Goal: Task Accomplishment & Management: Manage account settings

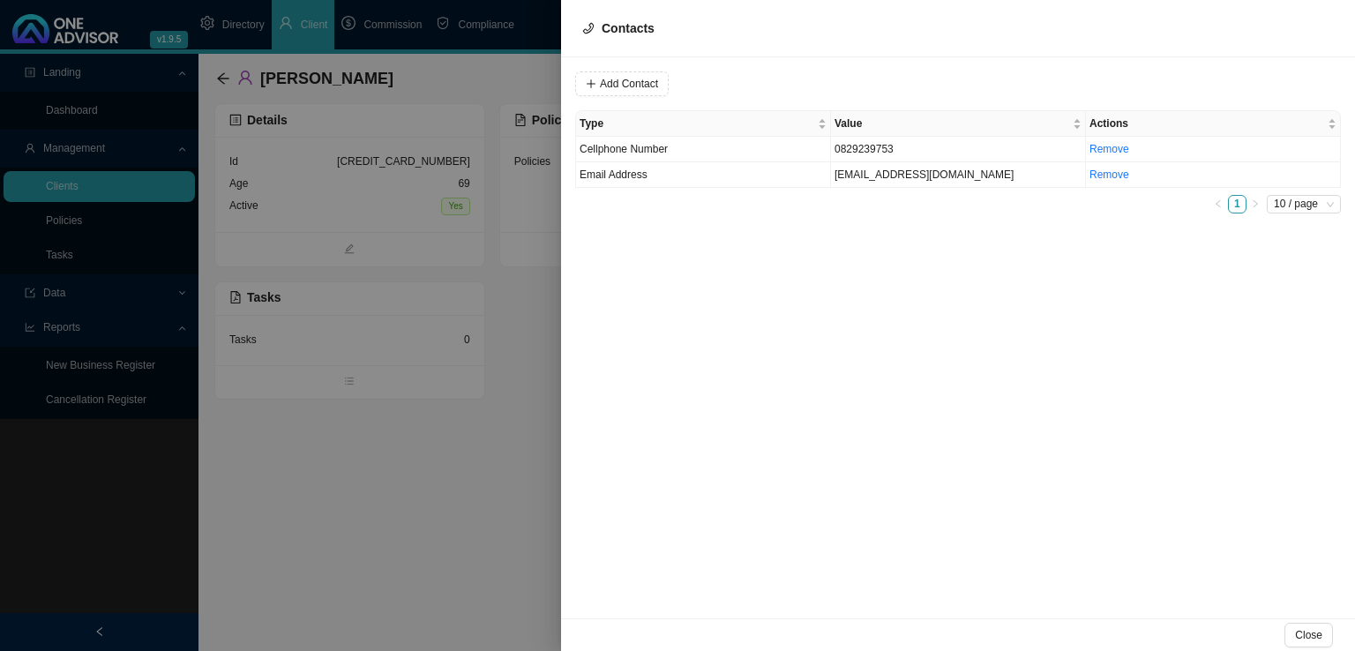
click at [371, 523] on div at bounding box center [677, 325] width 1355 height 651
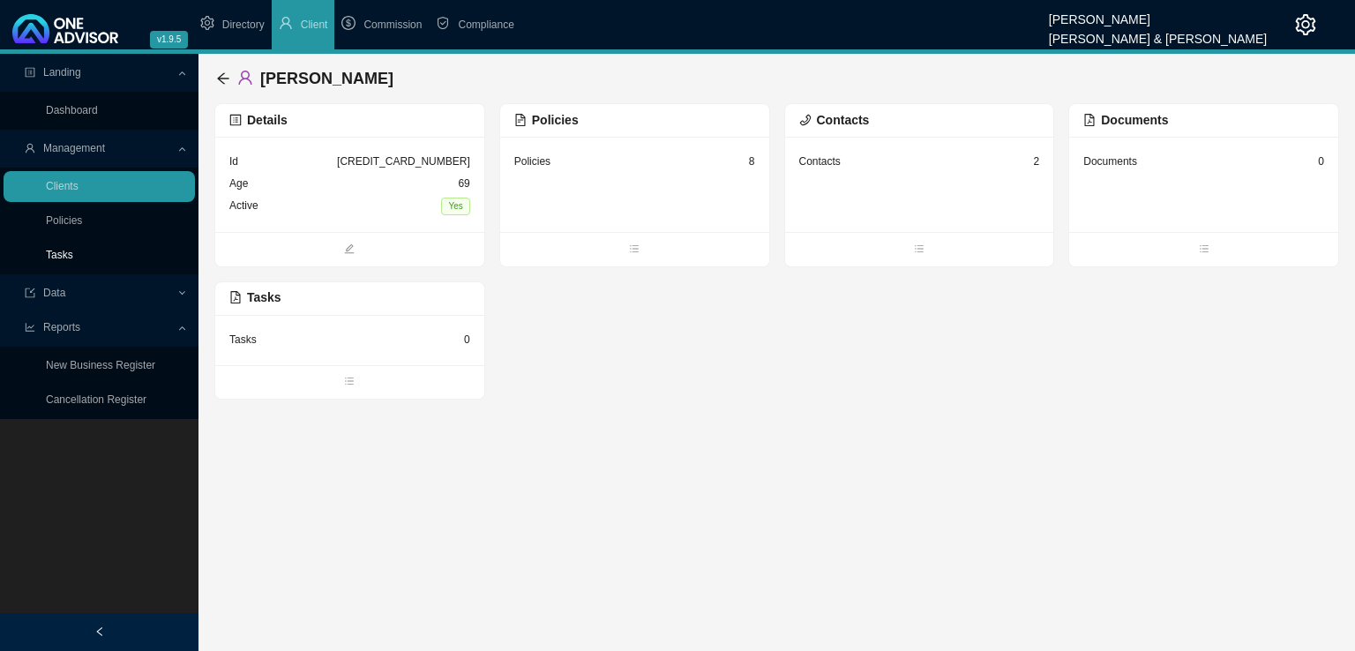
click at [73, 259] on link "Tasks" at bounding box center [59, 255] width 27 height 12
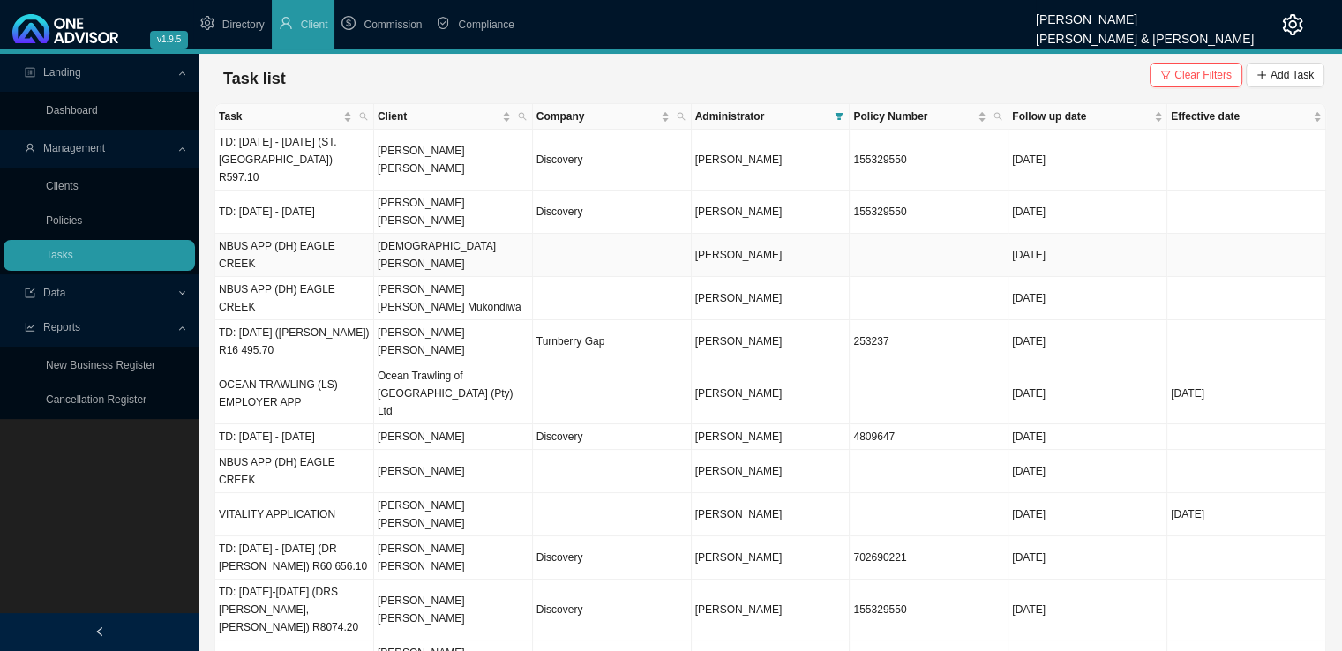
click at [474, 234] on td "[DEMOGRAPHIC_DATA][PERSON_NAME]" at bounding box center [453, 255] width 159 height 43
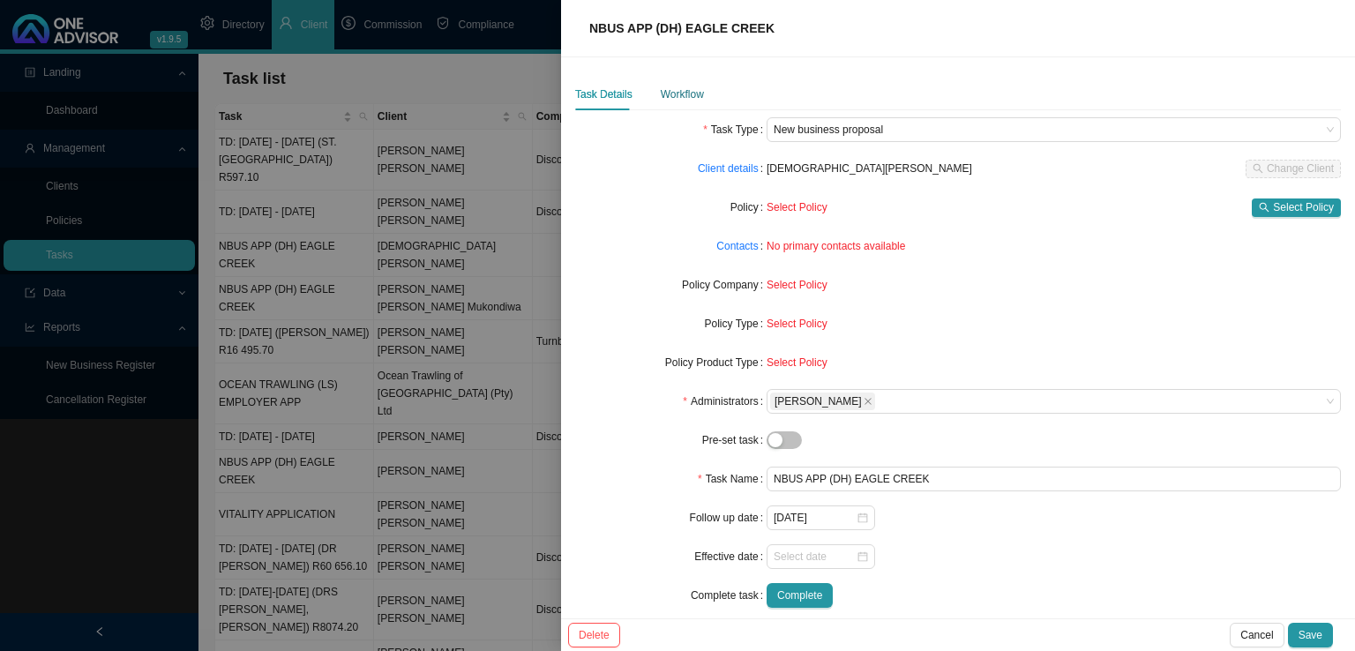
click at [669, 86] on div "Workflow" at bounding box center [682, 95] width 43 height 18
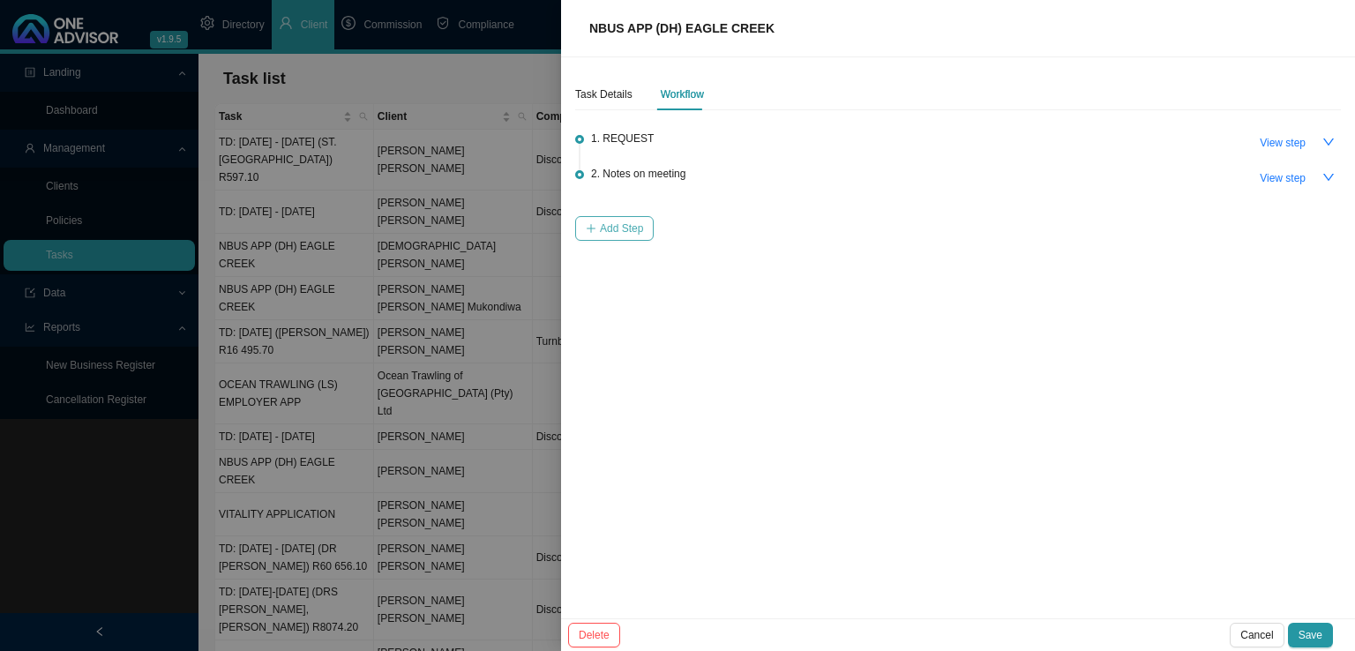
click at [616, 234] on span "Add Step" at bounding box center [621, 229] width 43 height 18
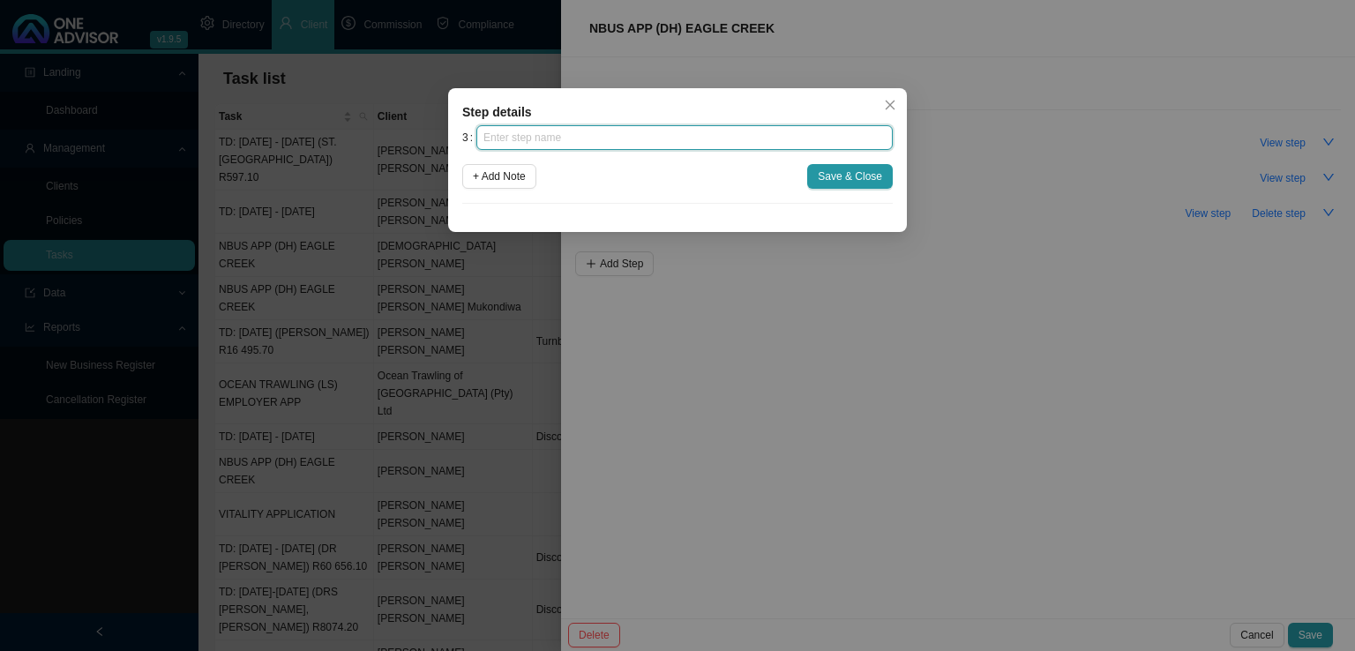
click at [541, 141] on input "text" at bounding box center [685, 137] width 417 height 25
type input "Advice"
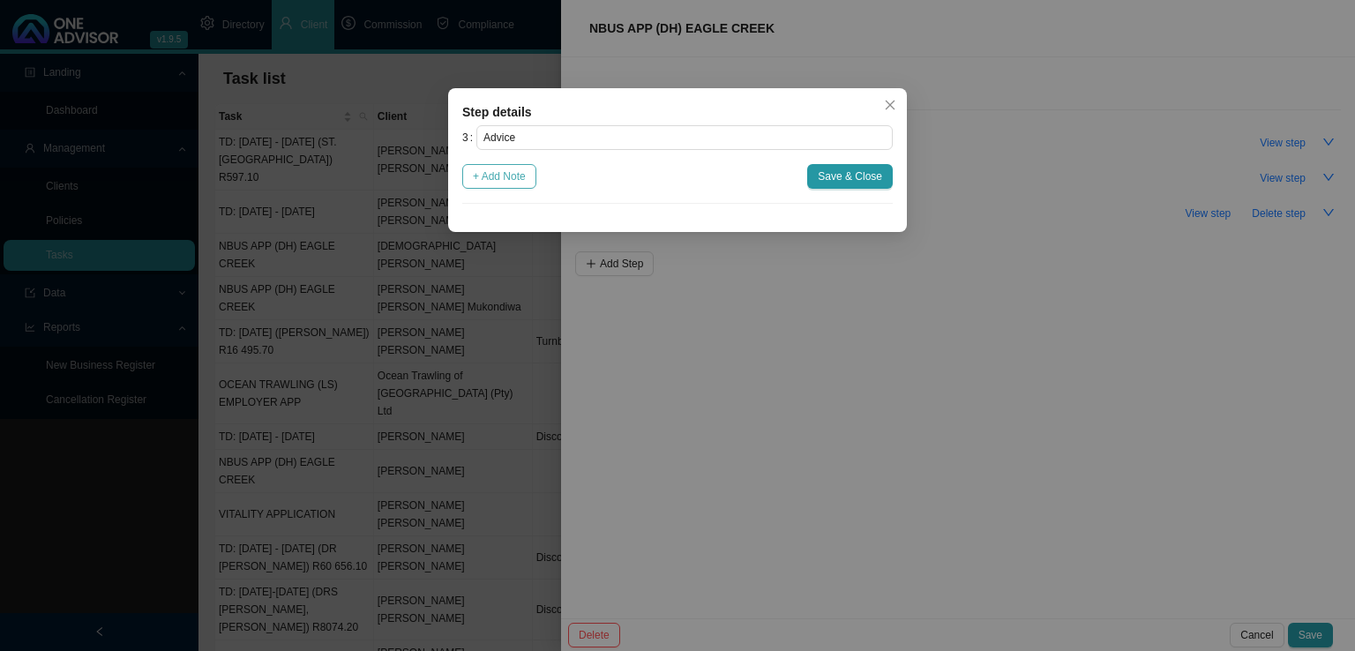
click at [511, 171] on span "+ Add Note" at bounding box center [499, 177] width 53 height 18
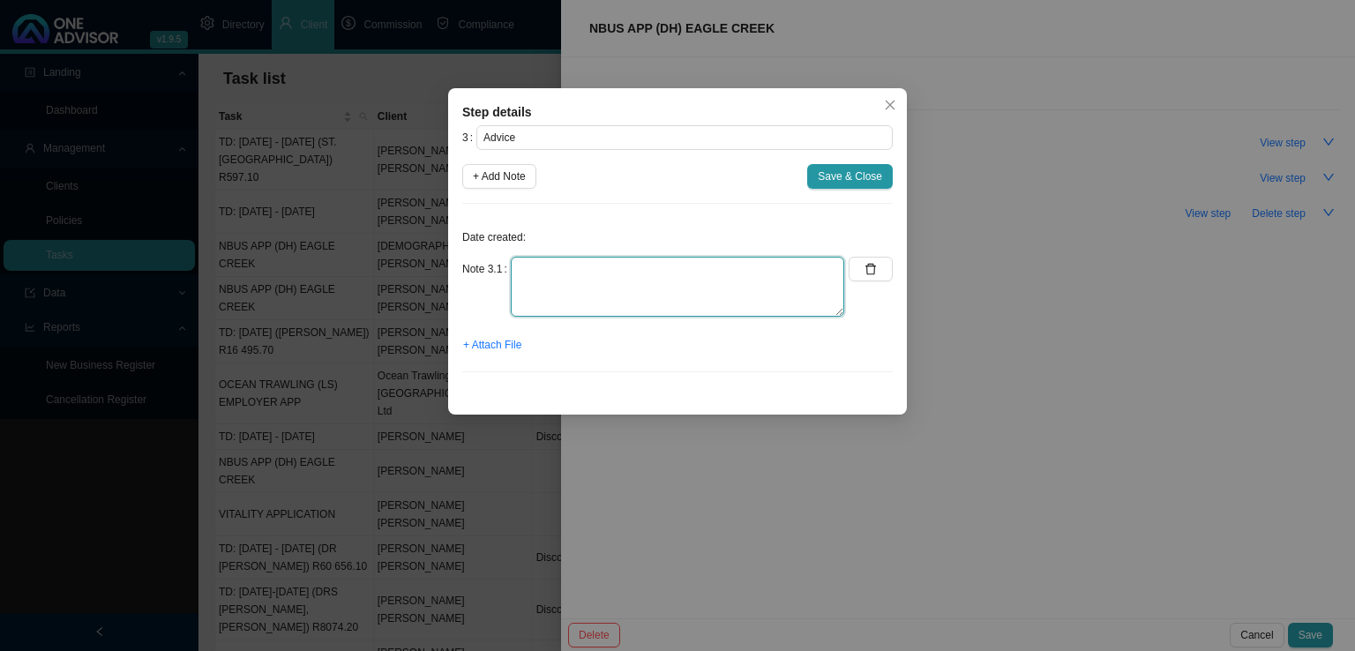
click at [557, 266] on textarea at bounding box center [678, 287] width 334 height 60
type textarea "Emailed a breakdown of what we discussed as well as info on each option"
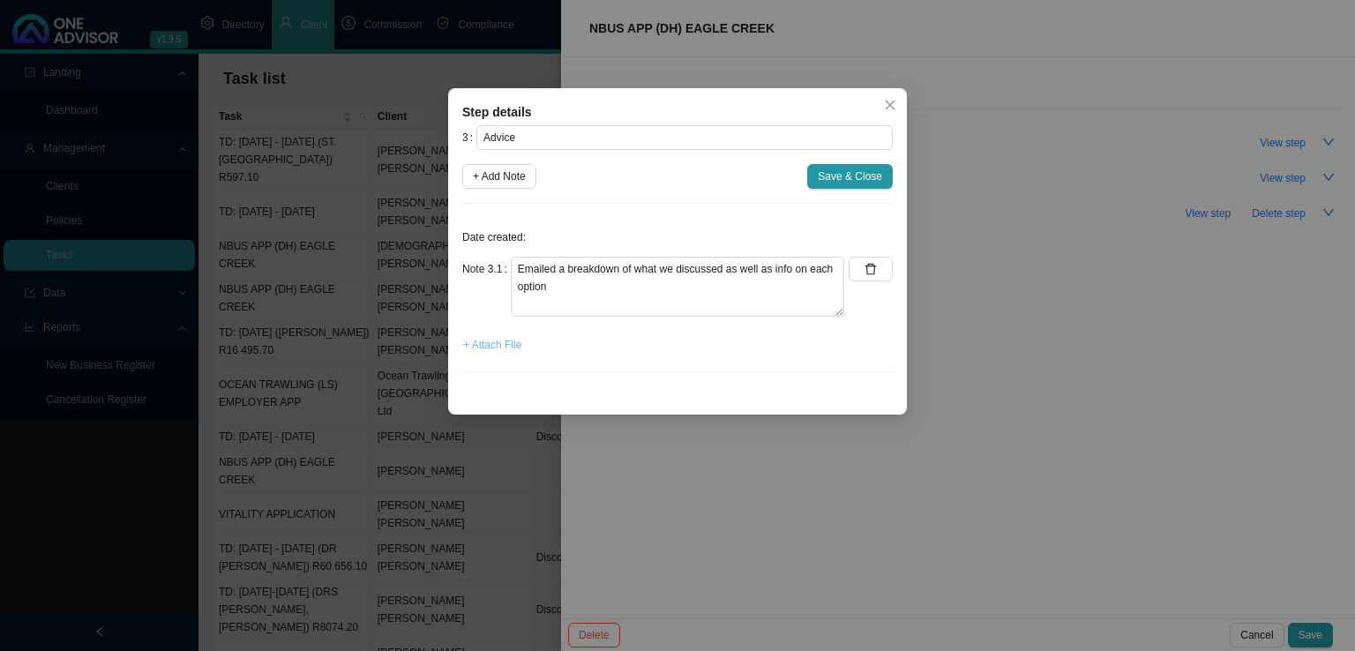
click at [492, 345] on span "+ Attach File" at bounding box center [492, 345] width 58 height 18
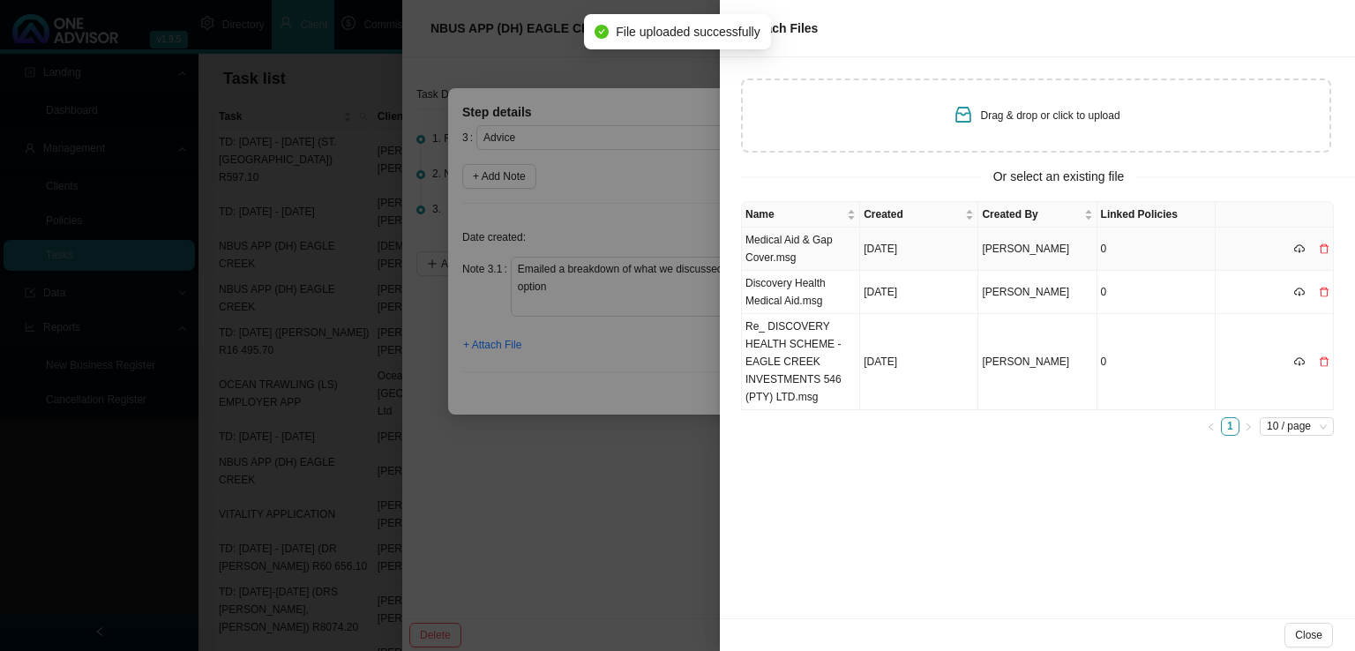
click at [834, 244] on td "Medical Aid & Gap Cover.msg" at bounding box center [801, 249] width 118 height 43
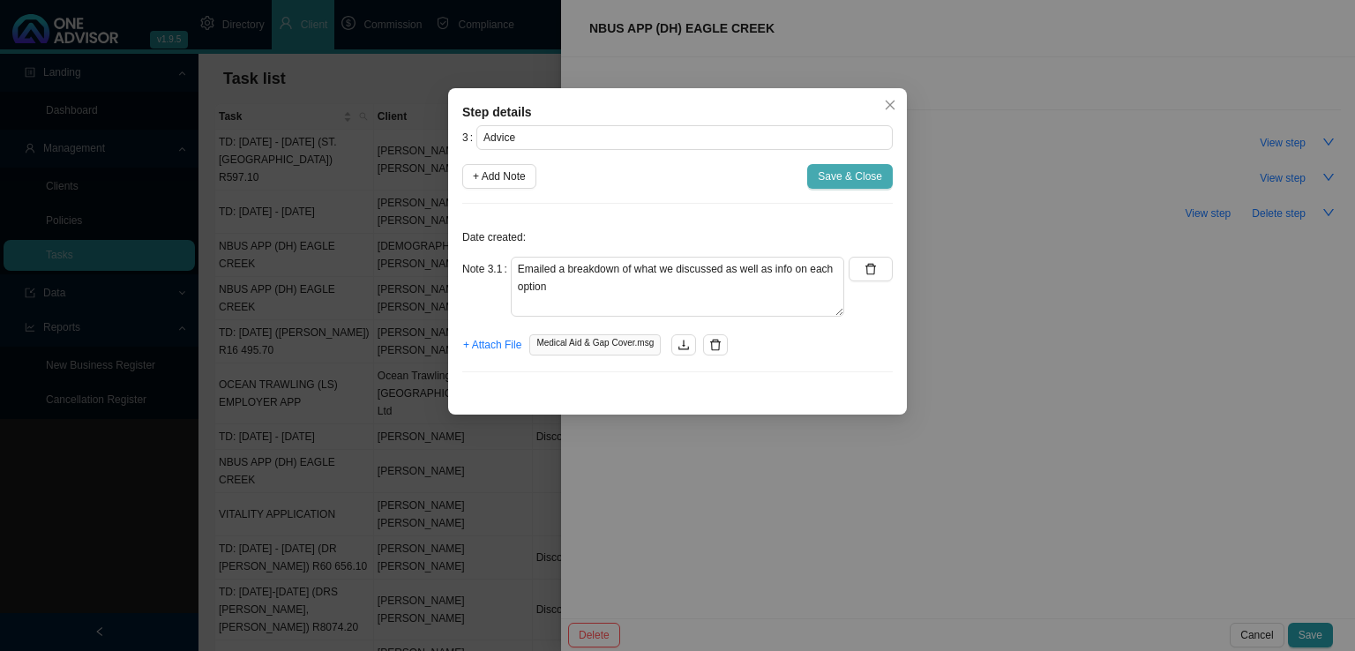
click at [841, 177] on span "Save & Close" at bounding box center [850, 177] width 64 height 18
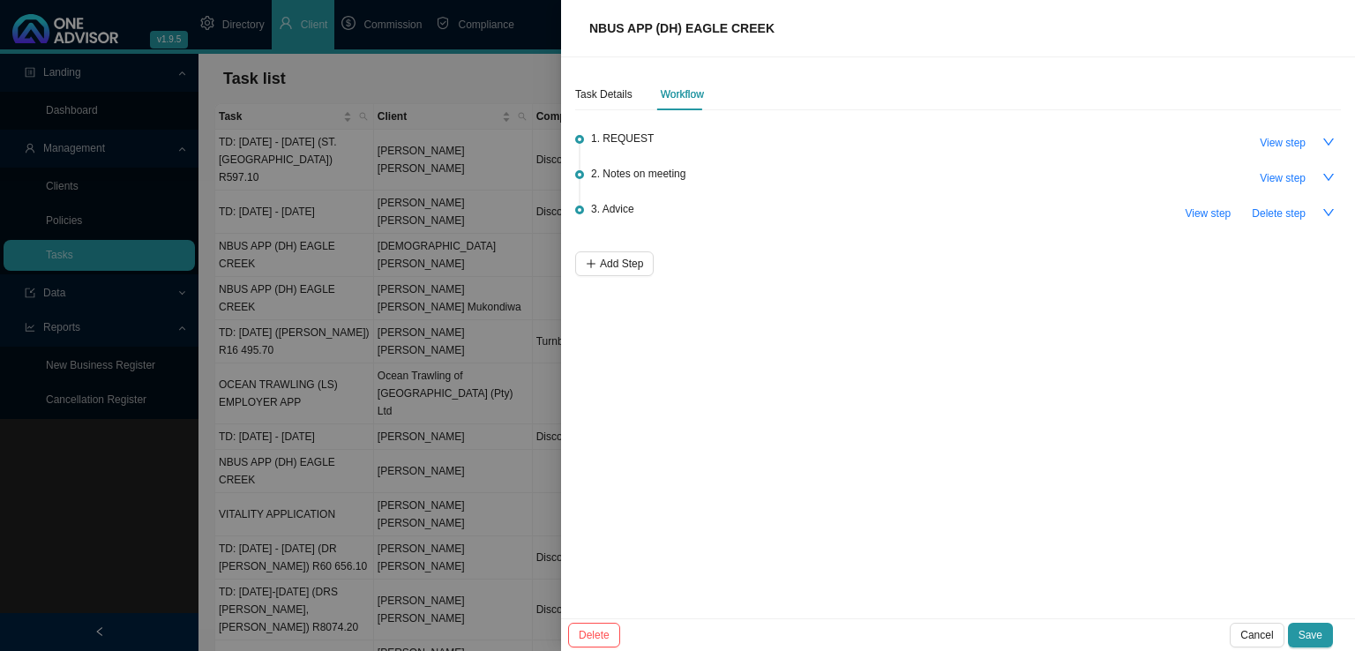
click at [780, 504] on div "Task Details Workflow 1. REQUEST View step 2. Notes on meeting View step 3. Adv…" at bounding box center [958, 337] width 794 height 561
click at [1326, 634] on button "Save" at bounding box center [1310, 635] width 45 height 25
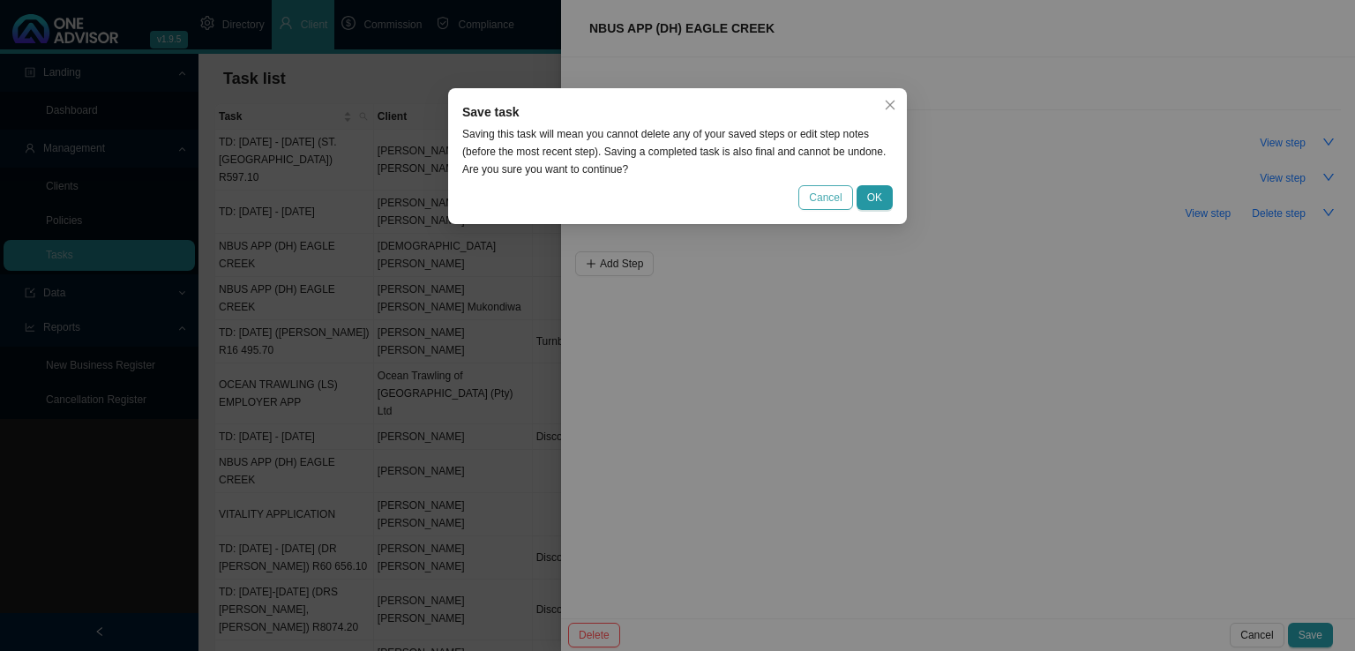
click at [816, 195] on span "Cancel" at bounding box center [825, 198] width 33 height 18
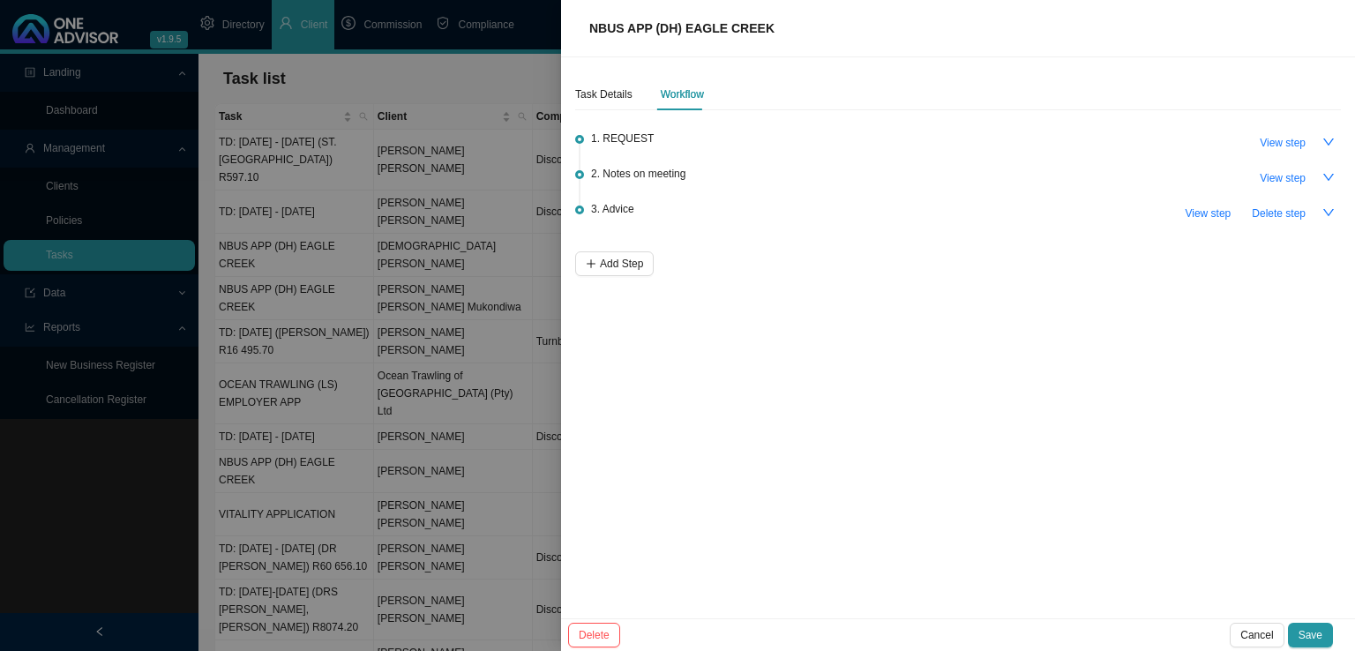
click at [572, 87] on div "Task Details Workflow 1. REQUEST View step 2. Notes on meeting View step 3. Adv…" at bounding box center [958, 337] width 794 height 561
click at [613, 100] on div "Task Details" at bounding box center [603, 95] width 57 height 18
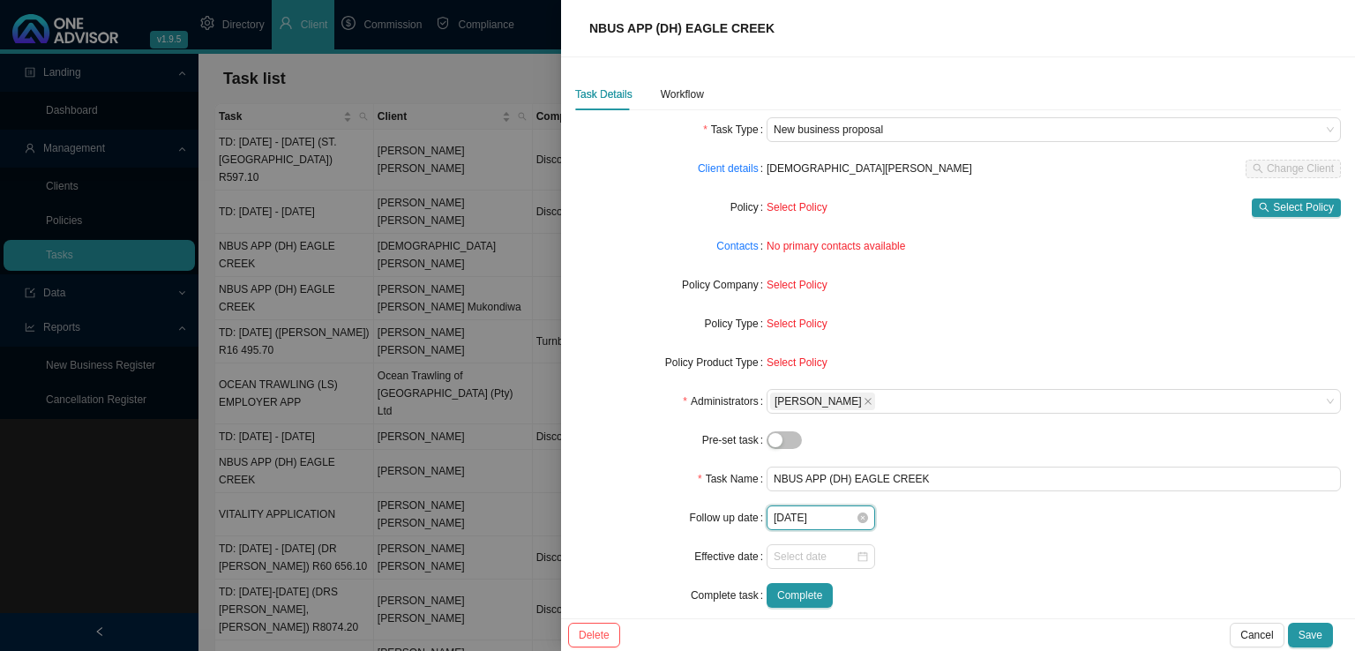
click at [797, 514] on input "[DATE]" at bounding box center [815, 518] width 82 height 18
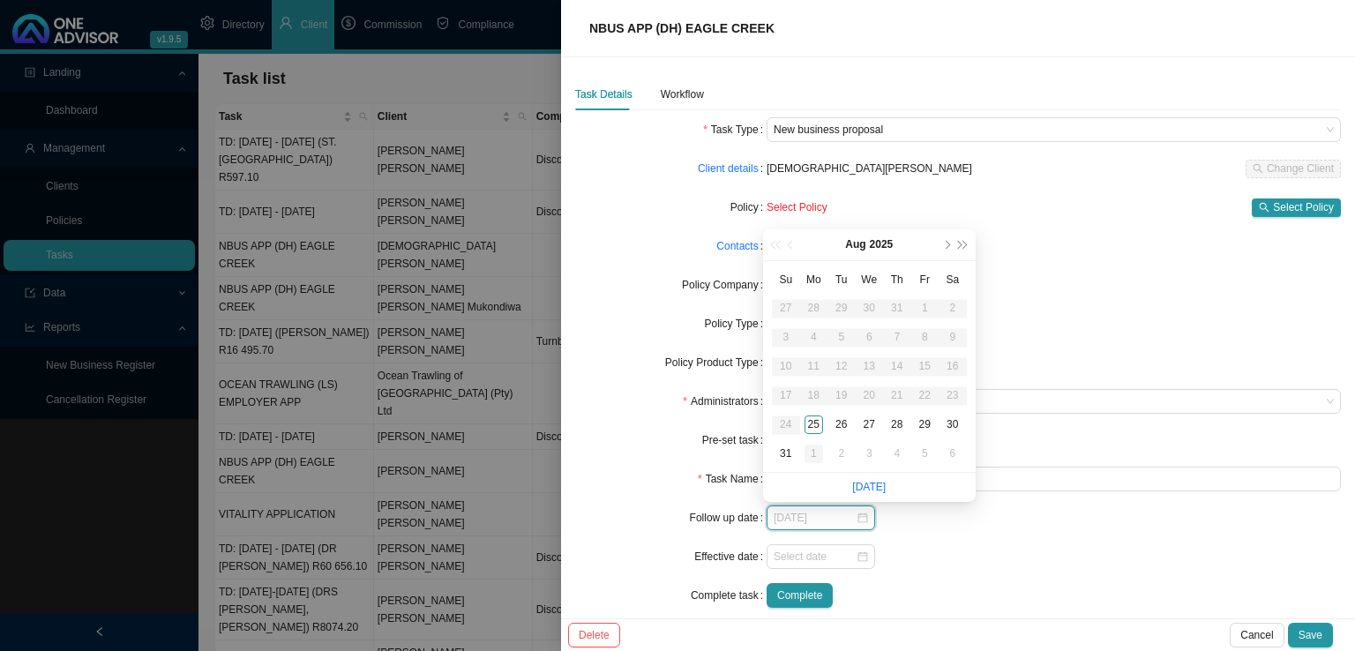
type input "[DATE]"
click at [816, 450] on div "1" at bounding box center [814, 454] width 19 height 19
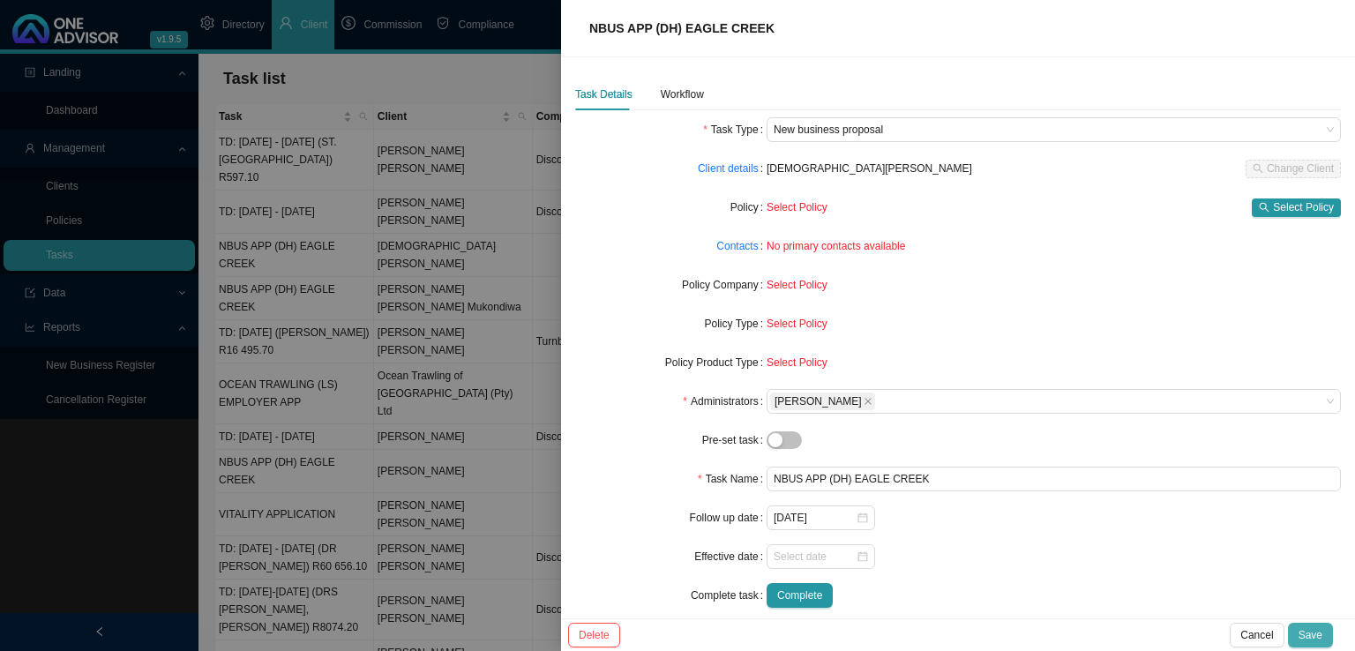
click at [1321, 638] on span "Save" at bounding box center [1311, 636] width 24 height 18
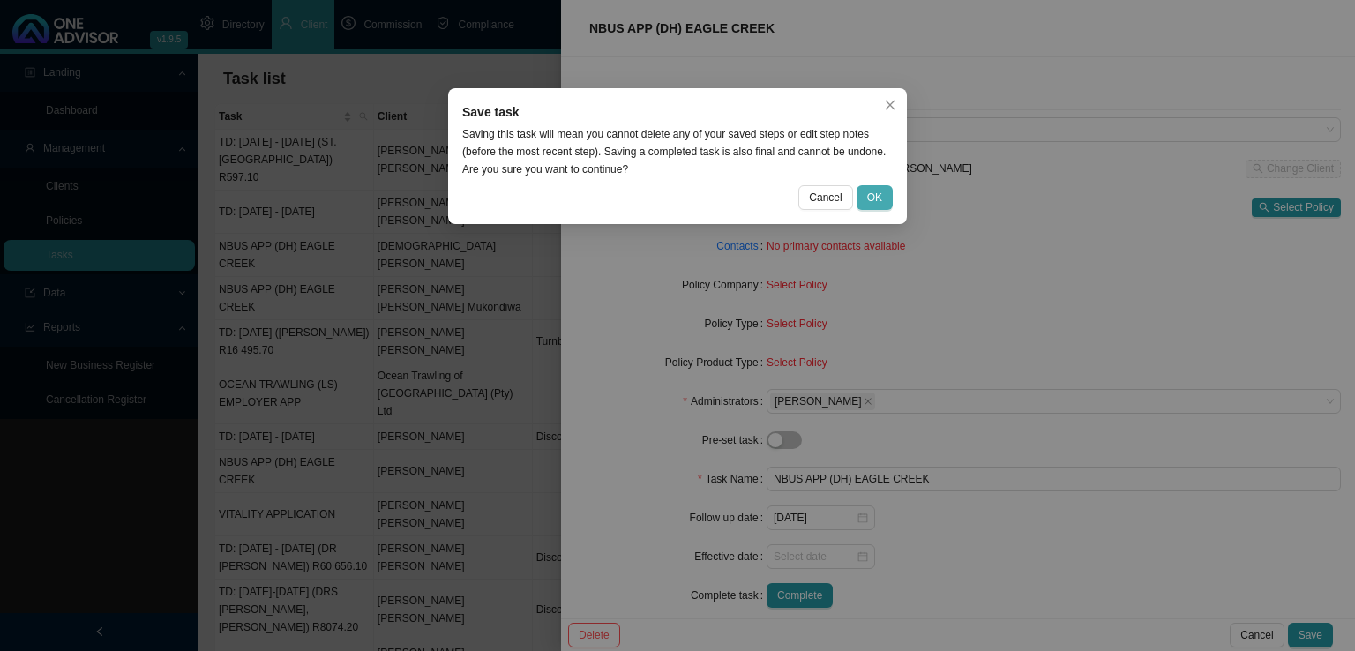
click at [882, 191] on button "OK" at bounding box center [875, 197] width 36 height 25
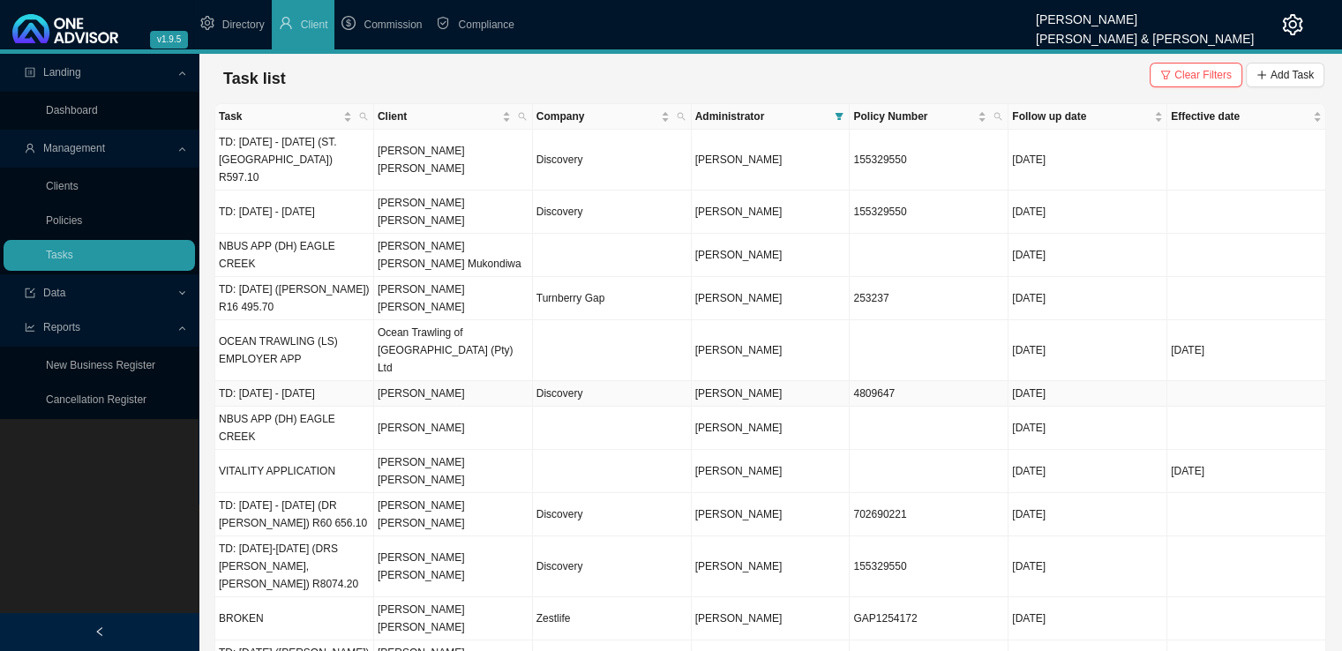
click at [695, 381] on td "[PERSON_NAME]" at bounding box center [771, 394] width 159 height 26
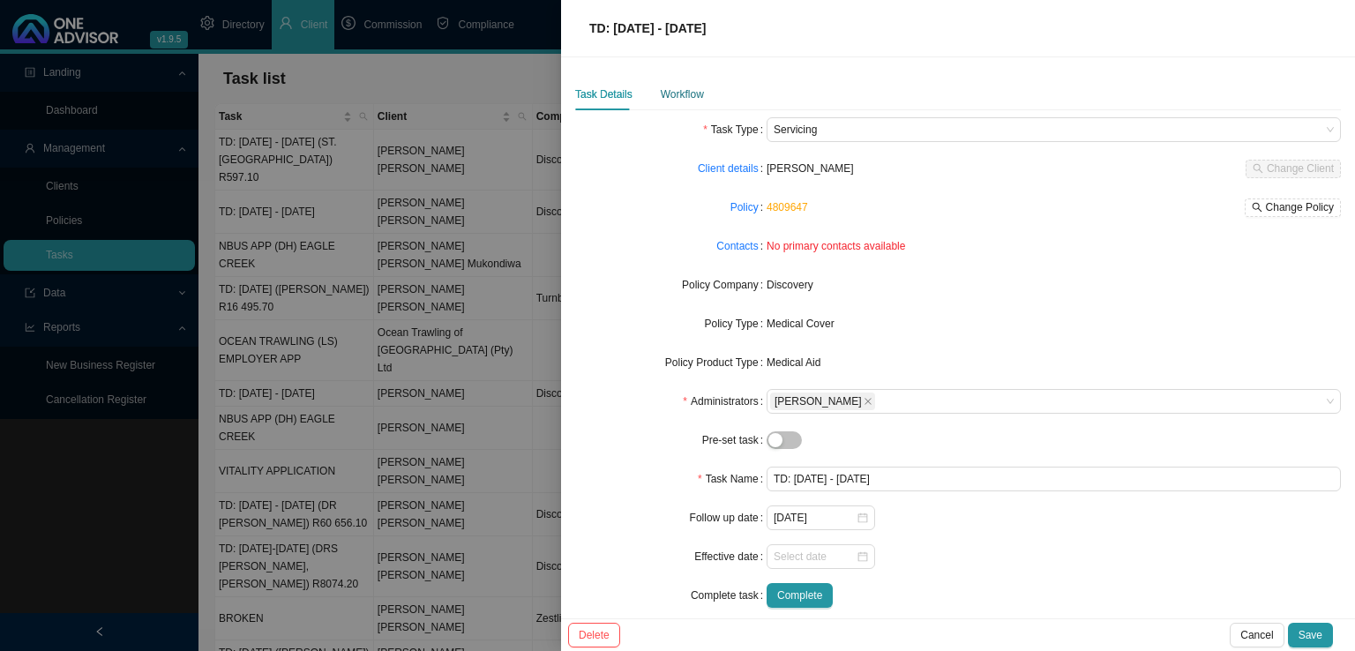
click at [676, 93] on div "Workflow" at bounding box center [682, 95] width 43 height 18
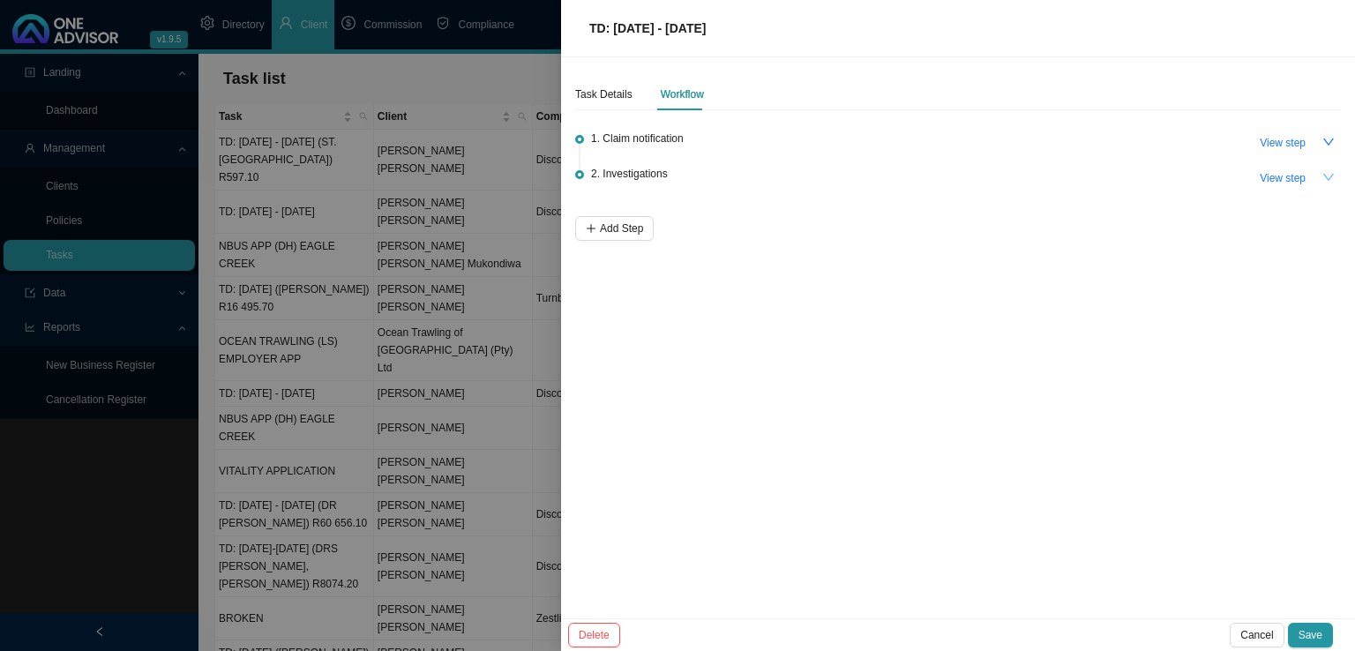
click at [1330, 176] on icon "down" at bounding box center [1329, 177] width 12 height 12
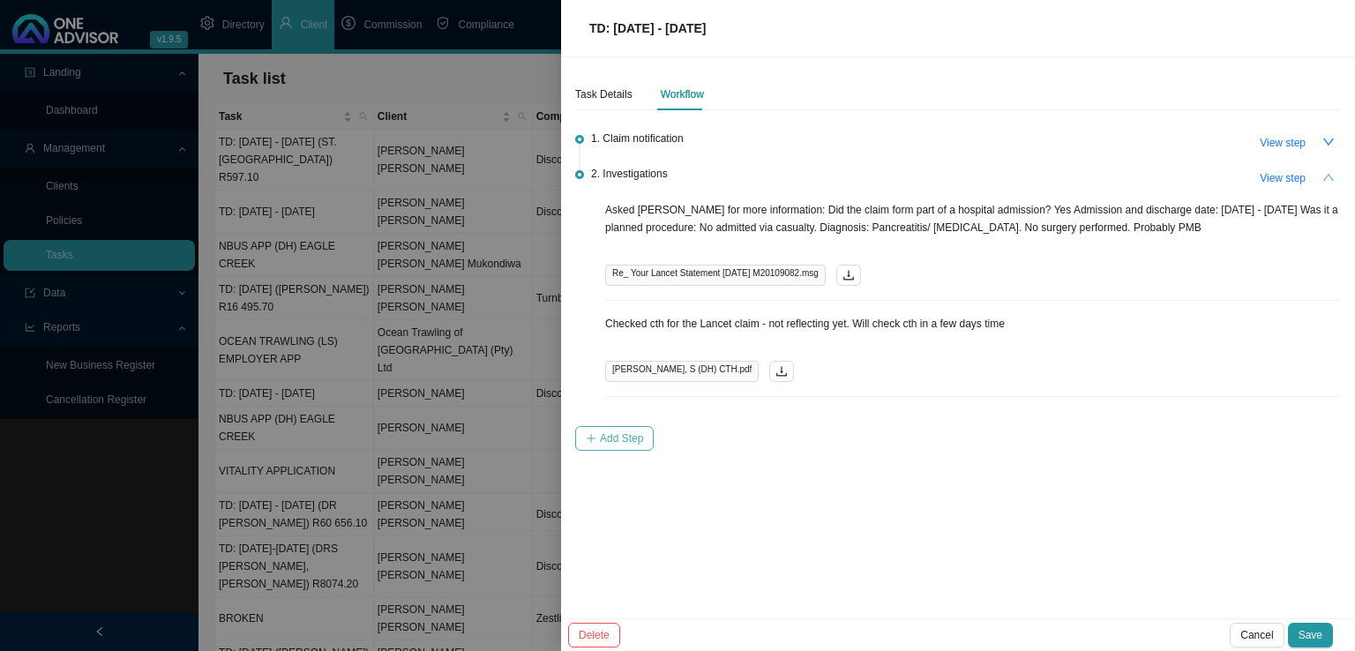
click at [613, 442] on span "Add Step" at bounding box center [621, 439] width 43 height 18
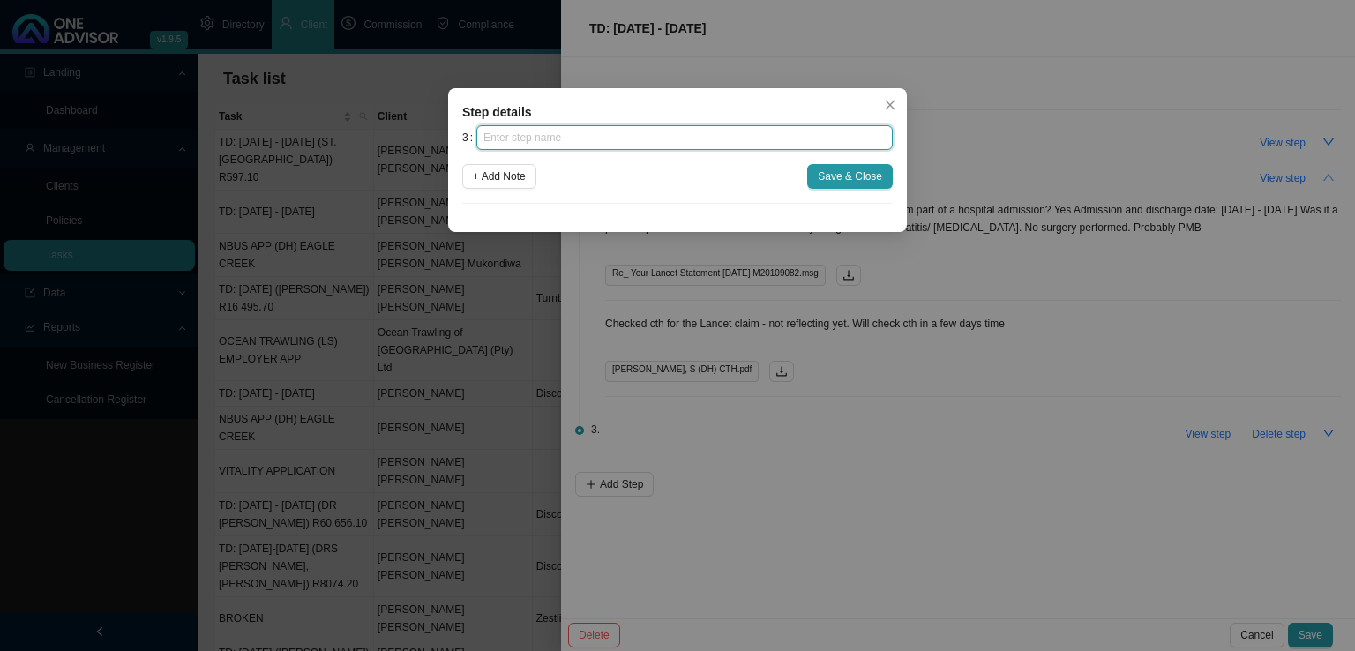
click at [515, 131] on input "text" at bounding box center [685, 137] width 417 height 25
type input "c"
type input "Confirmation of works done"
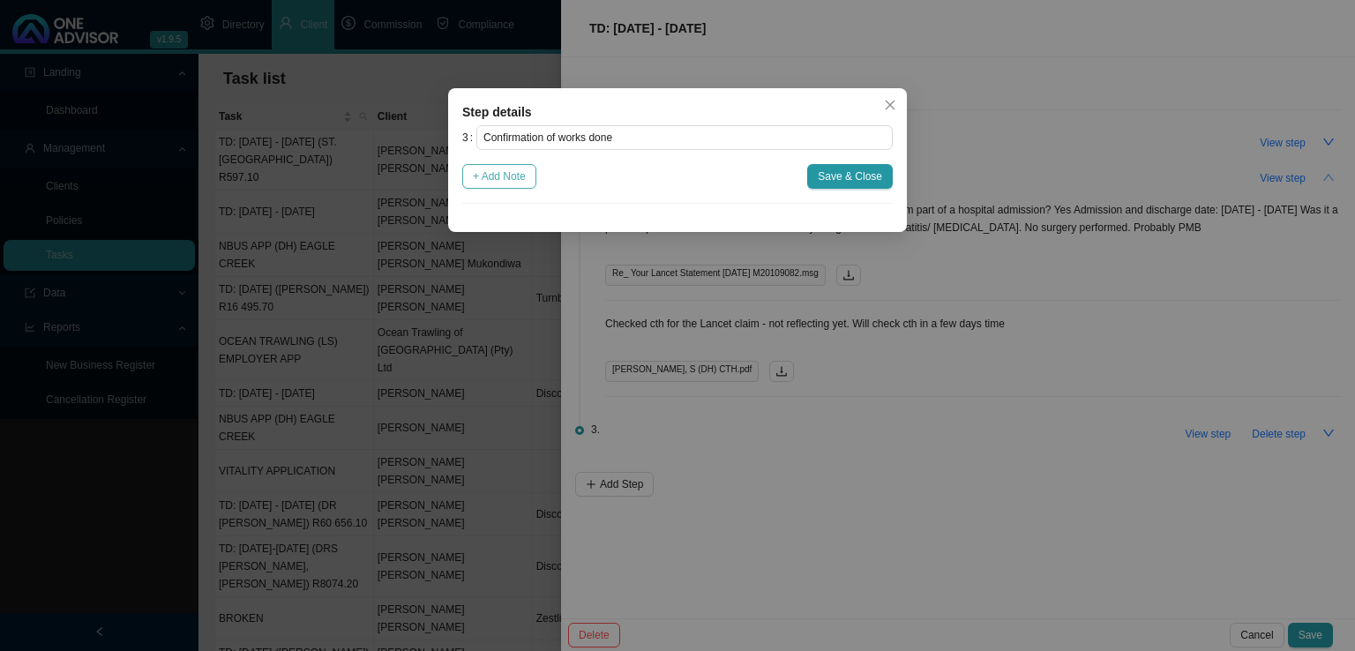
click at [526, 176] on span "+ Add Note" at bounding box center [499, 177] width 53 height 18
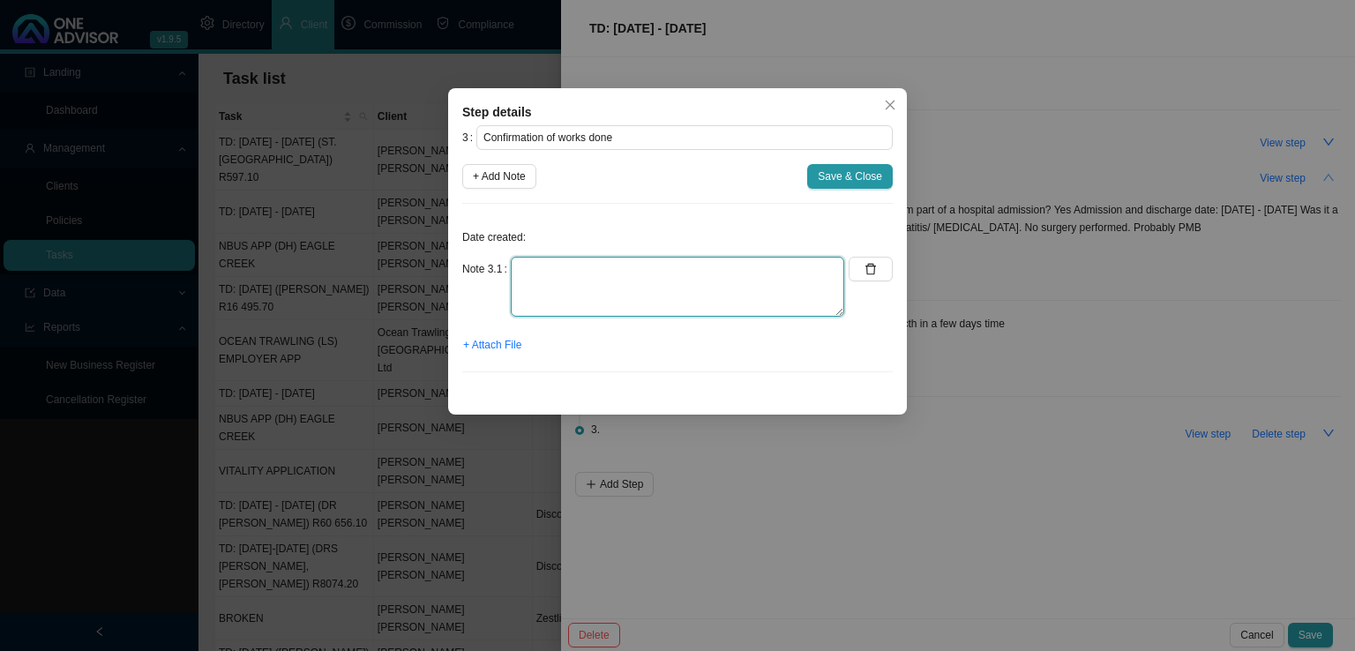
click at [564, 287] on textarea at bounding box center [678, 287] width 334 height 60
type textarea "[DATE] - EMAILED [PERSON_NAME] A CTH EXPRESSING THAT ALL HAS BEEN PAID AT COST."
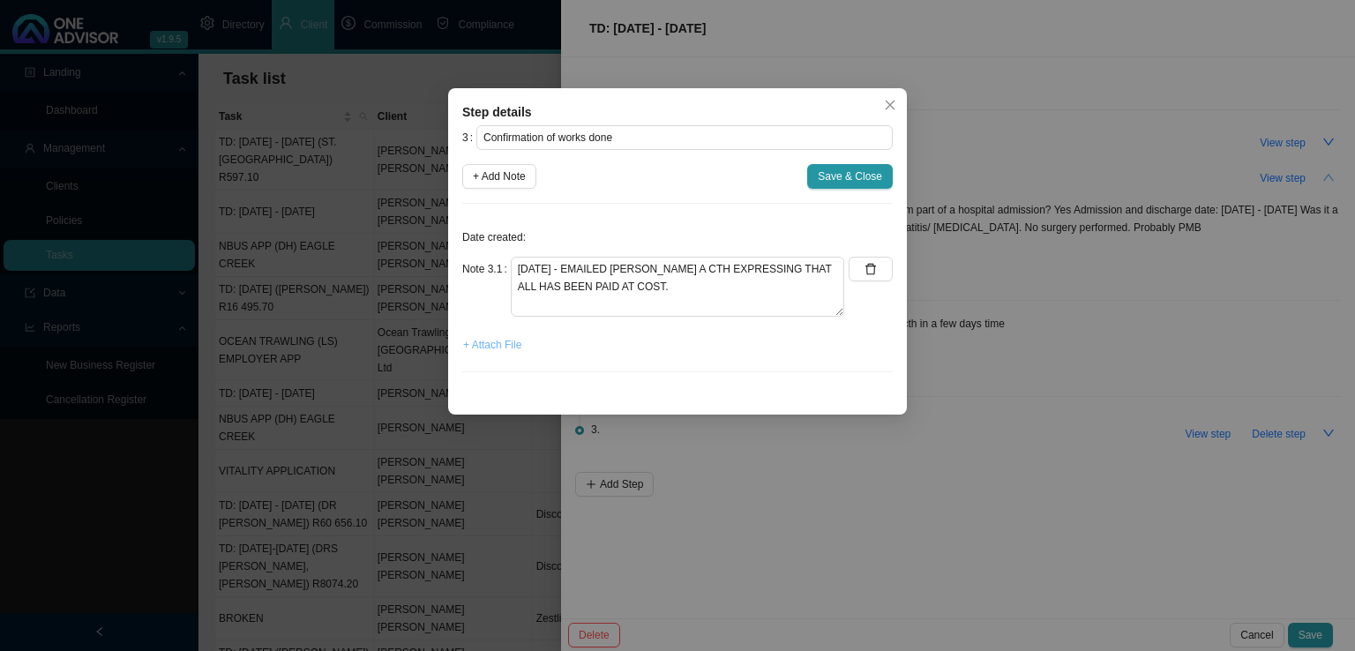
click at [485, 347] on span "+ Attach File" at bounding box center [492, 345] width 58 height 18
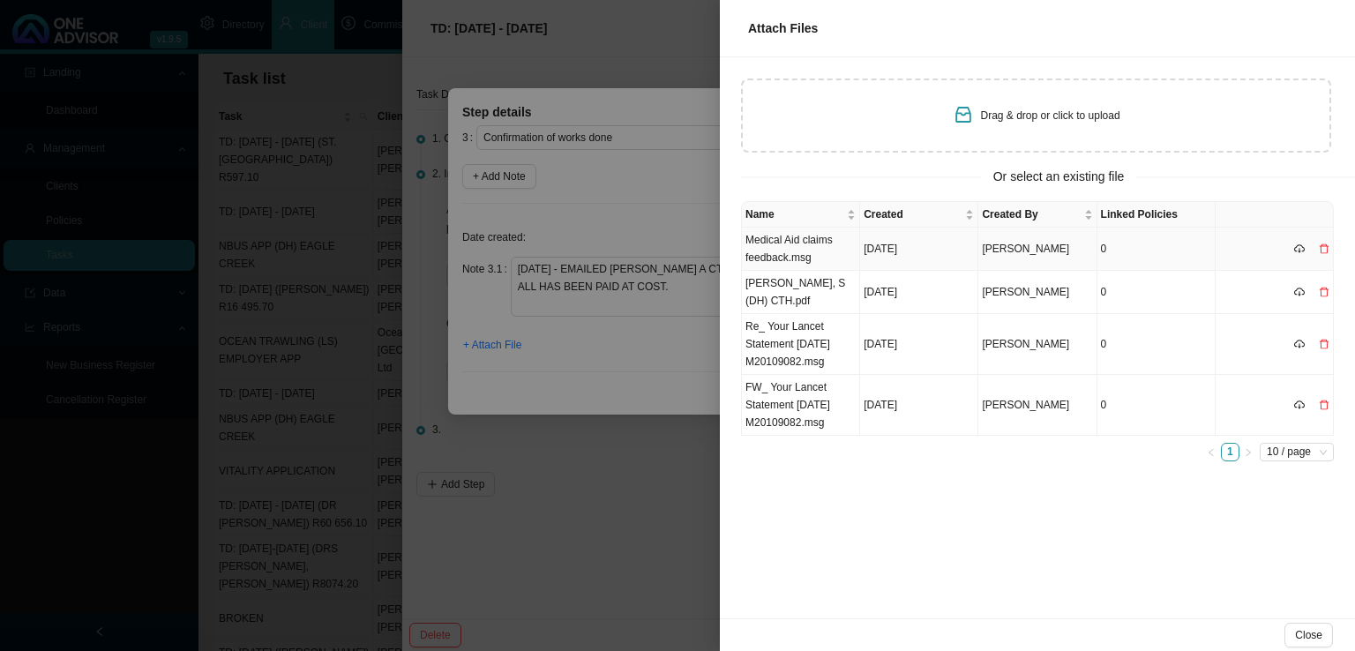
click at [789, 256] on td "Medical Aid claims feedback.msg" at bounding box center [801, 249] width 118 height 43
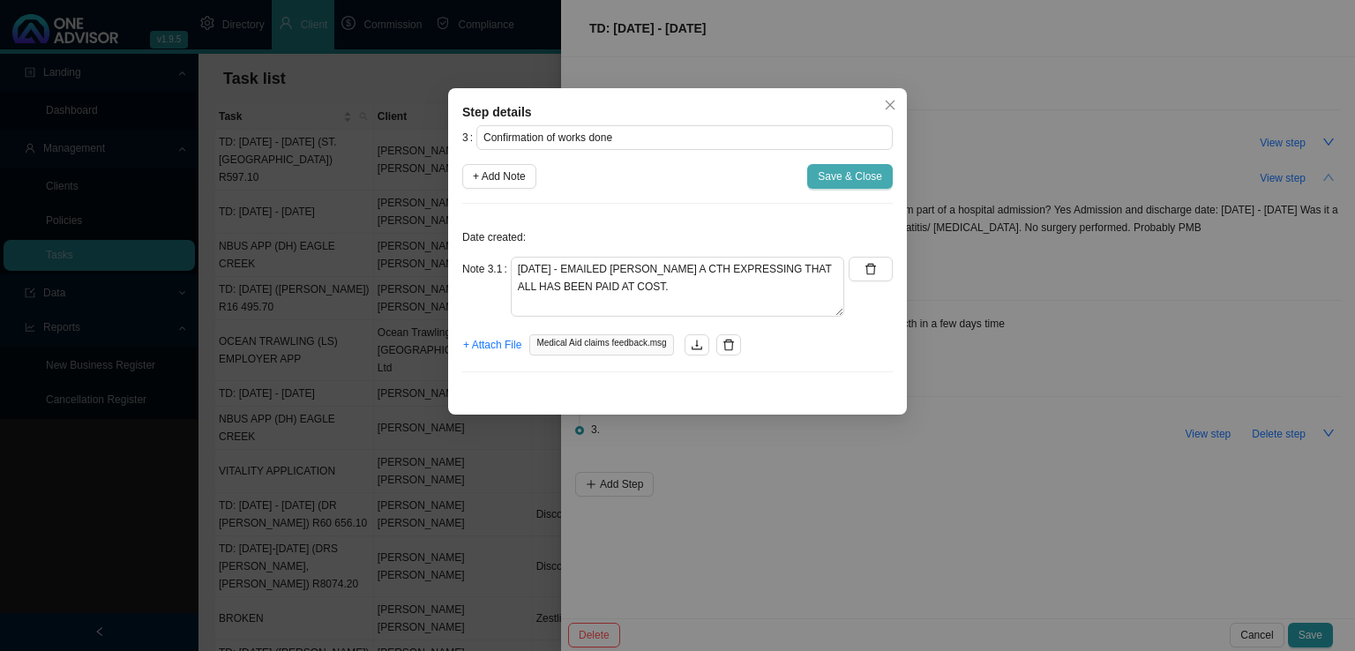
click at [858, 176] on span "Save & Close" at bounding box center [850, 177] width 64 height 18
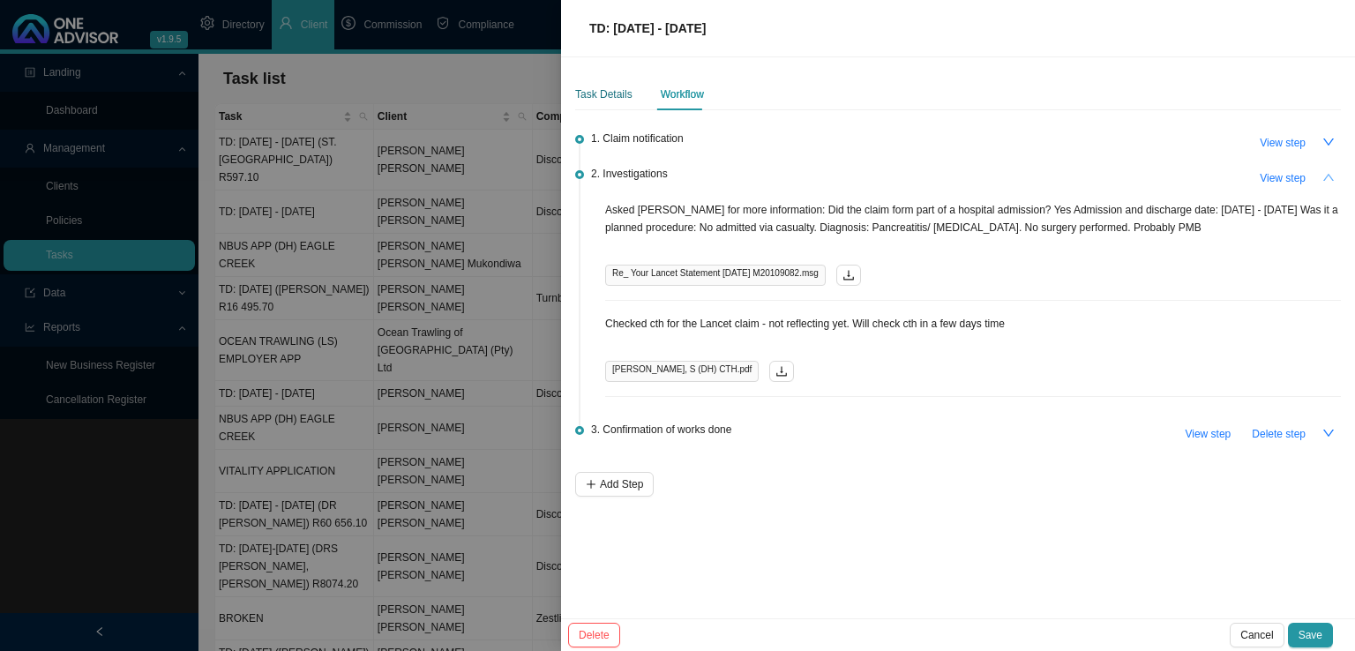
click at [627, 96] on div "Task Details" at bounding box center [603, 95] width 57 height 18
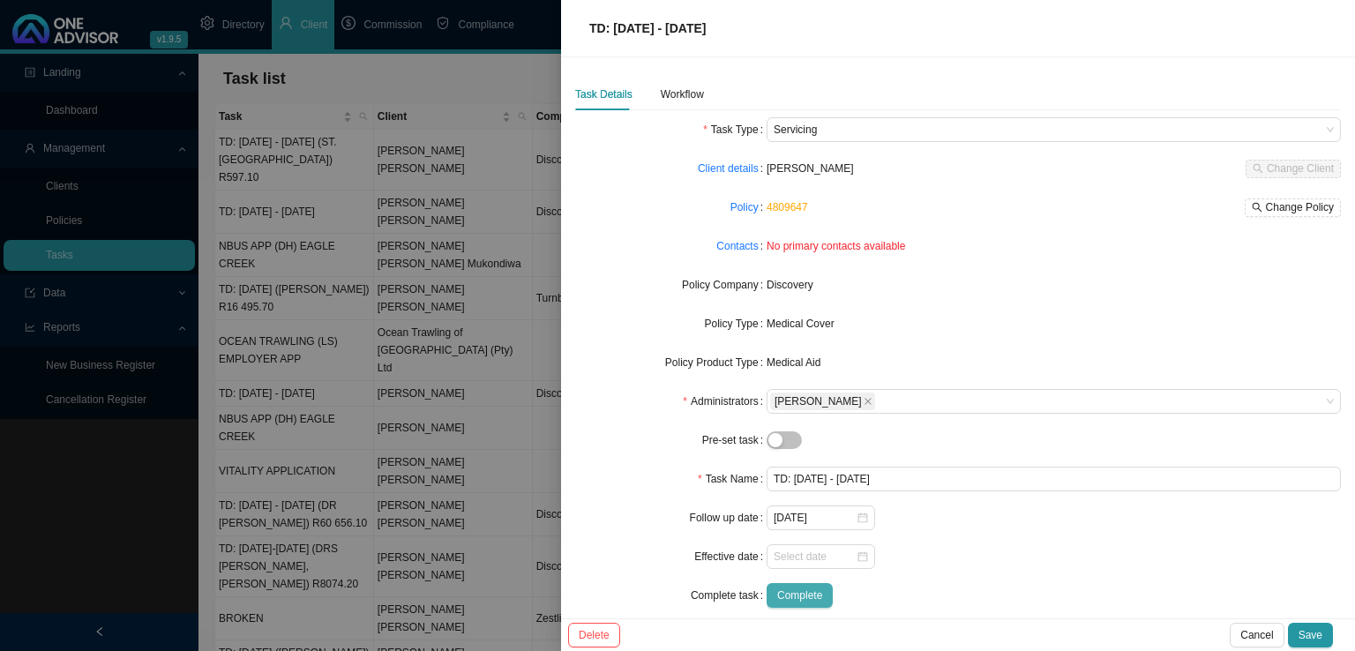
click at [792, 597] on span "Complete" at bounding box center [799, 596] width 45 height 18
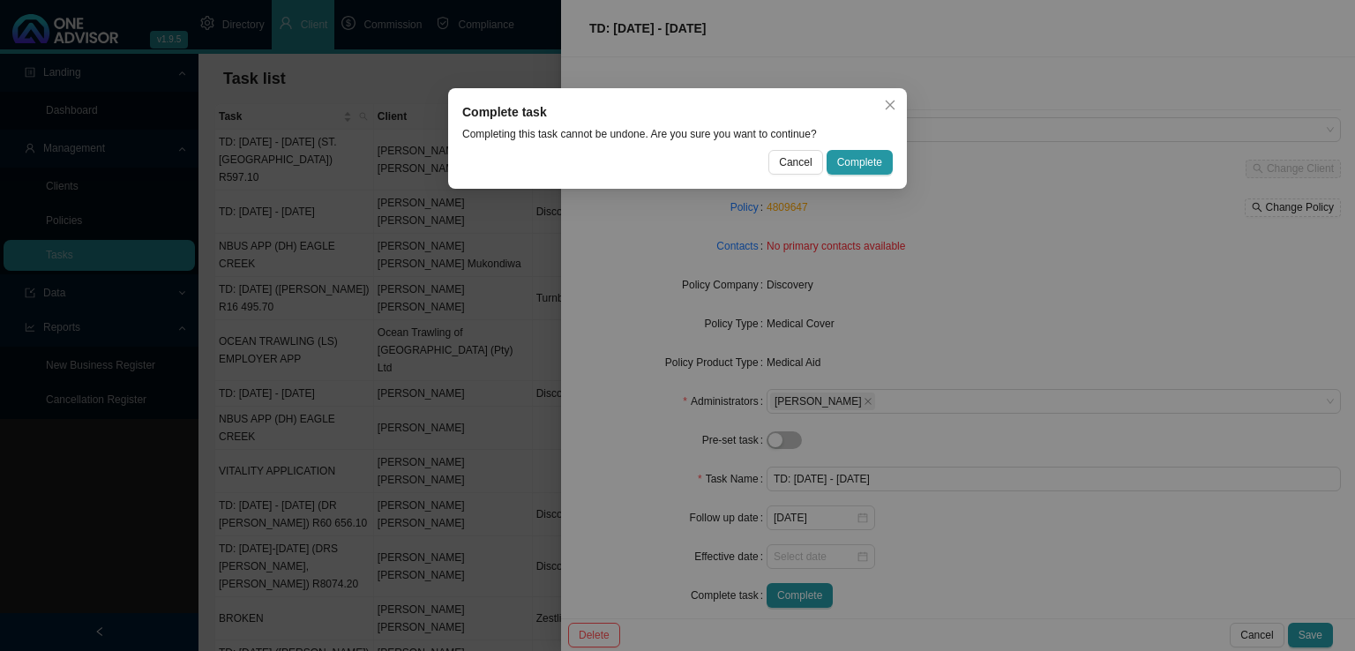
click at [855, 161] on span "Complete" at bounding box center [859, 163] width 45 height 18
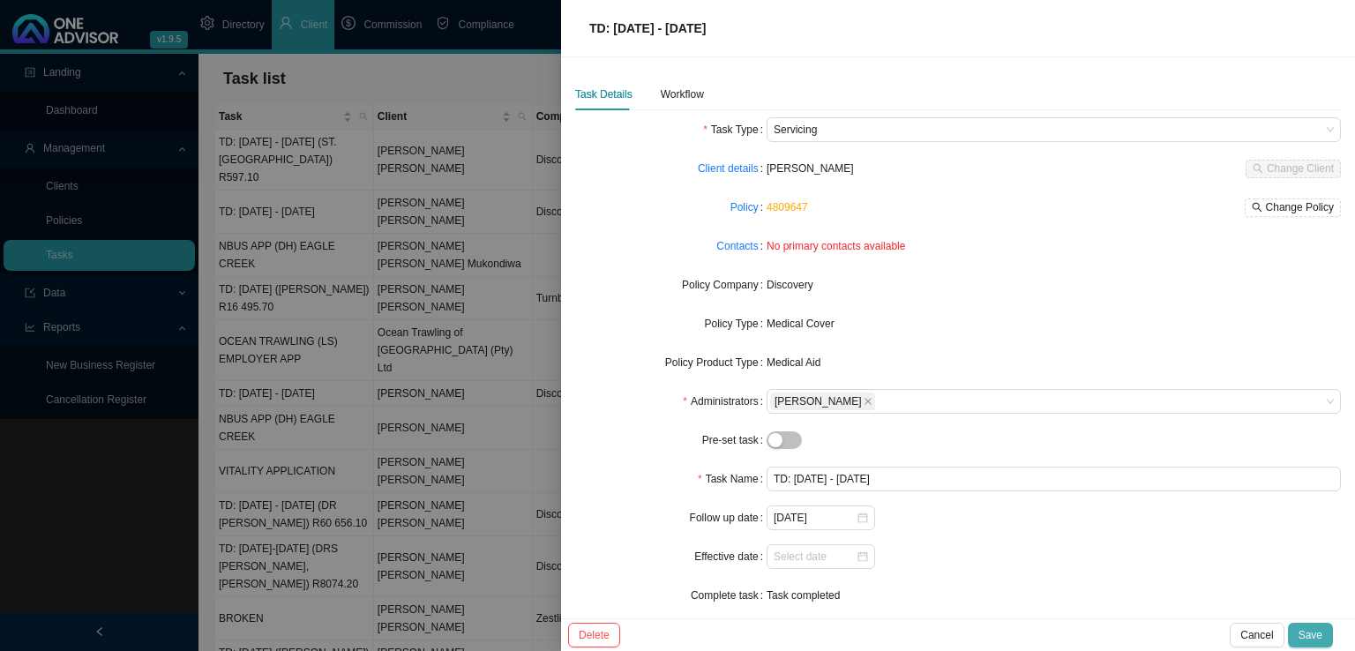
click at [1320, 633] on span "Save" at bounding box center [1311, 636] width 24 height 18
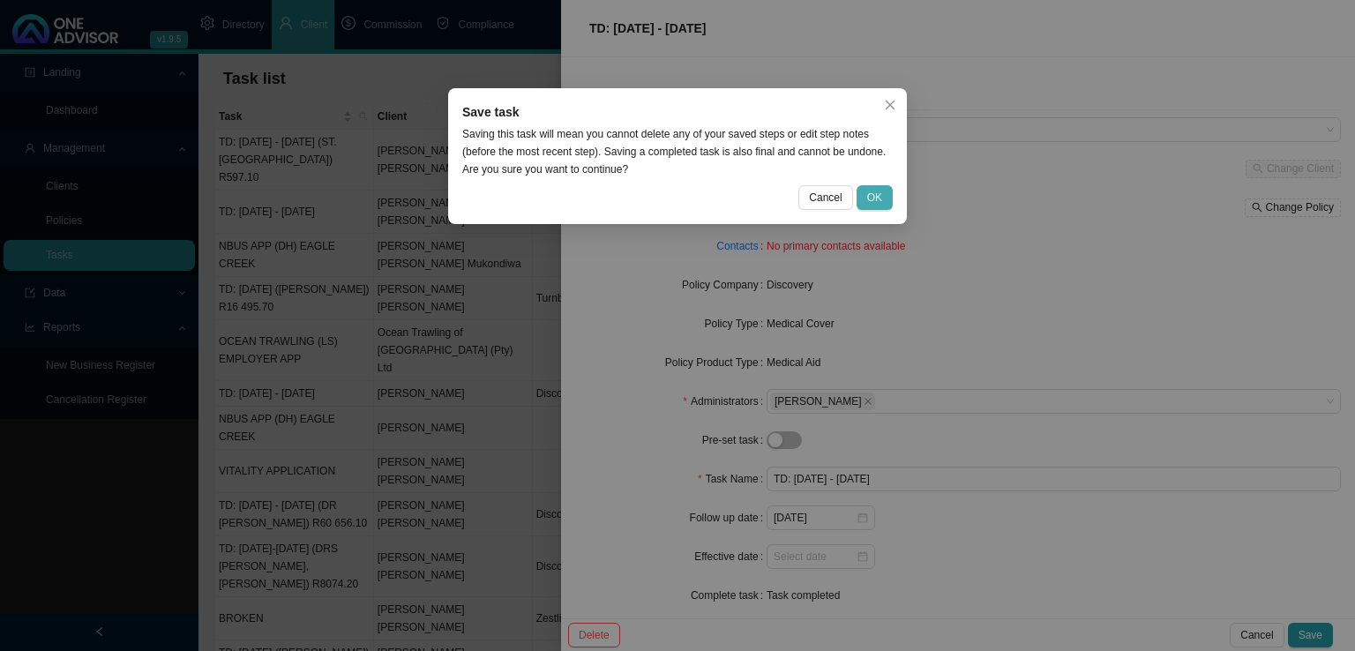
click at [876, 199] on span "OK" at bounding box center [874, 198] width 15 height 18
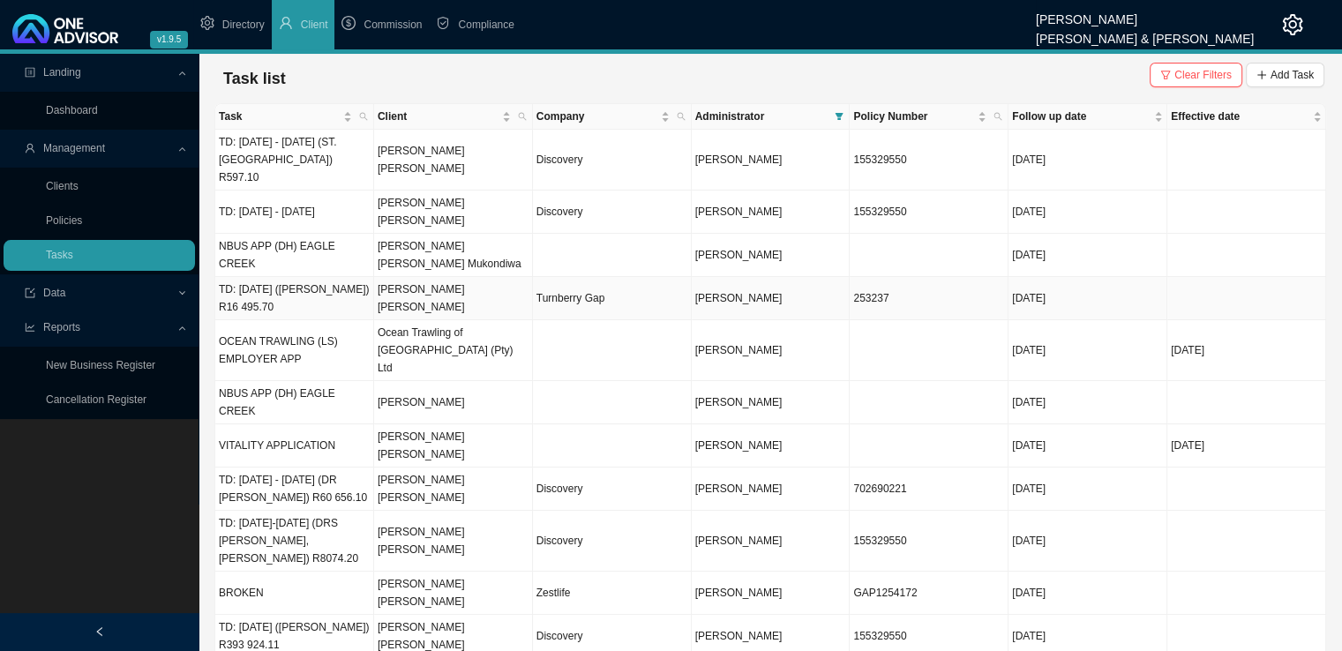
click at [321, 277] on td "TD: [DATE] ([PERSON_NAME]) R16 495.70" at bounding box center [294, 298] width 159 height 43
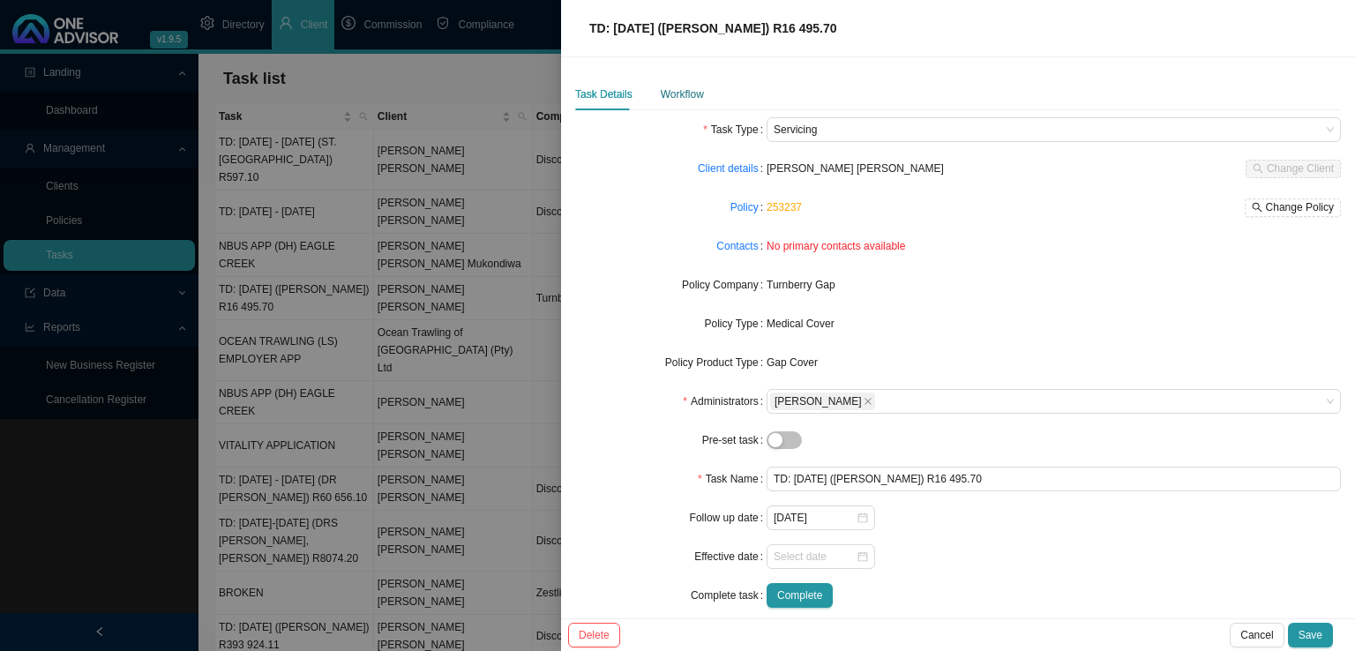
click at [678, 100] on div "Workflow" at bounding box center [682, 95] width 43 height 18
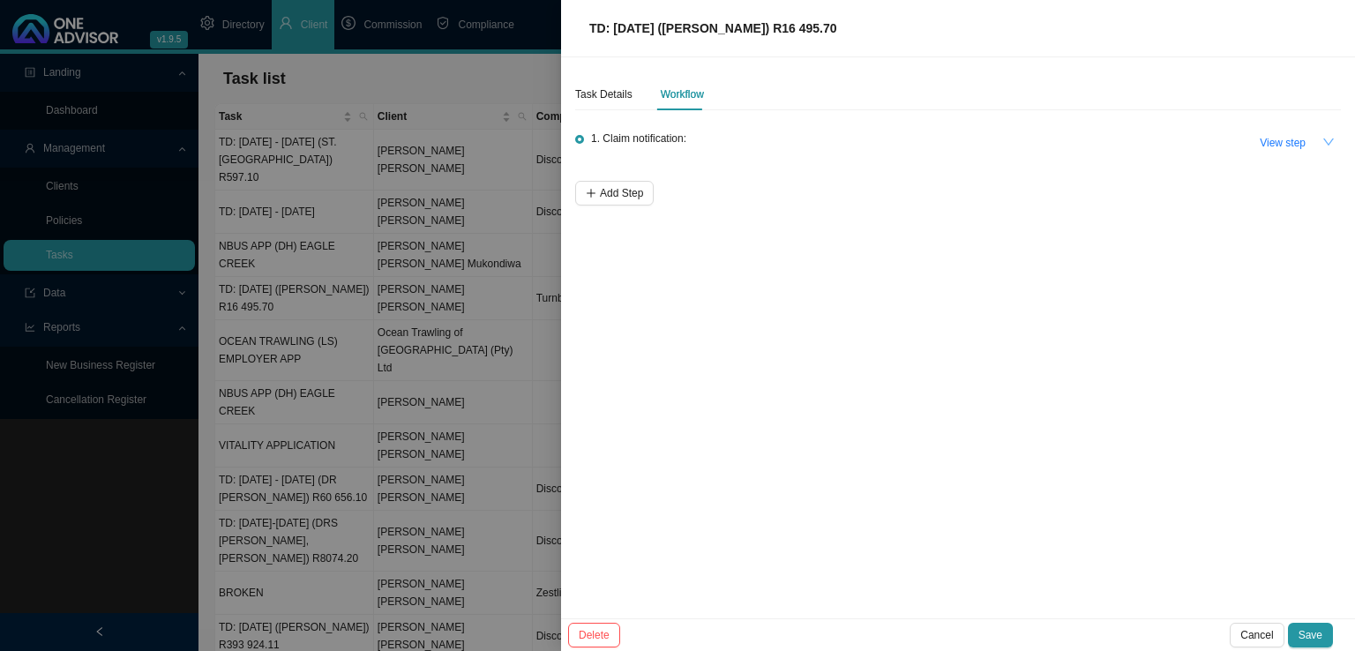
click at [1334, 140] on icon "down" at bounding box center [1329, 142] width 12 height 12
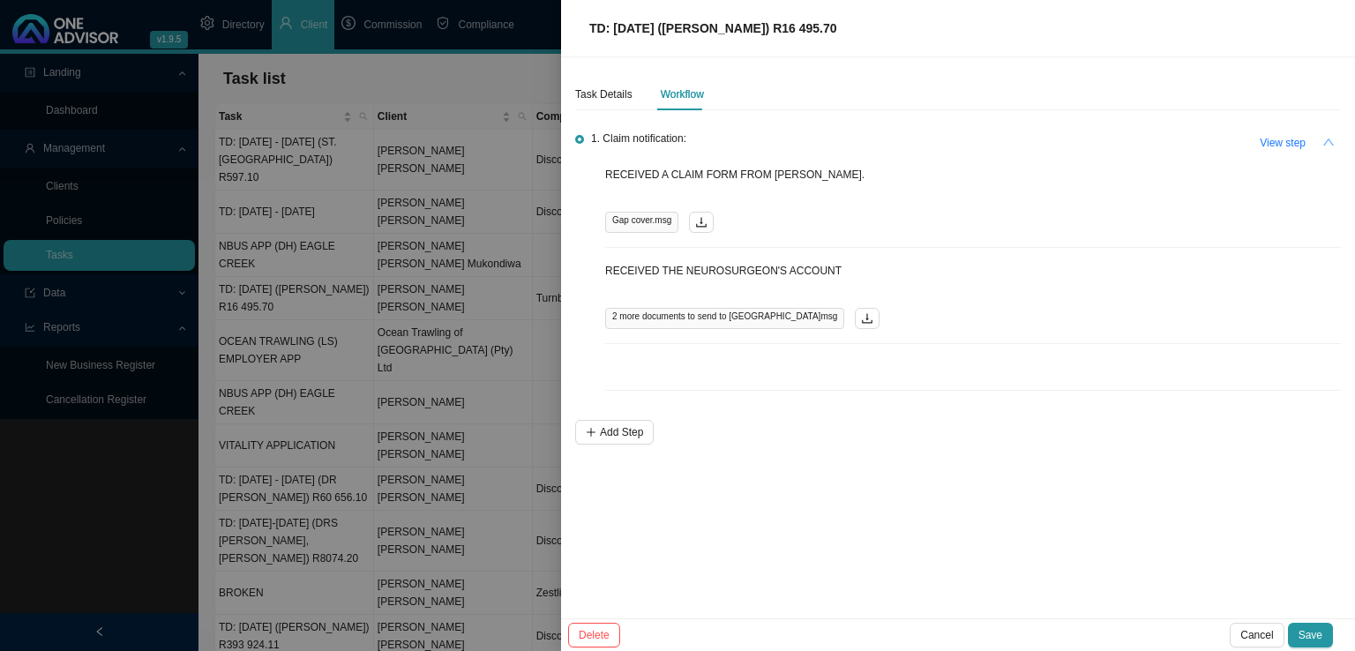
click at [1335, 139] on button "button" at bounding box center [1329, 142] width 25 height 25
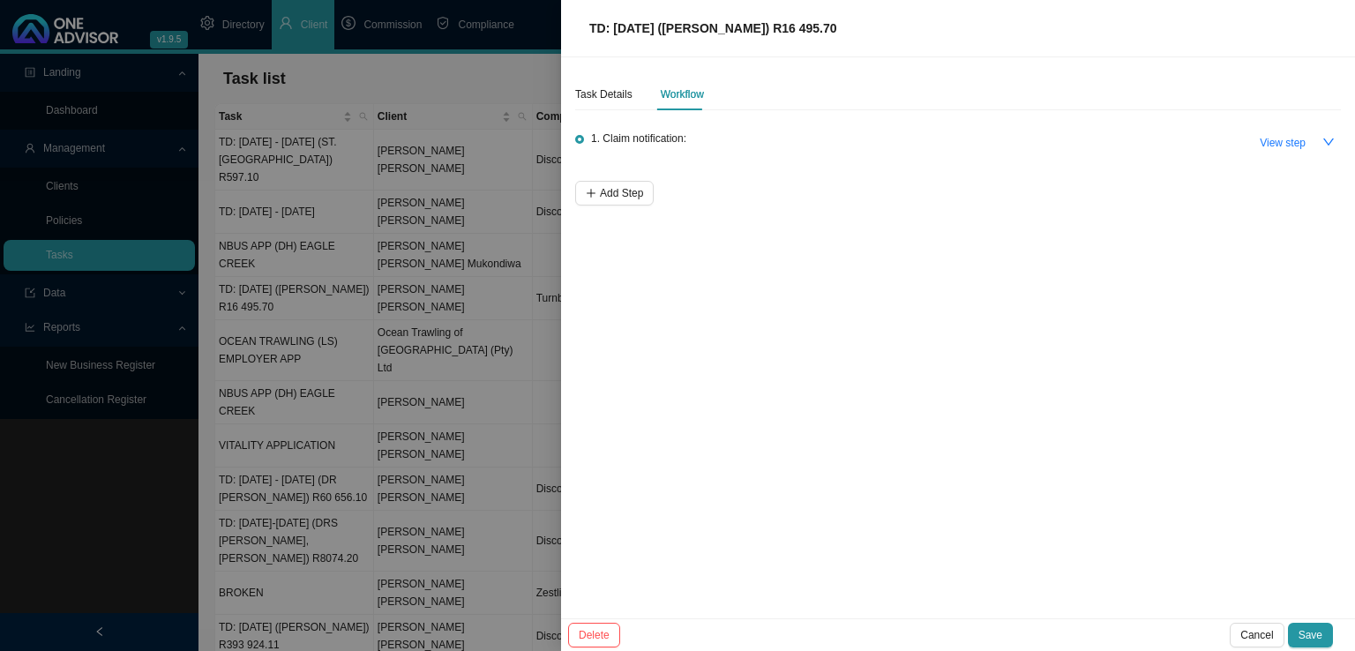
click at [317, 366] on div at bounding box center [677, 325] width 1355 height 651
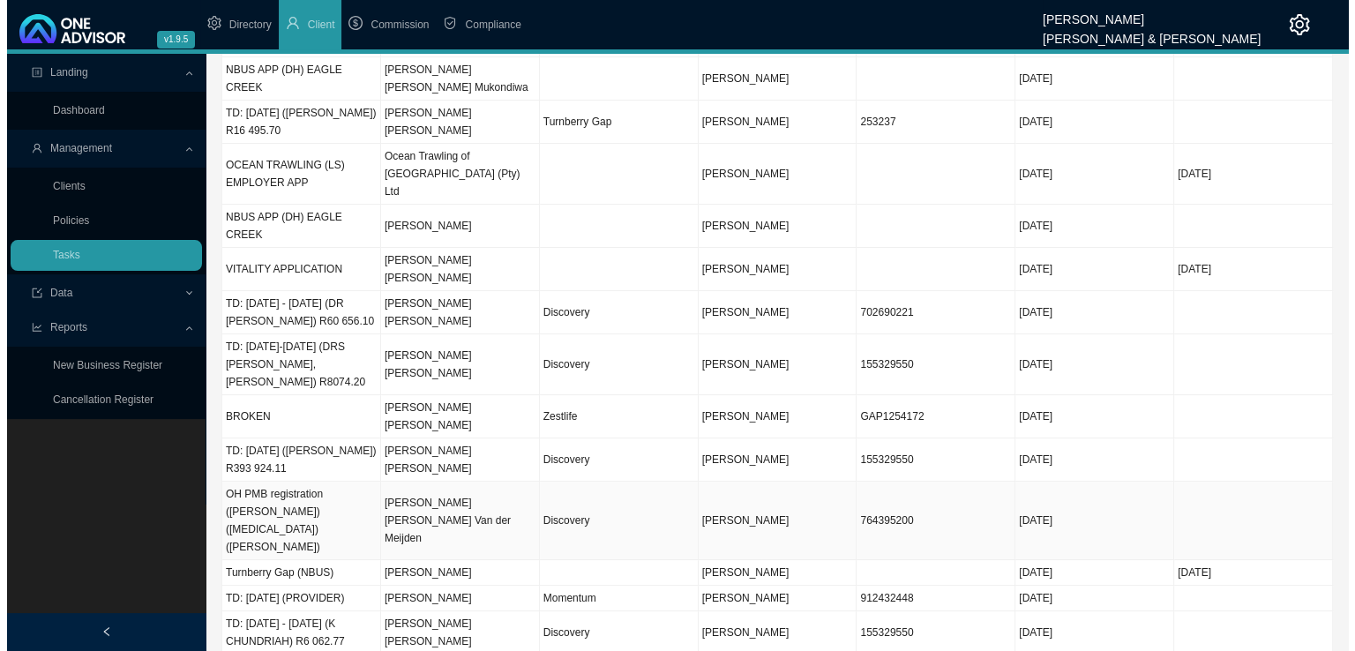
scroll to position [198, 0]
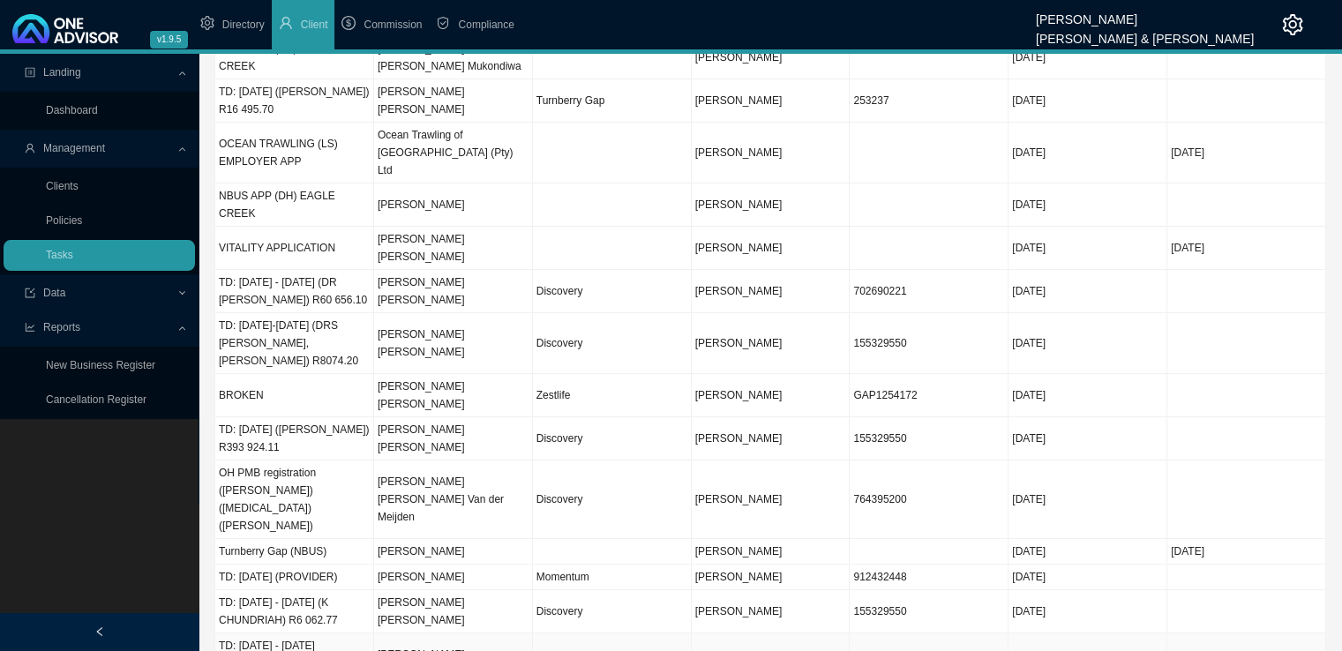
click at [318, 634] on td "TD: [DATE] - [DATE] ([PERSON_NAME] & PARTNERS) R33 354.40" at bounding box center [294, 664] width 159 height 61
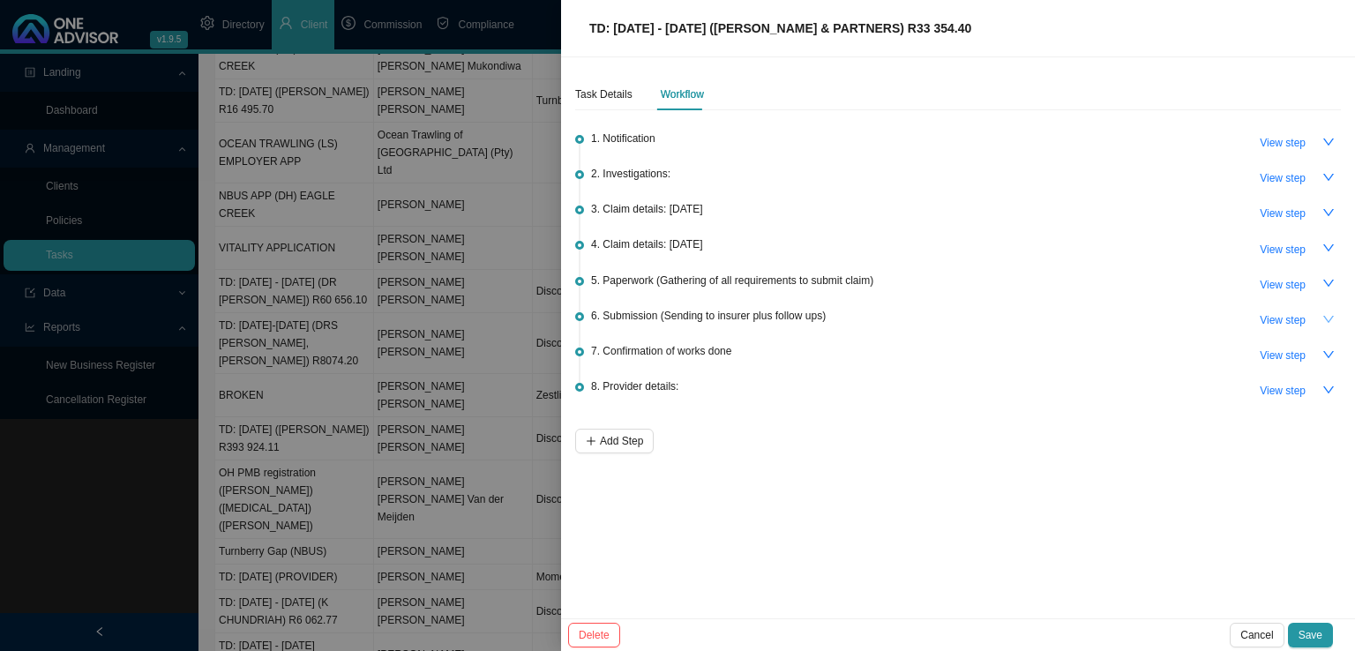
click at [1333, 319] on icon "down" at bounding box center [1329, 319] width 12 height 12
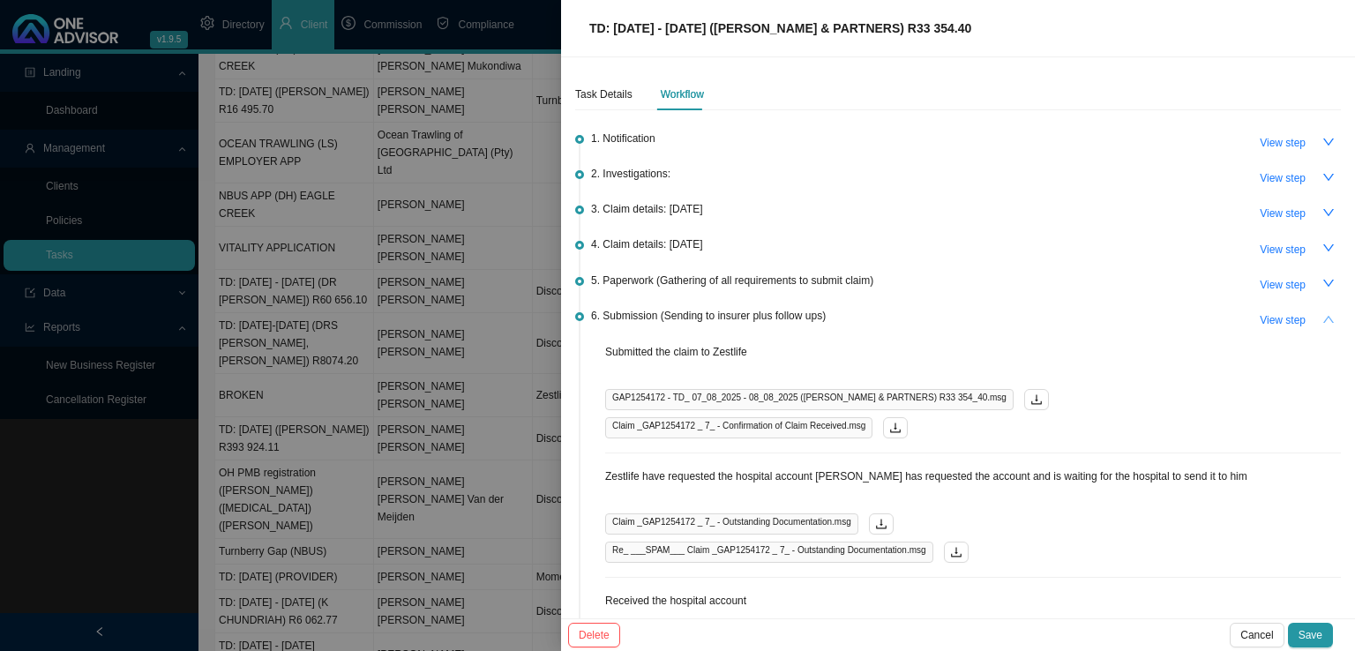
click at [1338, 319] on div "Task Details Workflow 1. Notification View step 2. Investigations: View step 3.…" at bounding box center [958, 337] width 794 height 561
click at [1323, 280] on icon "down" at bounding box center [1329, 283] width 12 height 12
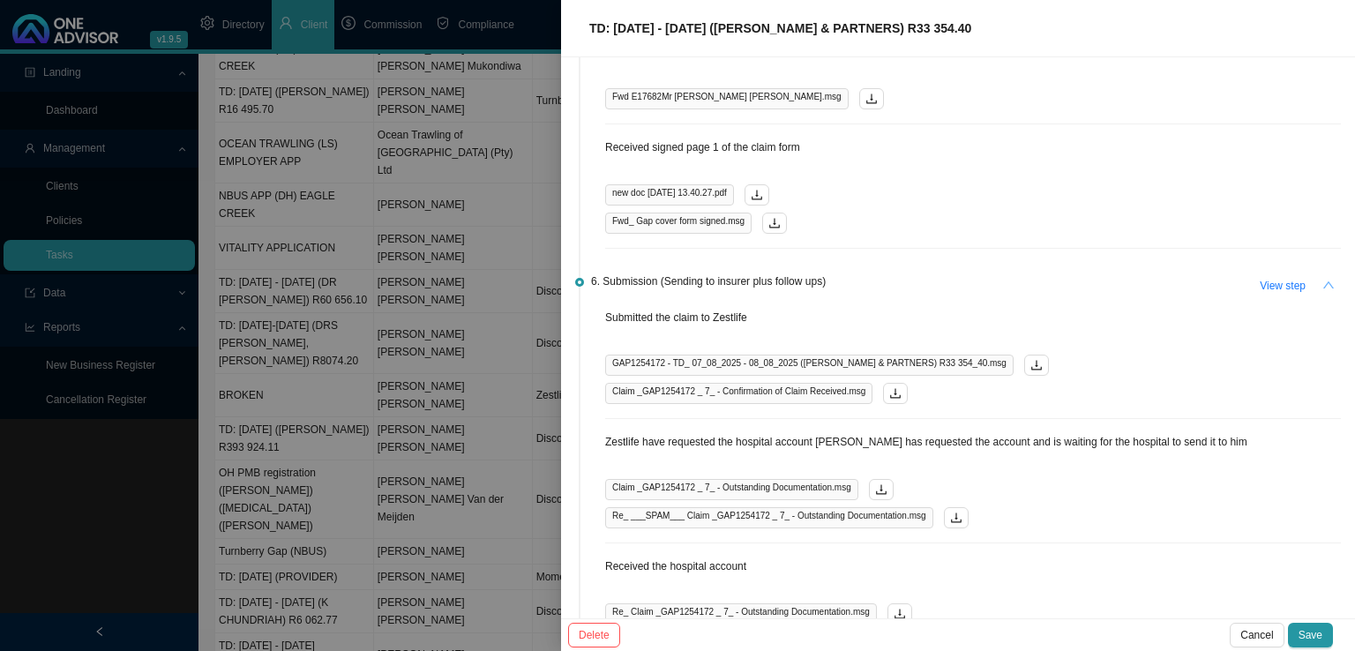
scroll to position [176, 0]
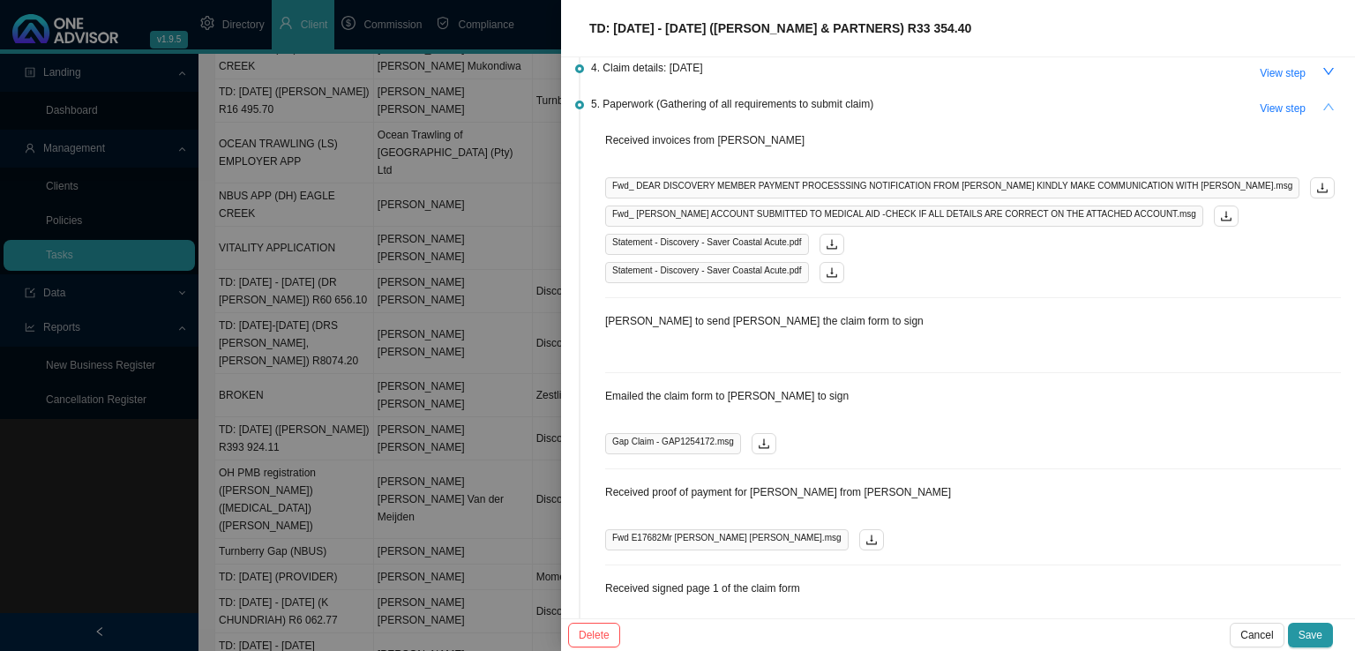
click at [1323, 101] on icon "up" at bounding box center [1329, 107] width 12 height 12
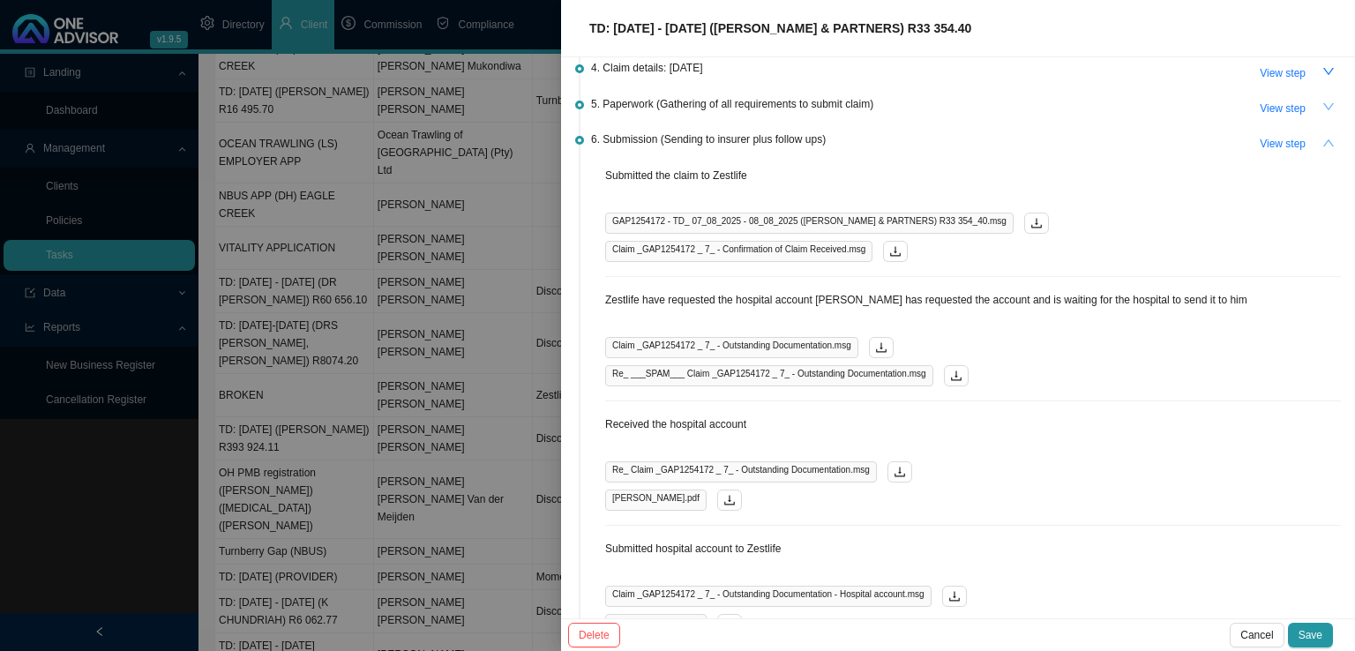
click at [1323, 137] on icon "up" at bounding box center [1329, 143] width 12 height 12
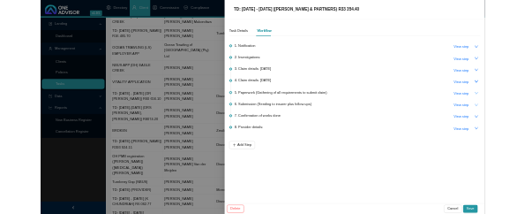
scroll to position [0, 0]
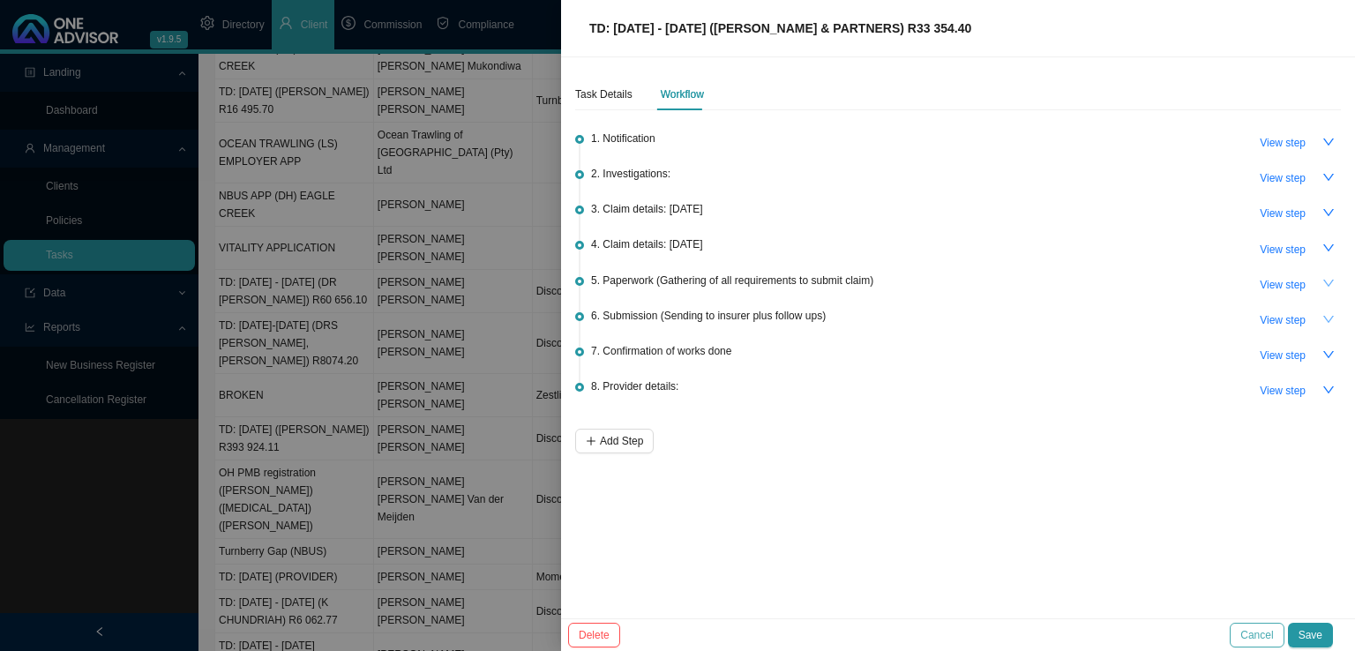
click at [1265, 631] on span "Cancel" at bounding box center [1257, 636] width 33 height 18
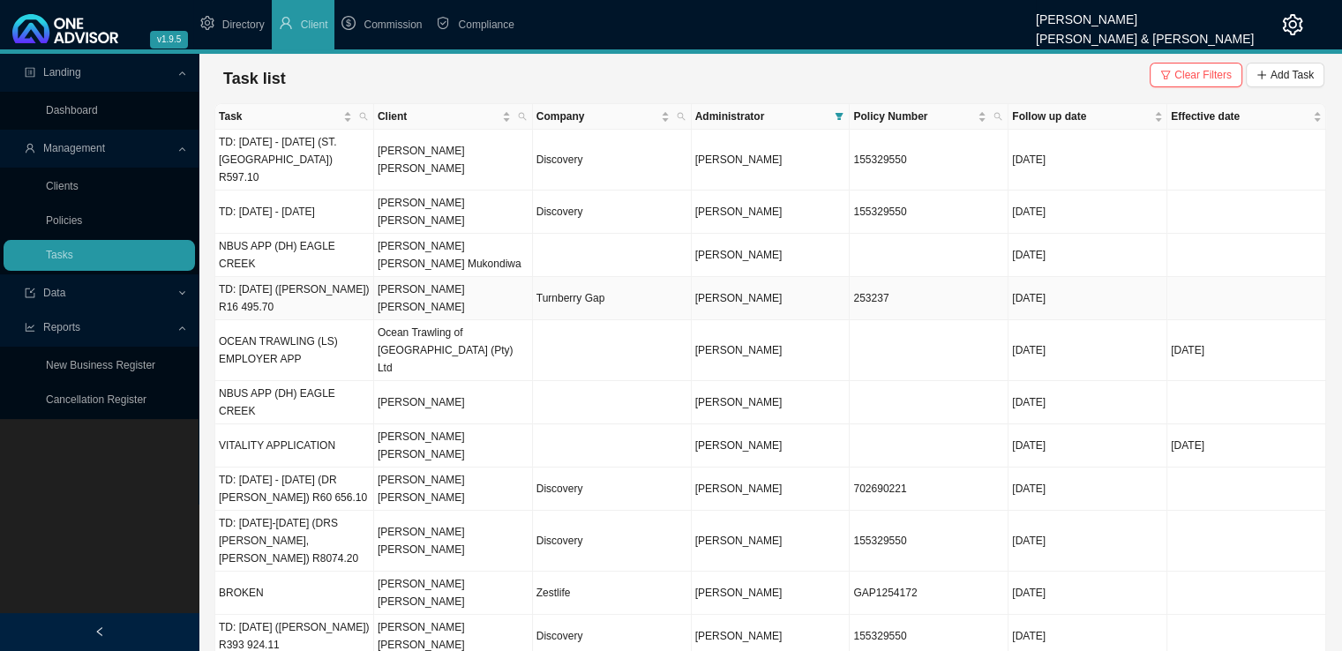
click at [339, 277] on td "TD: [DATE] ([PERSON_NAME]) R16 495.70" at bounding box center [294, 298] width 159 height 43
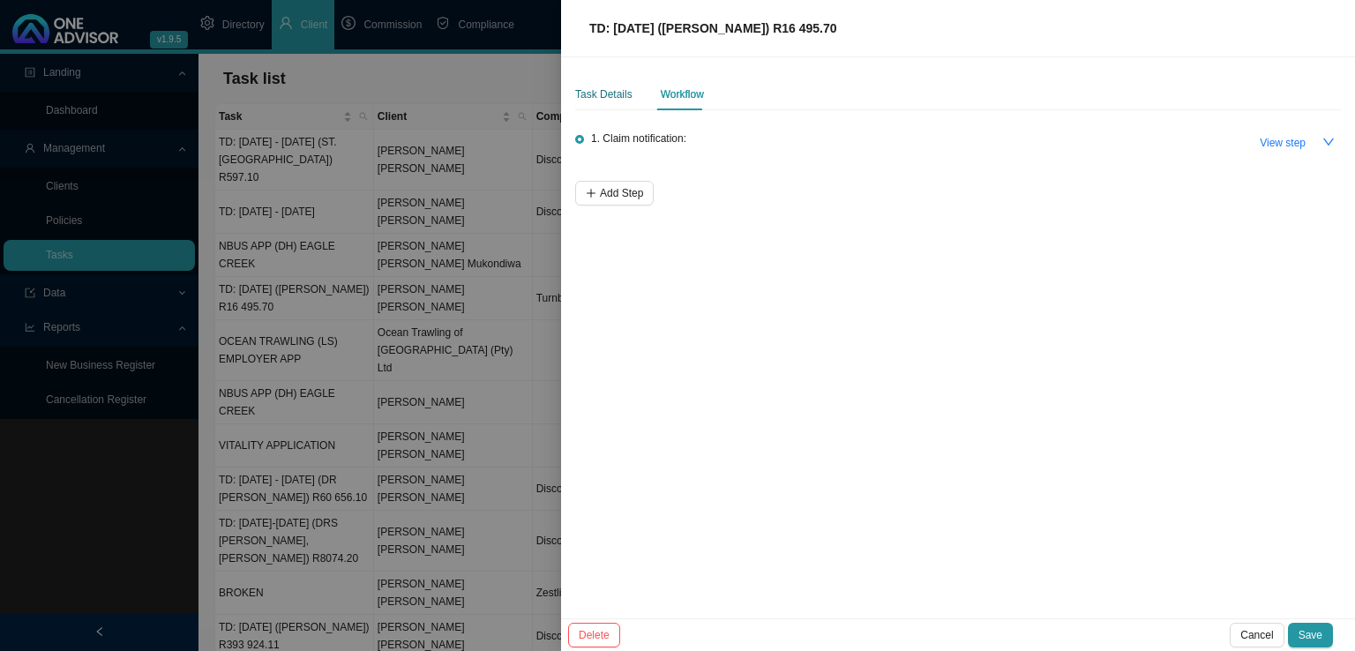
click at [597, 101] on div "Task Details" at bounding box center [603, 95] width 57 height 18
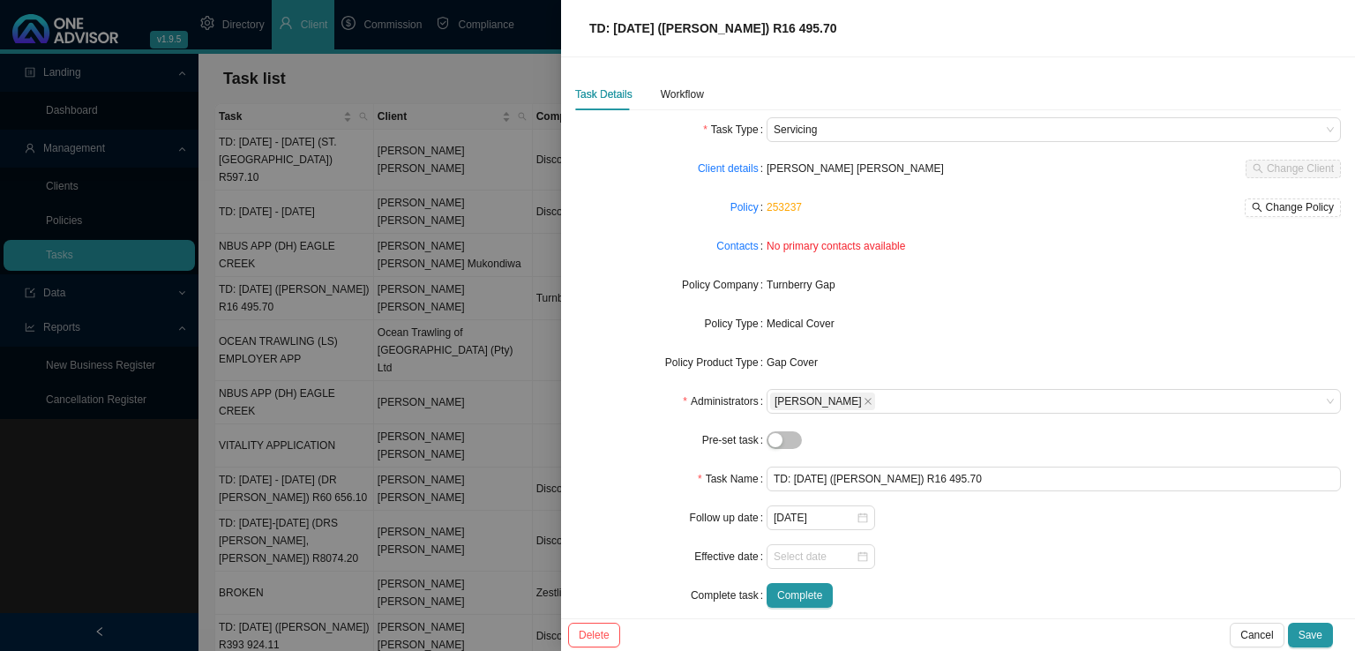
click at [1173, 15] on div "TD: [DATE] ([PERSON_NAME]) R16 495.70" at bounding box center [958, 28] width 794 height 57
click at [1258, 630] on span "Cancel" at bounding box center [1257, 636] width 33 height 18
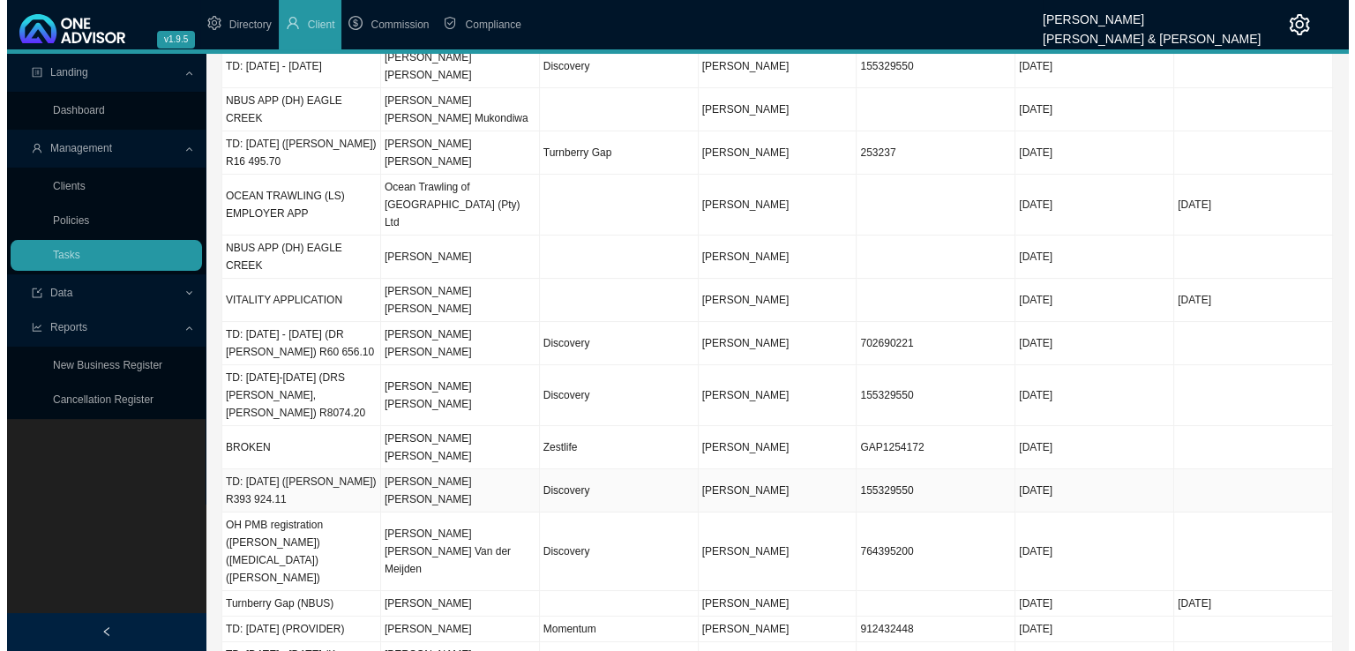
scroll to position [176, 0]
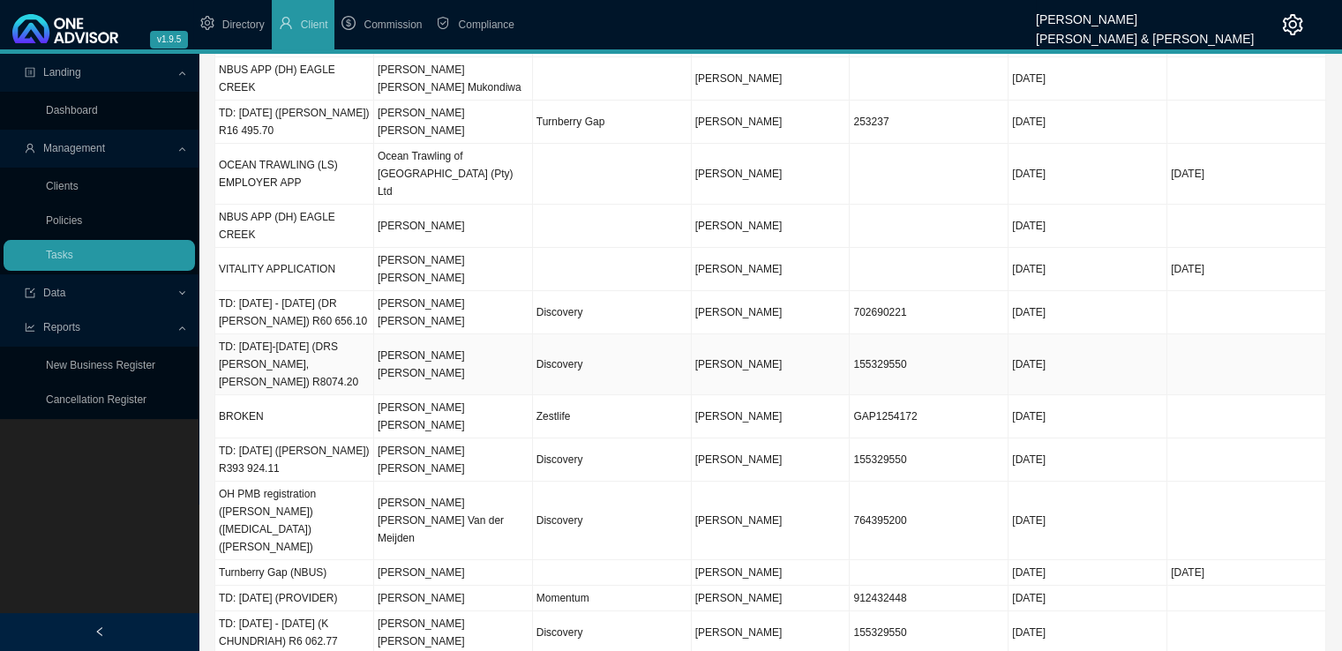
click at [314, 334] on td "TD: [DATE]-[DATE] (DRS [PERSON_NAME], [PERSON_NAME]) R8074.20" at bounding box center [294, 364] width 159 height 61
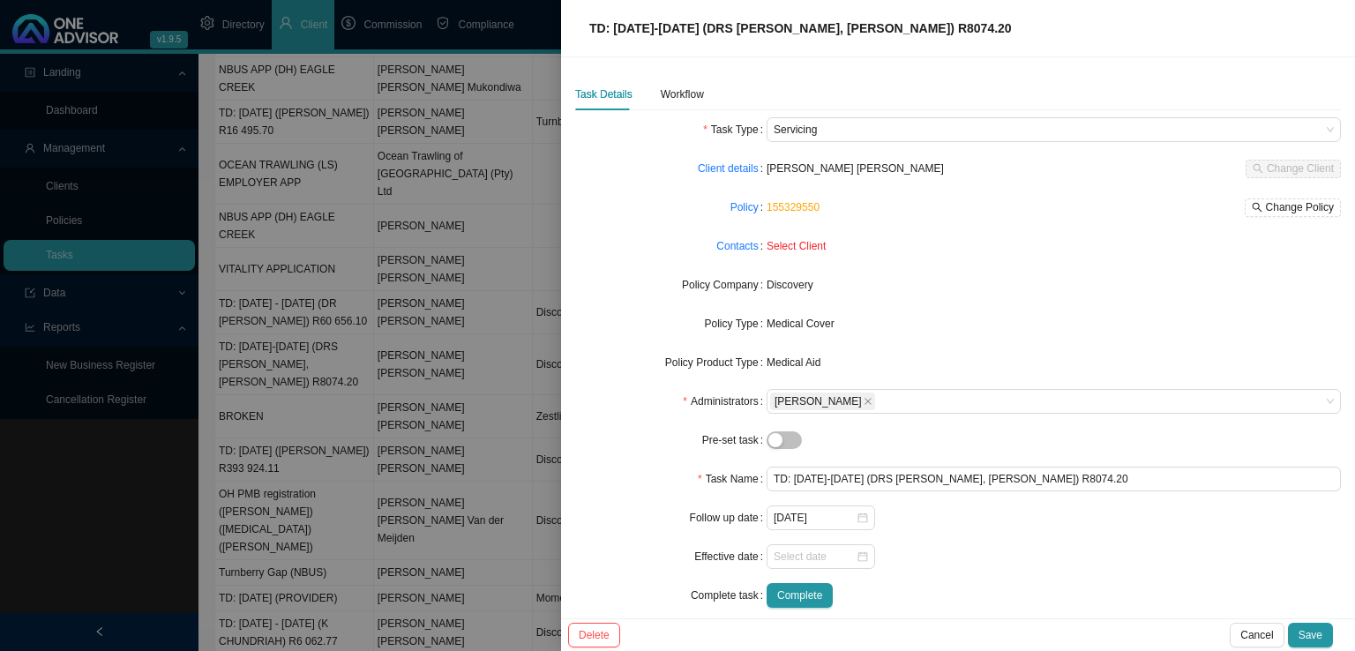
click at [649, 93] on div "Task Details Workflow" at bounding box center [639, 95] width 129 height 32
click at [668, 93] on div "Workflow" at bounding box center [682, 95] width 43 height 18
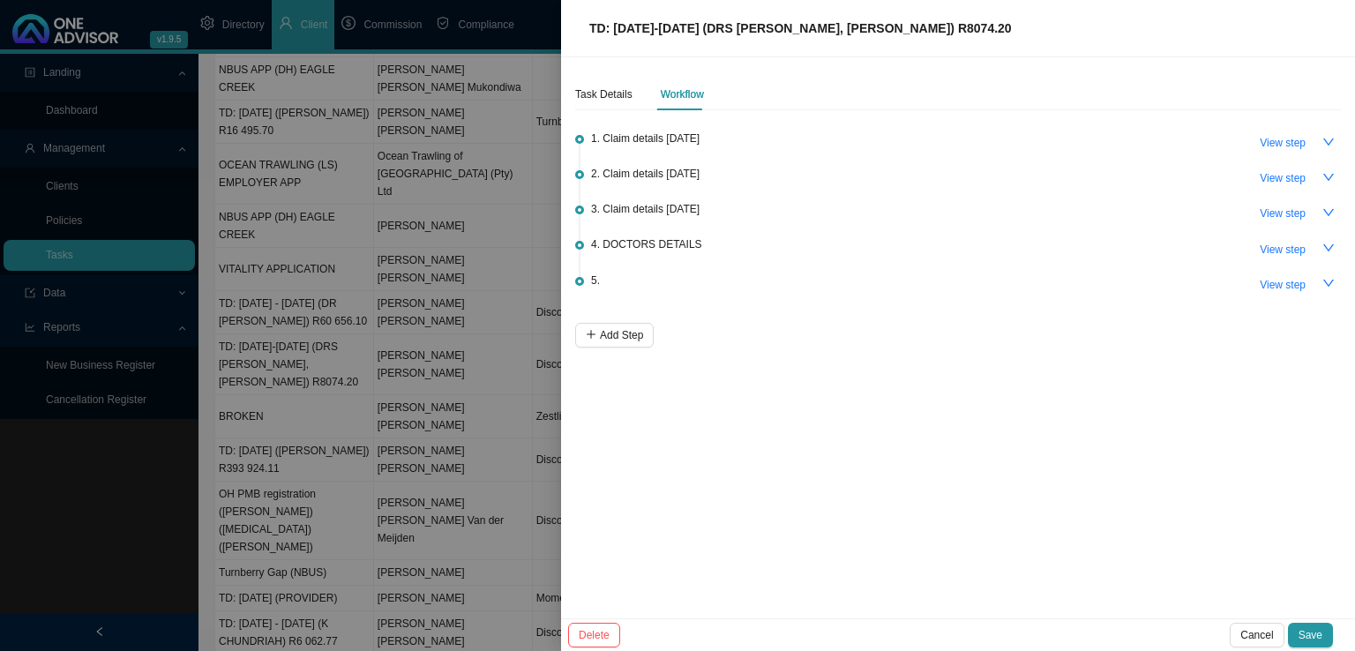
click at [1329, 134] on button "button" at bounding box center [1329, 142] width 25 height 25
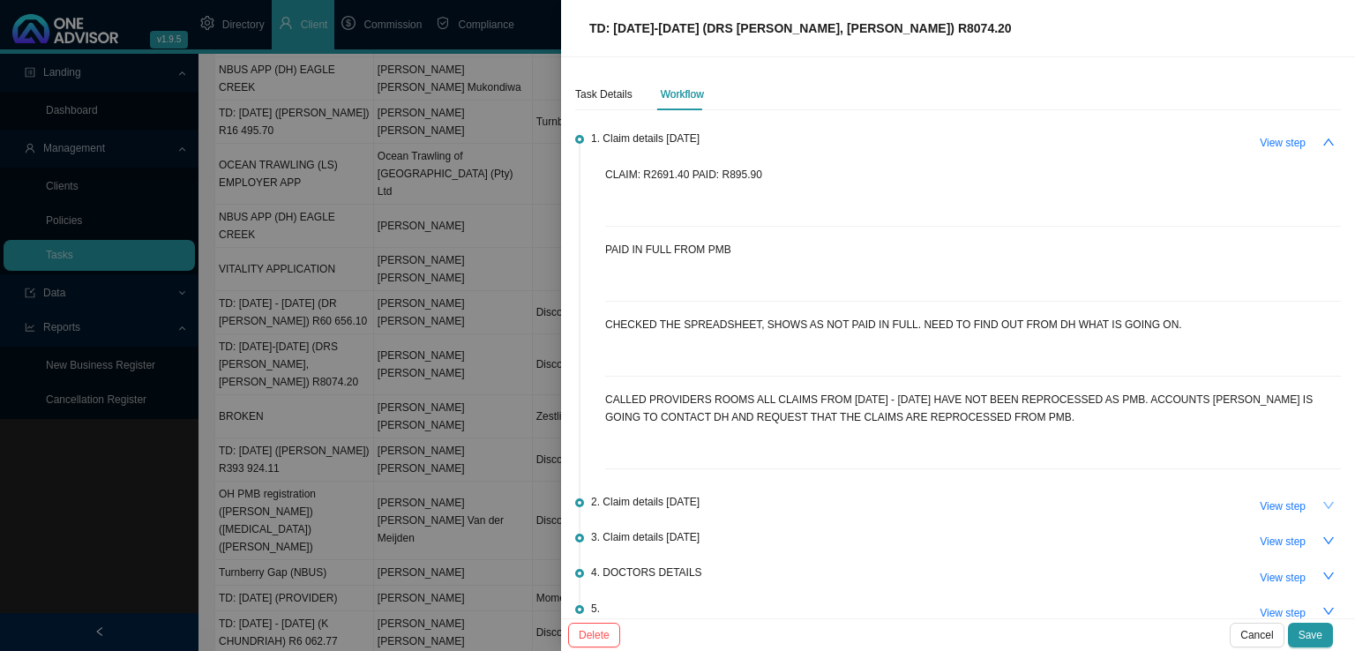
click at [1323, 505] on icon "down" at bounding box center [1329, 505] width 12 height 12
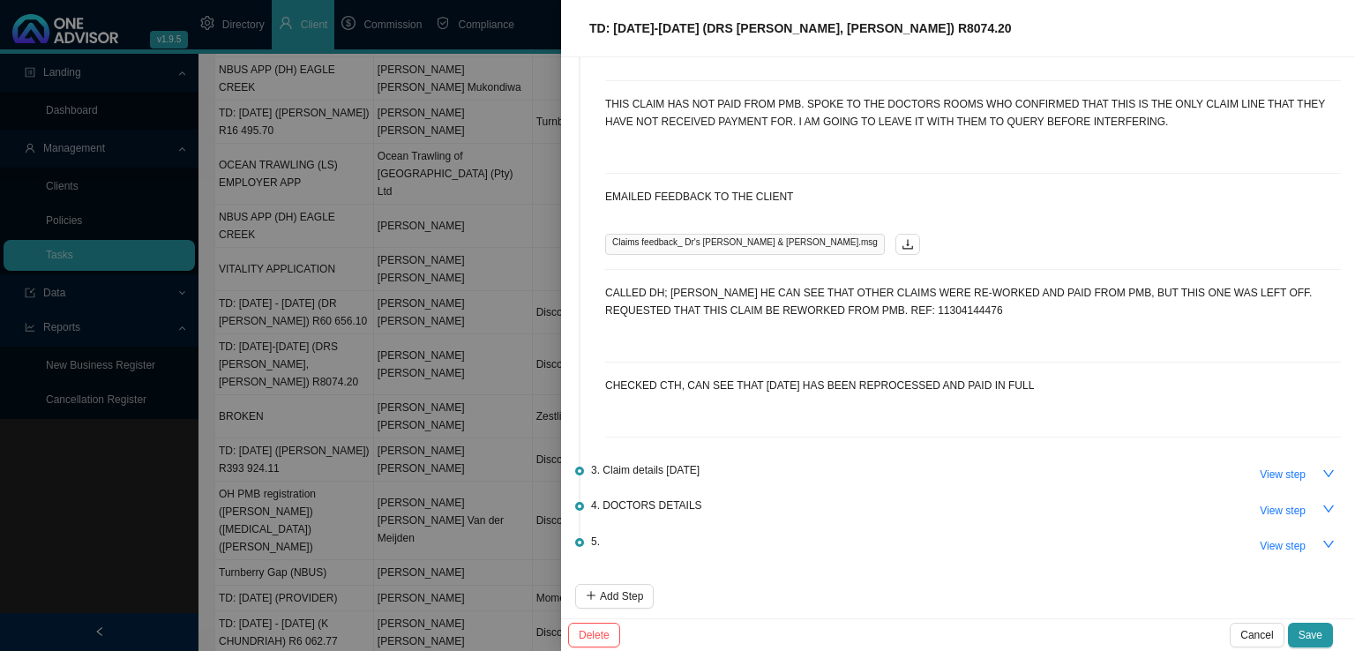
scroll to position [510, 0]
click at [1323, 470] on icon "down" at bounding box center [1329, 473] width 12 height 12
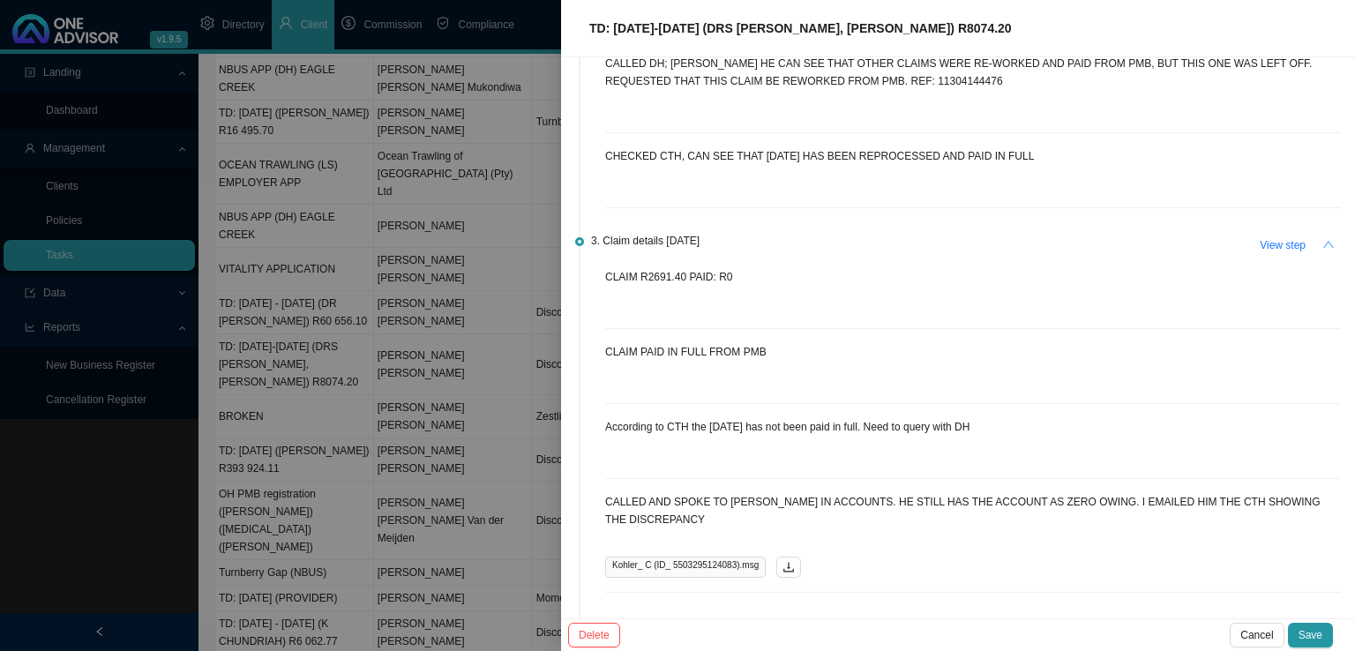
scroll to position [775, 0]
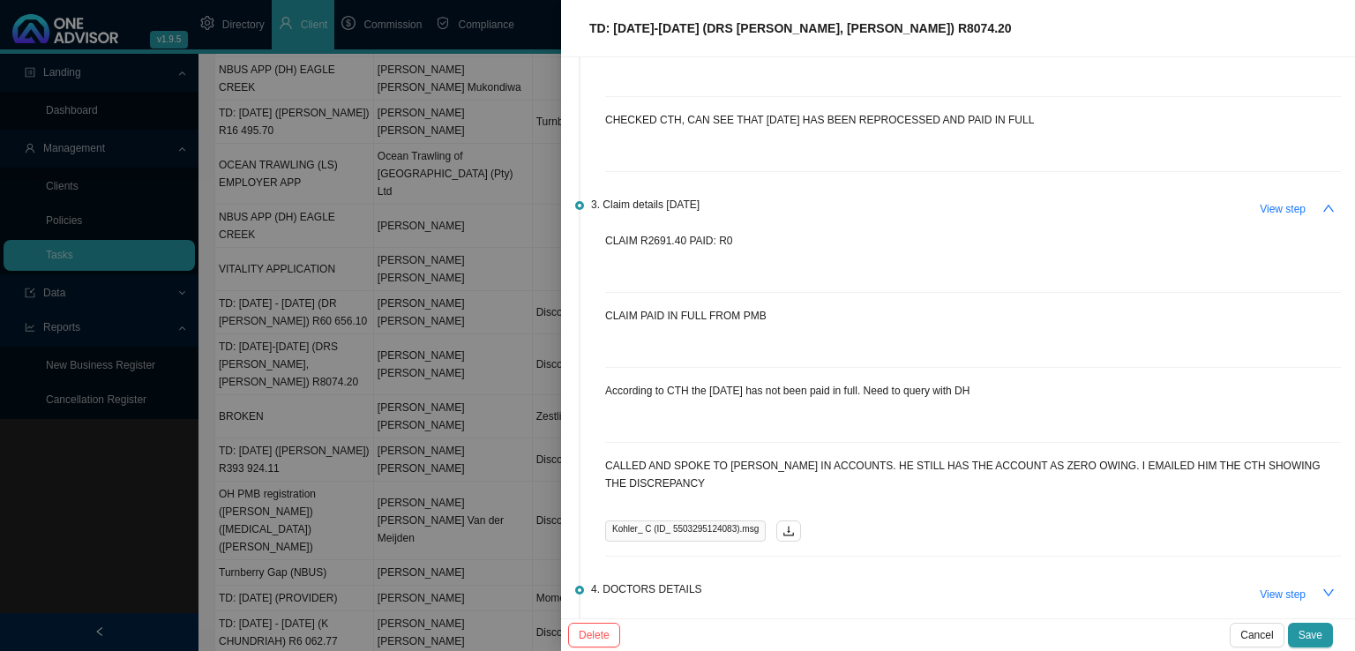
click at [1323, 206] on icon "up" at bounding box center [1329, 208] width 12 height 12
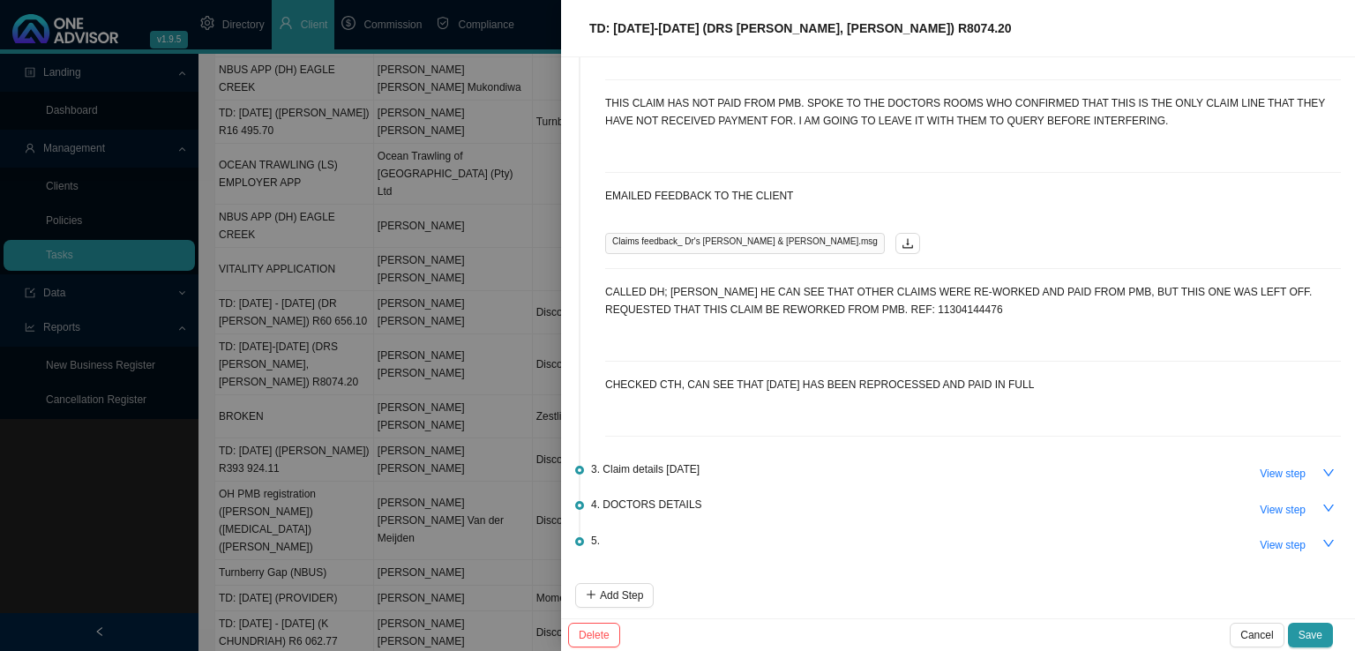
scroll to position [69, 0]
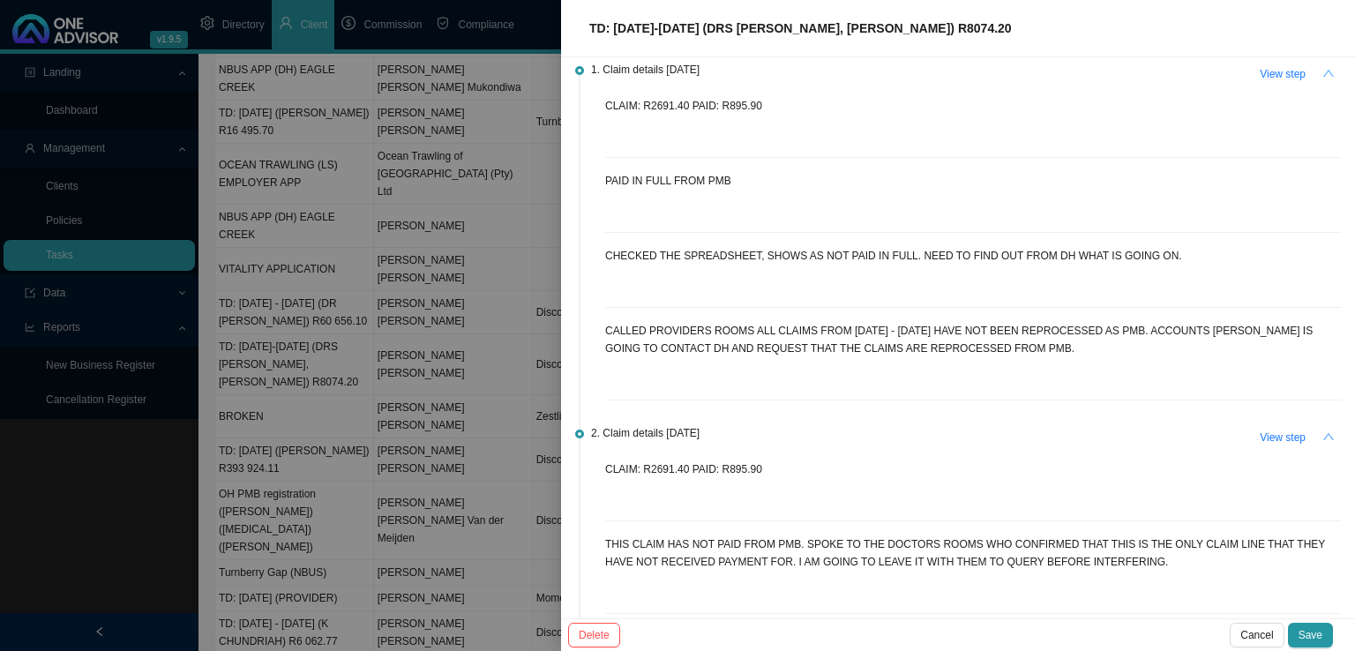
click at [1321, 64] on button "button" at bounding box center [1329, 73] width 25 height 25
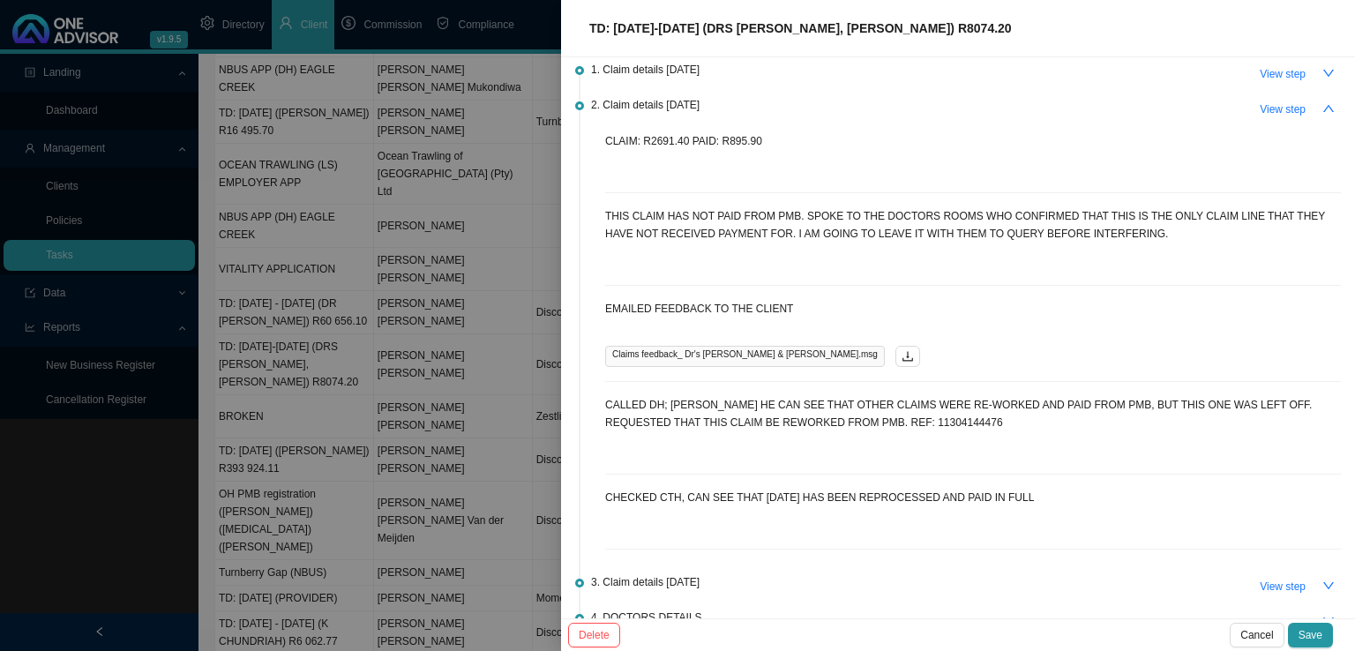
click at [1323, 109] on icon "up" at bounding box center [1329, 108] width 12 height 12
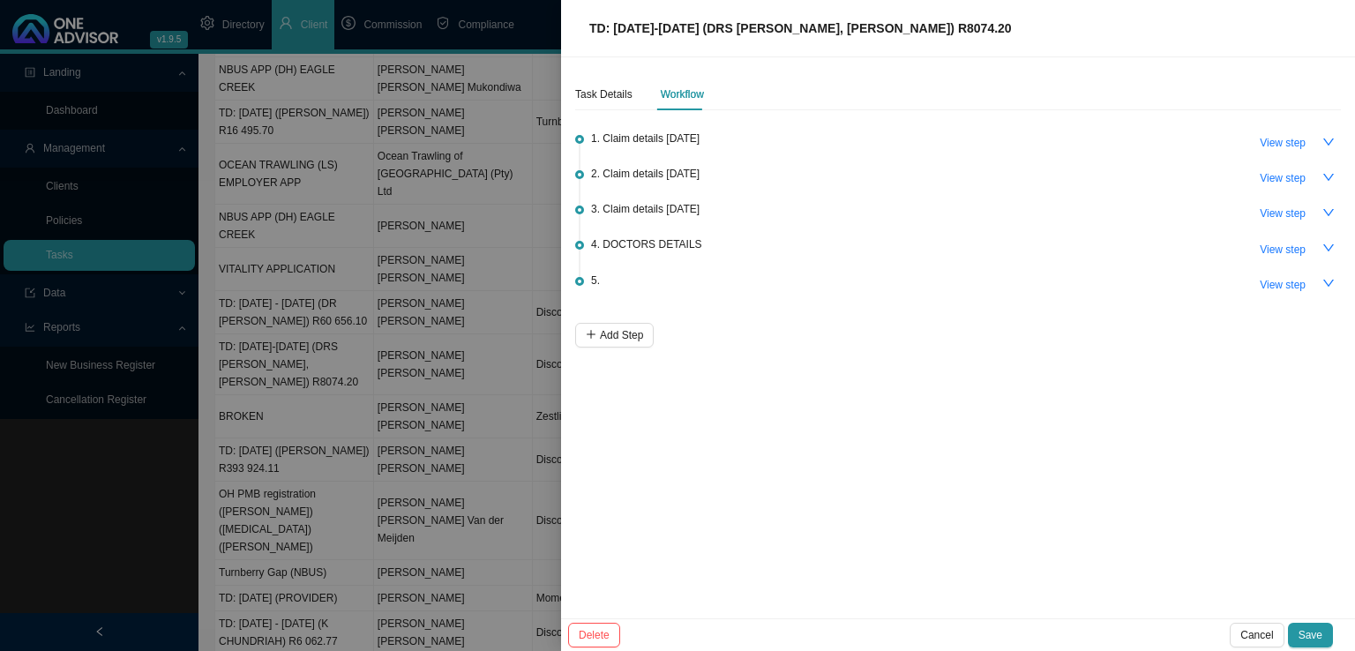
scroll to position [0, 0]
click at [1291, 181] on span "View step" at bounding box center [1283, 178] width 46 height 18
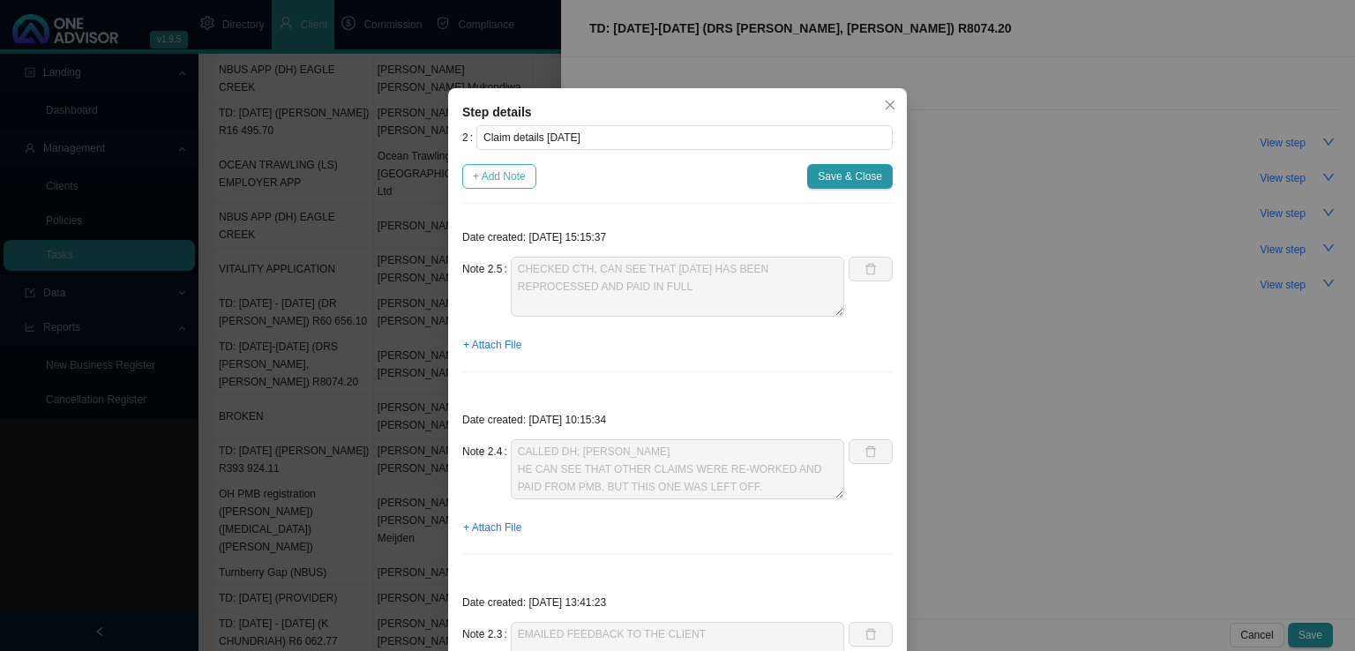
click at [503, 169] on span "+ Add Note" at bounding box center [499, 177] width 53 height 18
type textarea "CHECKED CTH, CAN SEE THAT [DATE] HAS BEEN REPROCESSED AND PAID IN FULL"
type textarea "CALLED DH; [PERSON_NAME] HE CAN SEE THAT OTHER CLAIMS WERE RE-WORKED AND PAID F…"
type textarea "EMAILED FEEDBACK TO THE CLIENT"
type textarea "THIS CLAIM HAS NOT PAID FROM PMB. SPOKE TO THE DOCTORS ROOMS WHO CONFIRMED THAT…"
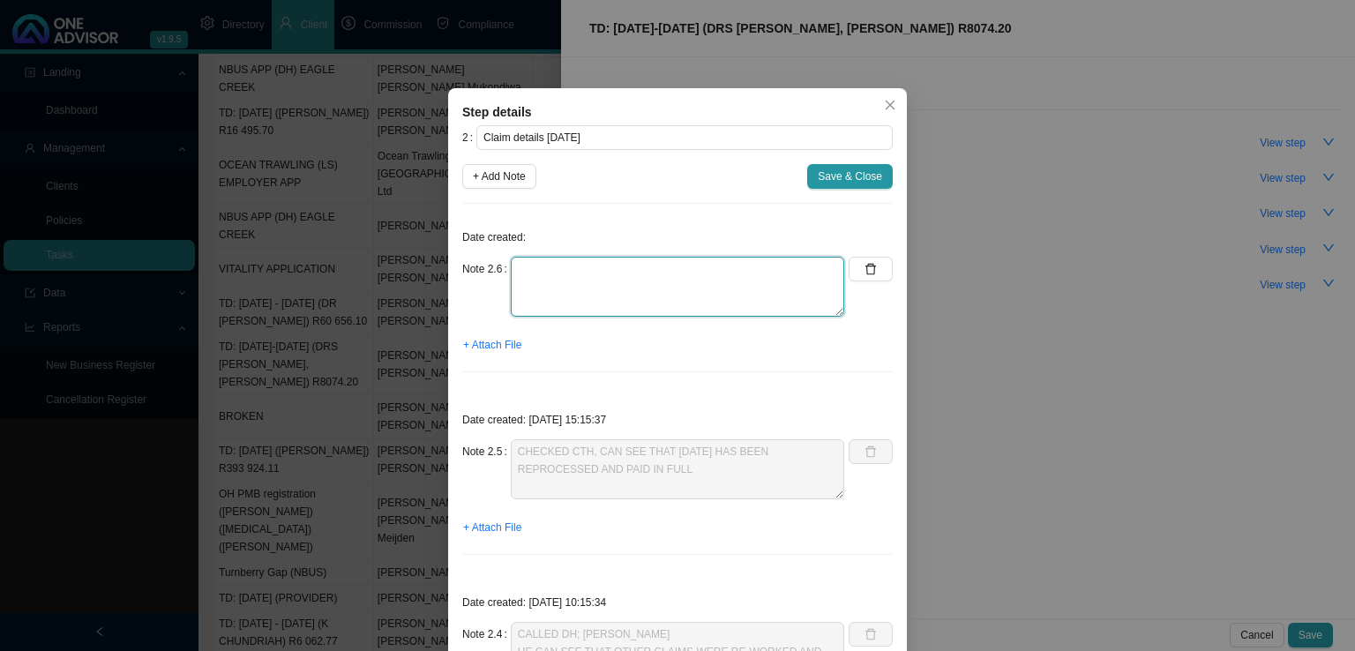
click at [539, 308] on textarea at bounding box center [678, 287] width 334 height 60
type textarea "Checked CTH. Claim has been reprocessed and paid in full"
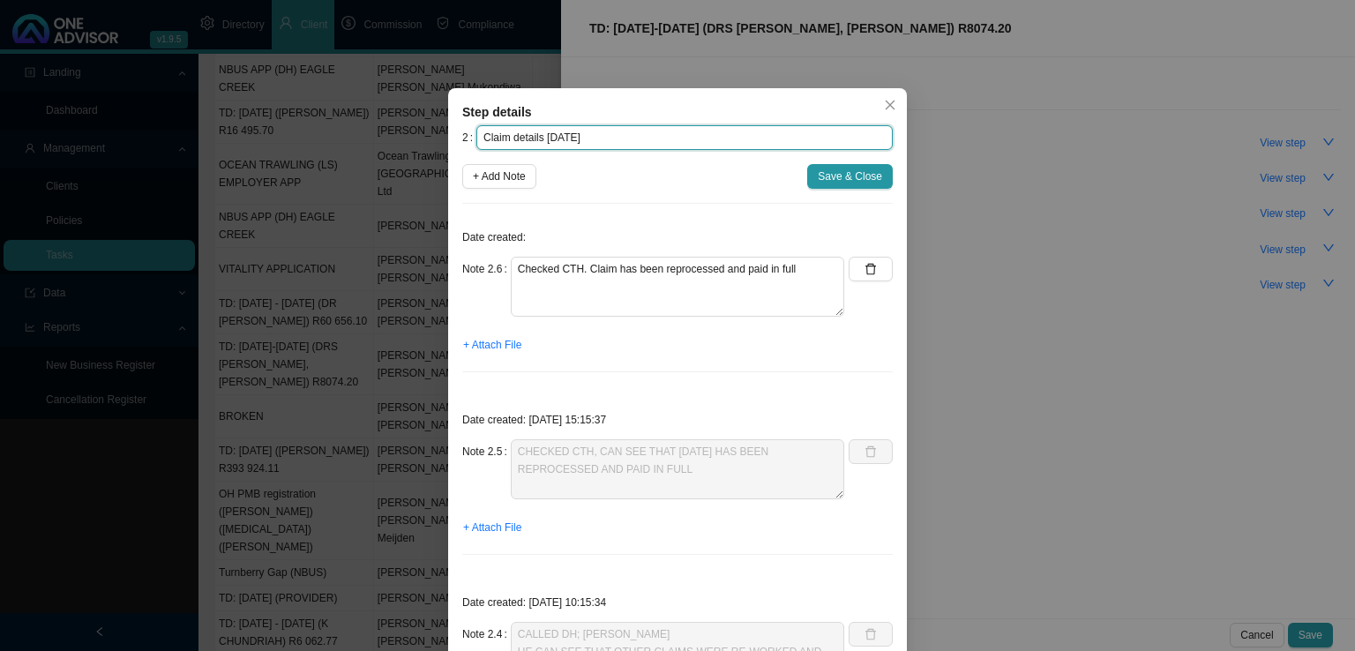
click at [618, 135] on input "Claim details [DATE]" at bounding box center [685, 137] width 417 height 25
type input "Claim details [DATE] (PAID IN FULL)"
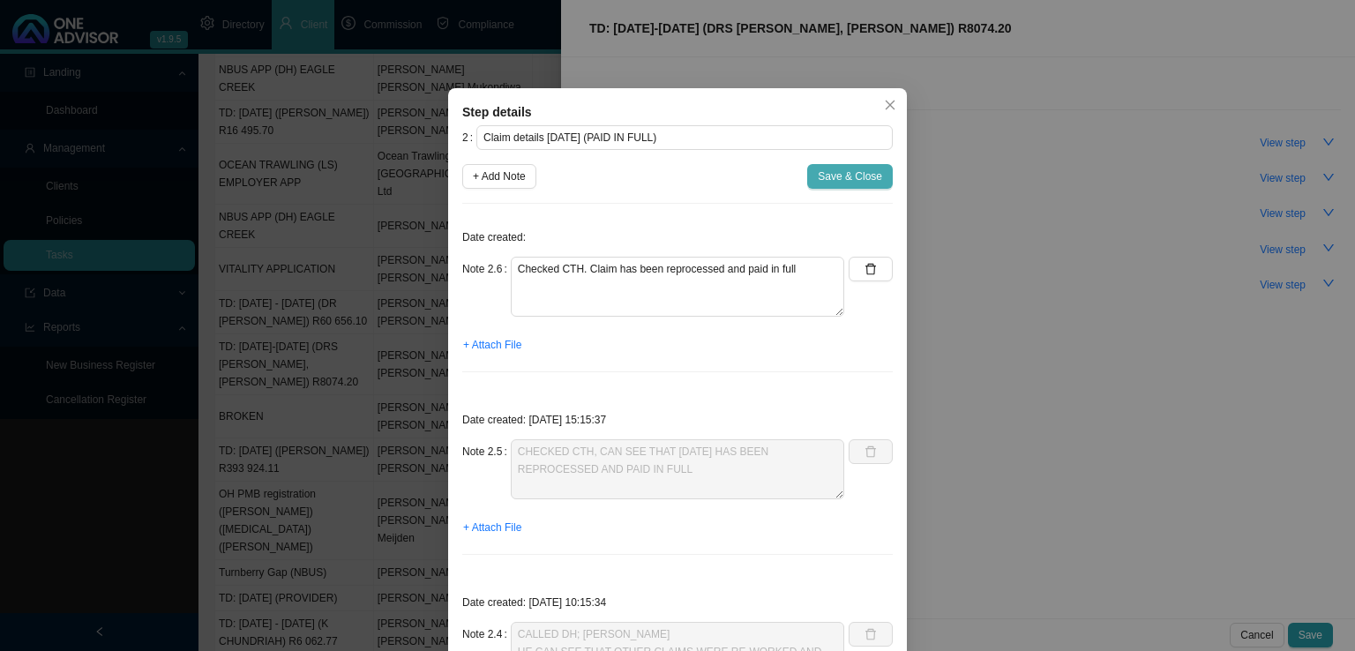
click at [826, 182] on span "Save & Close" at bounding box center [850, 177] width 64 height 18
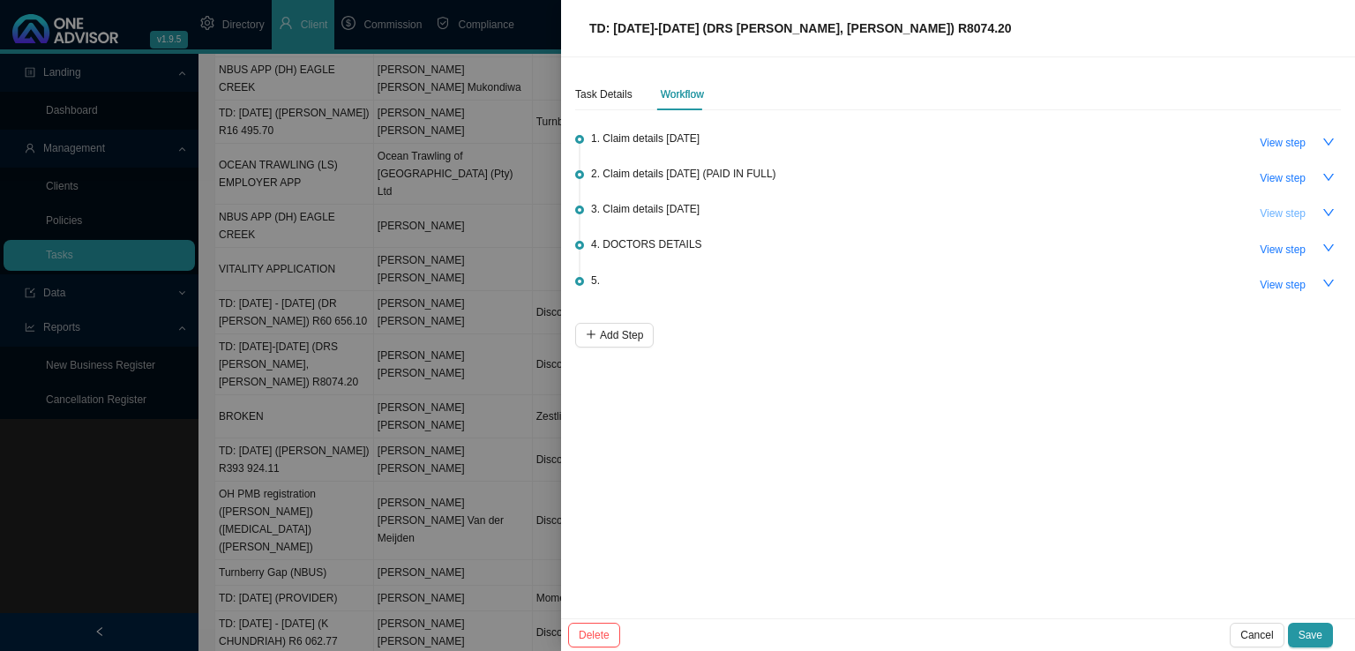
click at [1283, 211] on span "View step" at bounding box center [1283, 214] width 46 height 18
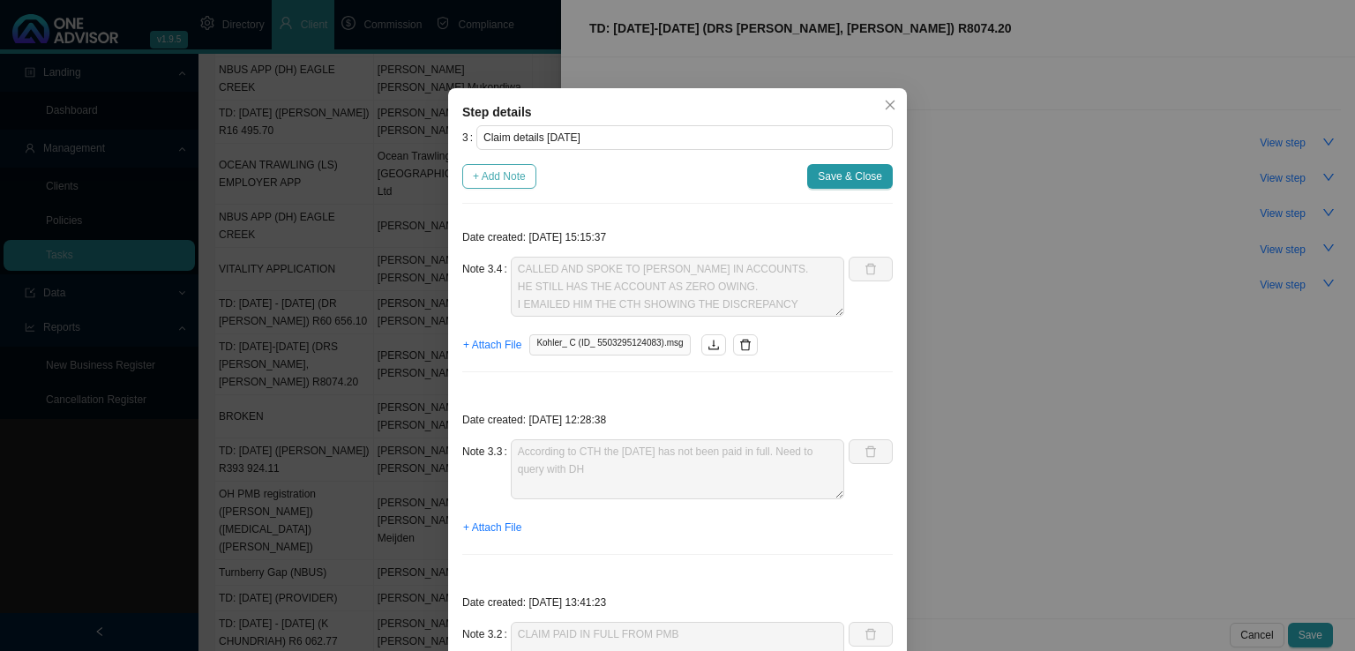
click at [496, 188] on button "+ Add Note" at bounding box center [499, 176] width 74 height 25
type textarea "CALLED AND SPOKE TO [PERSON_NAME] IN ACCOUNTS. HE STILL HAS THE ACCOUNT AS ZERO…"
type textarea "According to CTH the [DATE] has not been paid in full. Need to query with DH"
type textarea "CLAIM PAID IN FULL FROM PMB"
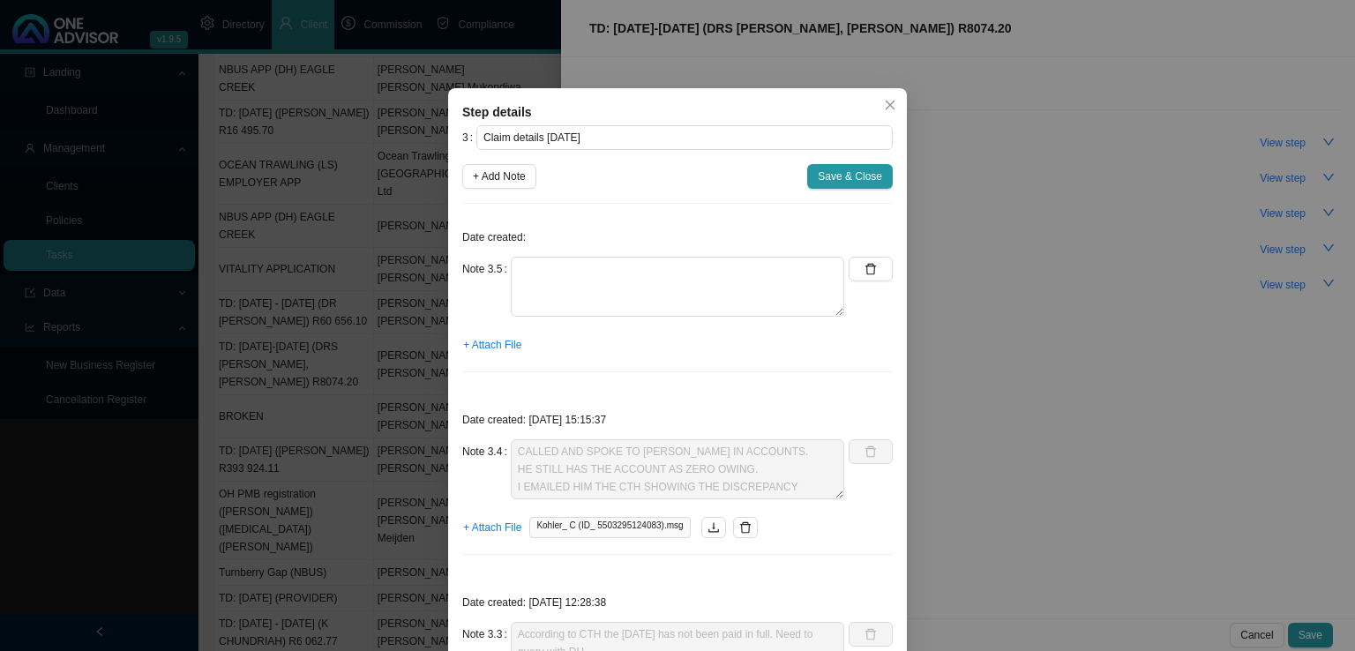
click at [501, 286] on div "Note 3.5" at bounding box center [486, 287] width 49 height 60
click at [621, 298] on textarea at bounding box center [678, 287] width 334 height 60
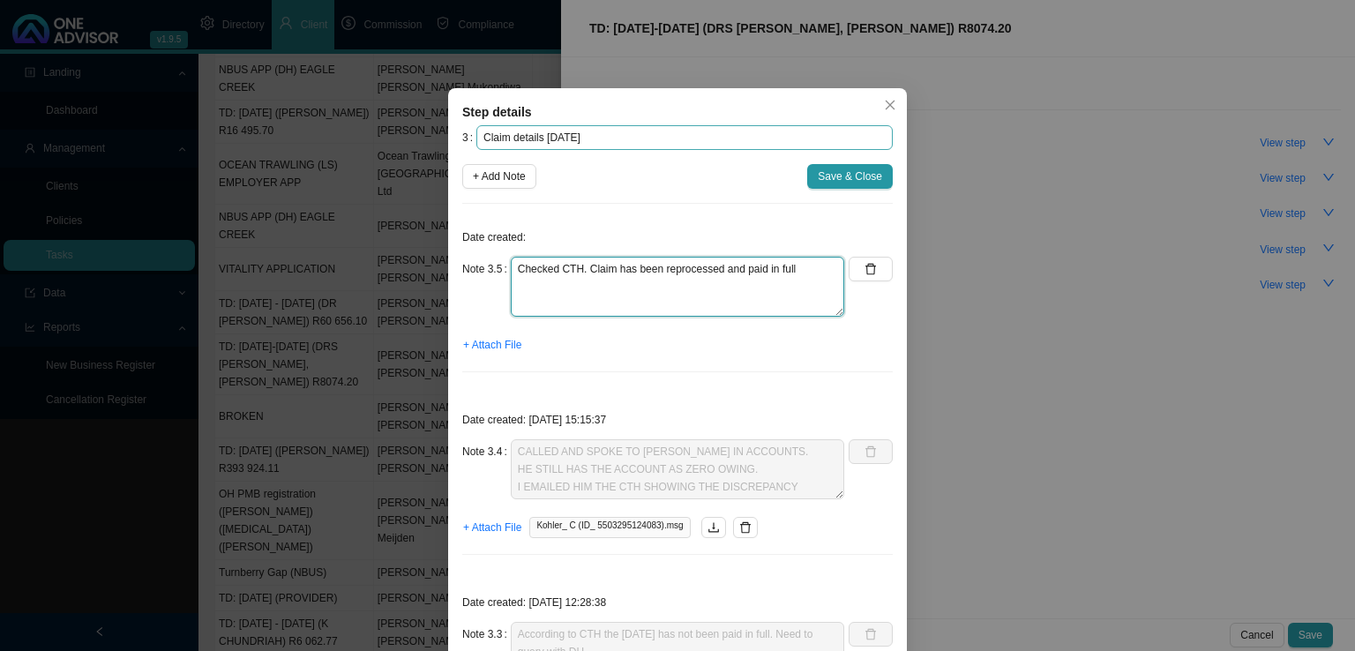
type textarea "Checked CTH. Claim has been reprocessed and paid in full"
click at [614, 142] on input "Claim details [DATE]" at bounding box center [685, 137] width 417 height 25
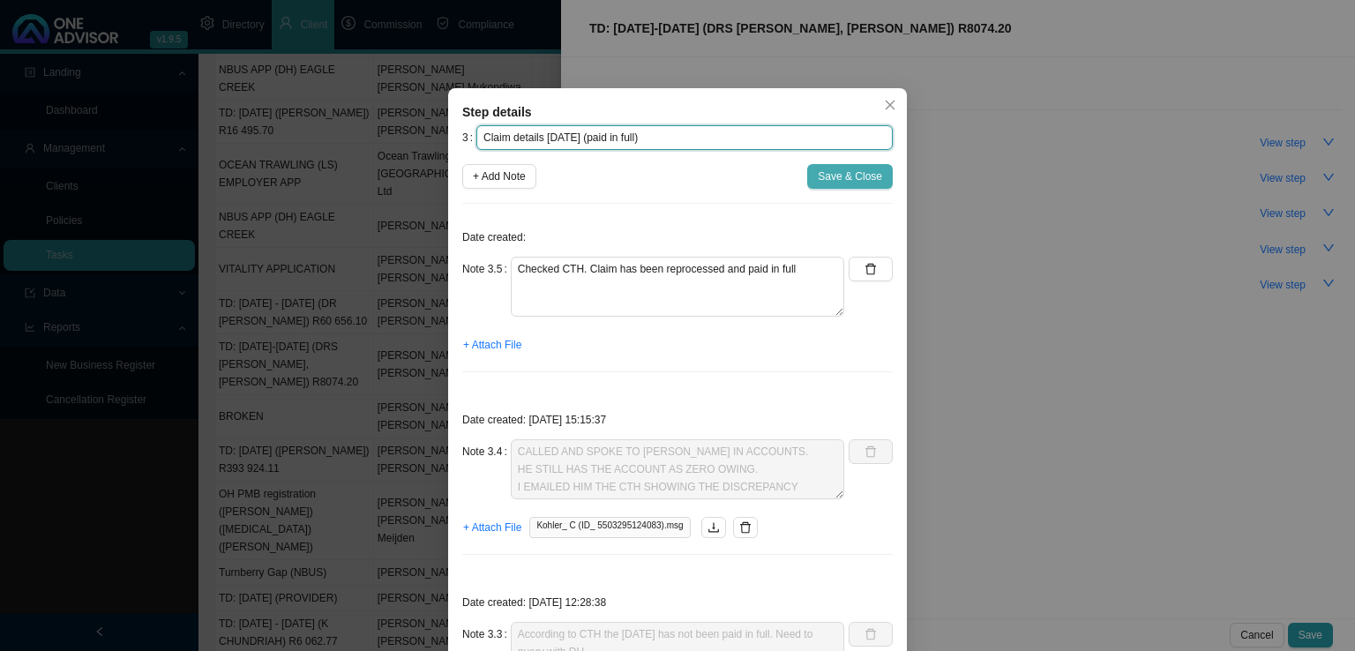
type input "Claim details [DATE] (paid in full)"
click at [852, 167] on button "Save & Close" at bounding box center [850, 176] width 86 height 25
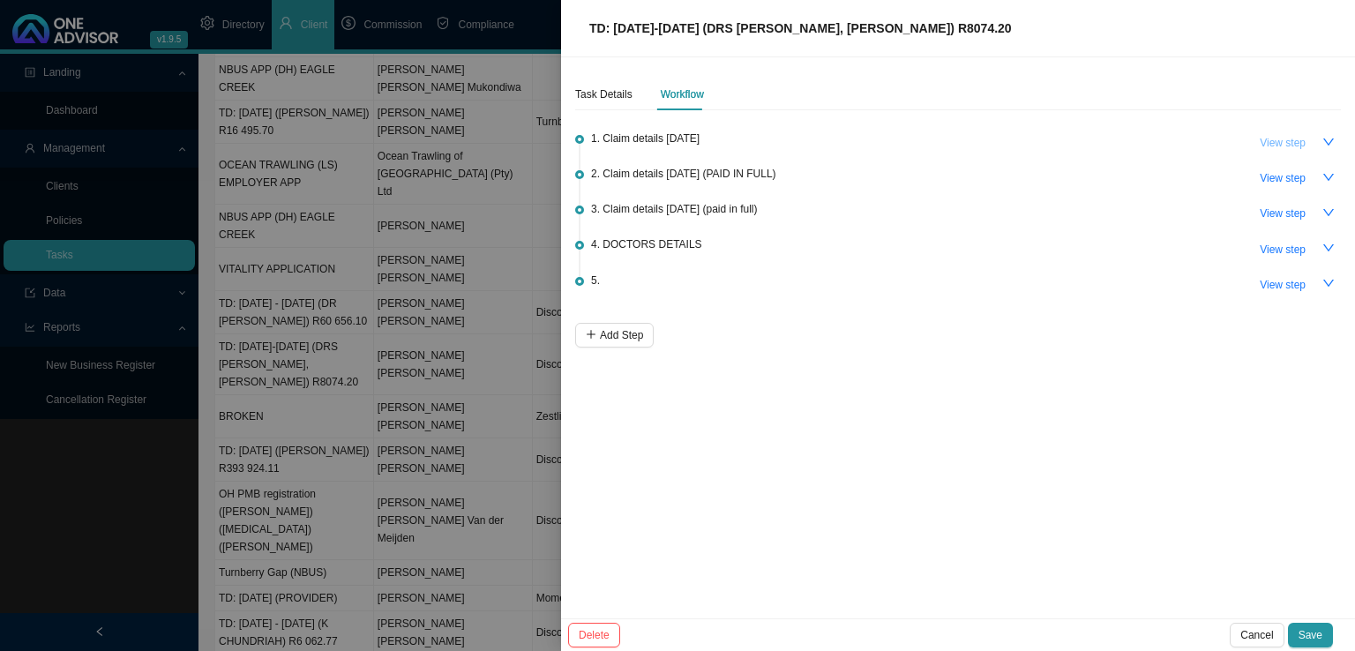
click at [1280, 149] on span "View step" at bounding box center [1283, 143] width 46 height 18
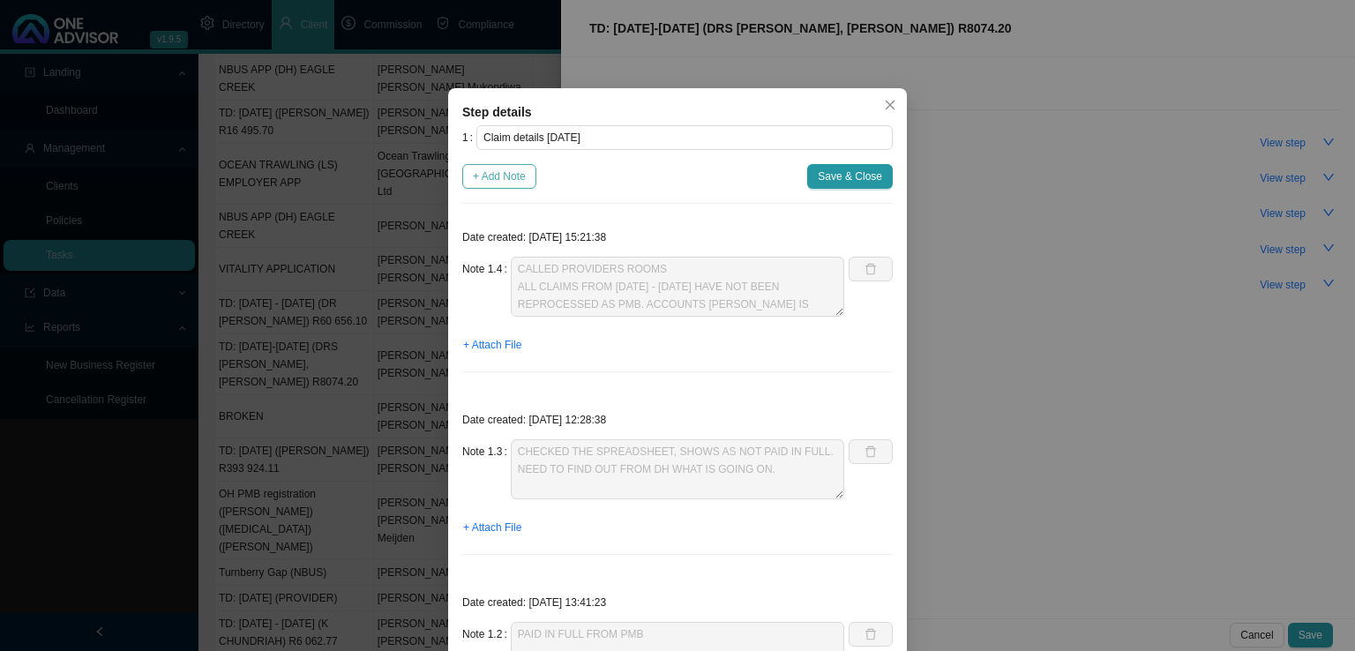
click at [519, 178] on span "+ Add Note" at bounding box center [499, 177] width 53 height 18
type textarea "CALLED PROVIDERS ROOMS ALL CLAIMS FROM [DATE] - [DATE] HAVE NOT BEEN REPROCESSE…"
type textarea "CHECKED THE SPREADSHEET, SHOWS AS NOT PAID IN FULL. NEED TO FIND OUT FROM DH WH…"
type textarea "PAID IN FULL FROM PMB"
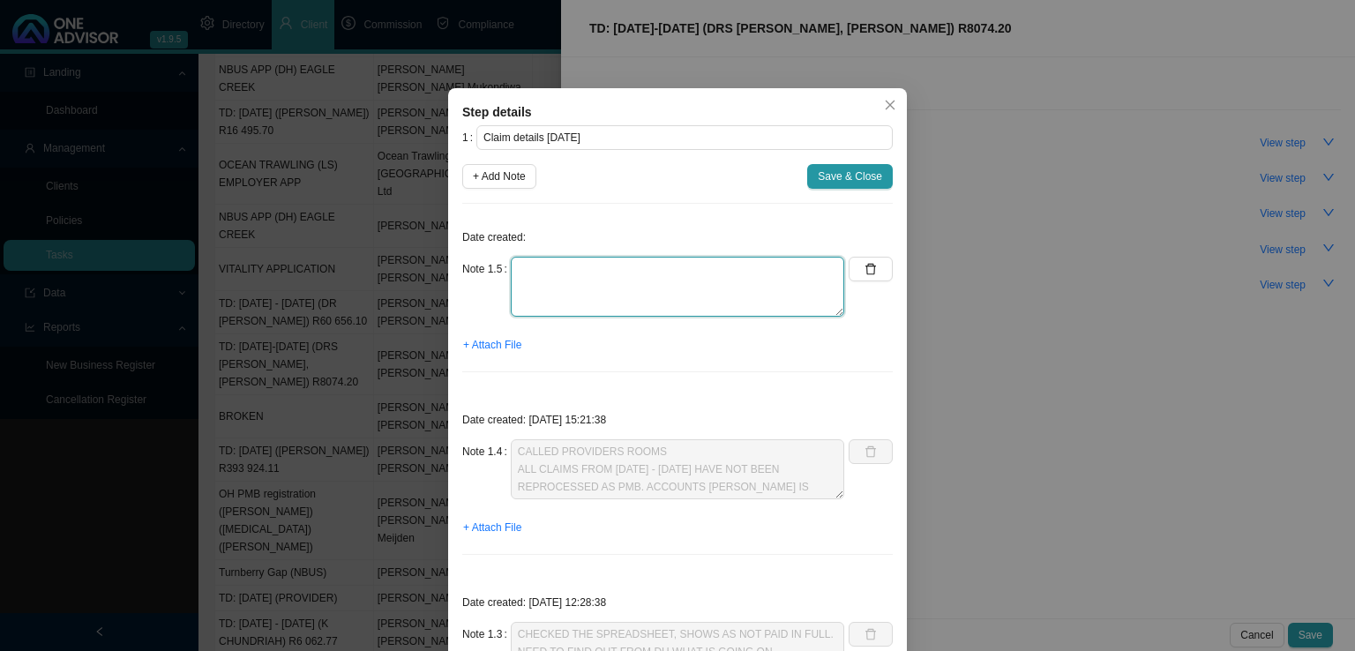
click at [540, 274] on textarea at bounding box center [678, 287] width 334 height 60
type textarea "Still showing as partial payment."
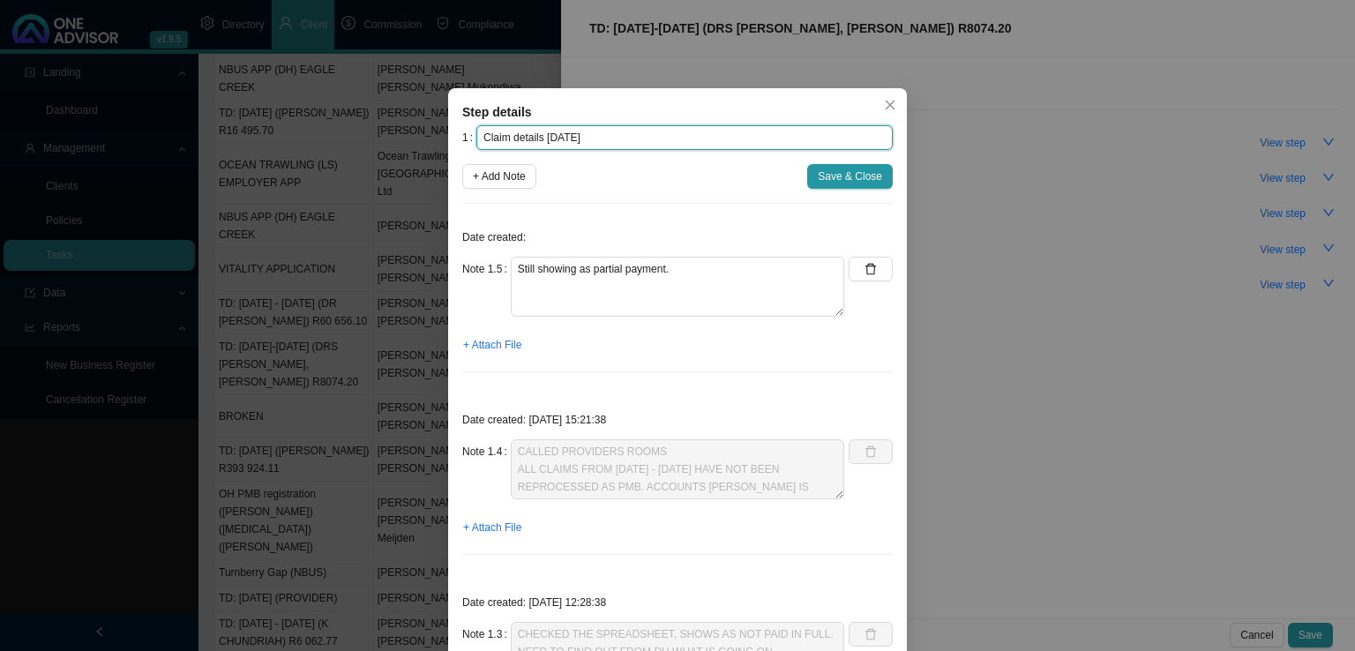
drag, startPoint x: 861, startPoint y: 139, endPoint x: 854, endPoint y: 154, distance: 16.6
click at [859, 142] on input "Claim details [DATE]" at bounding box center [685, 137] width 417 height 25
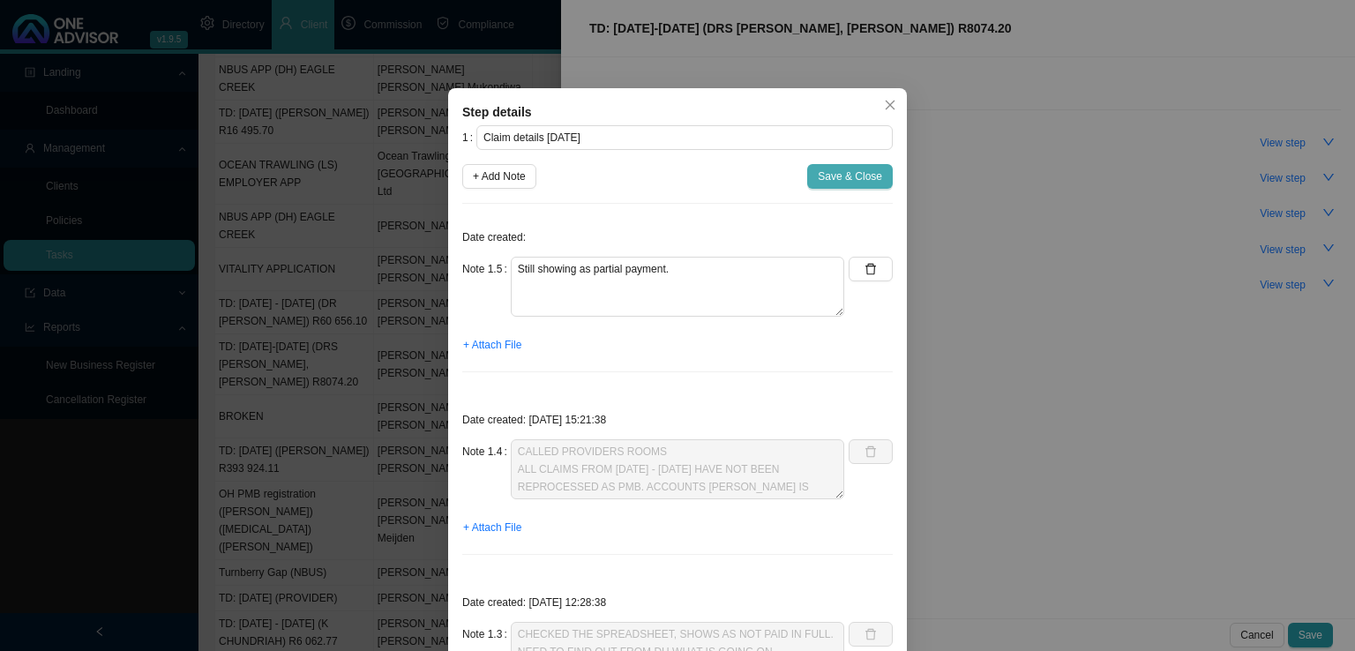
click at [845, 178] on span "Save & Close" at bounding box center [850, 177] width 64 height 18
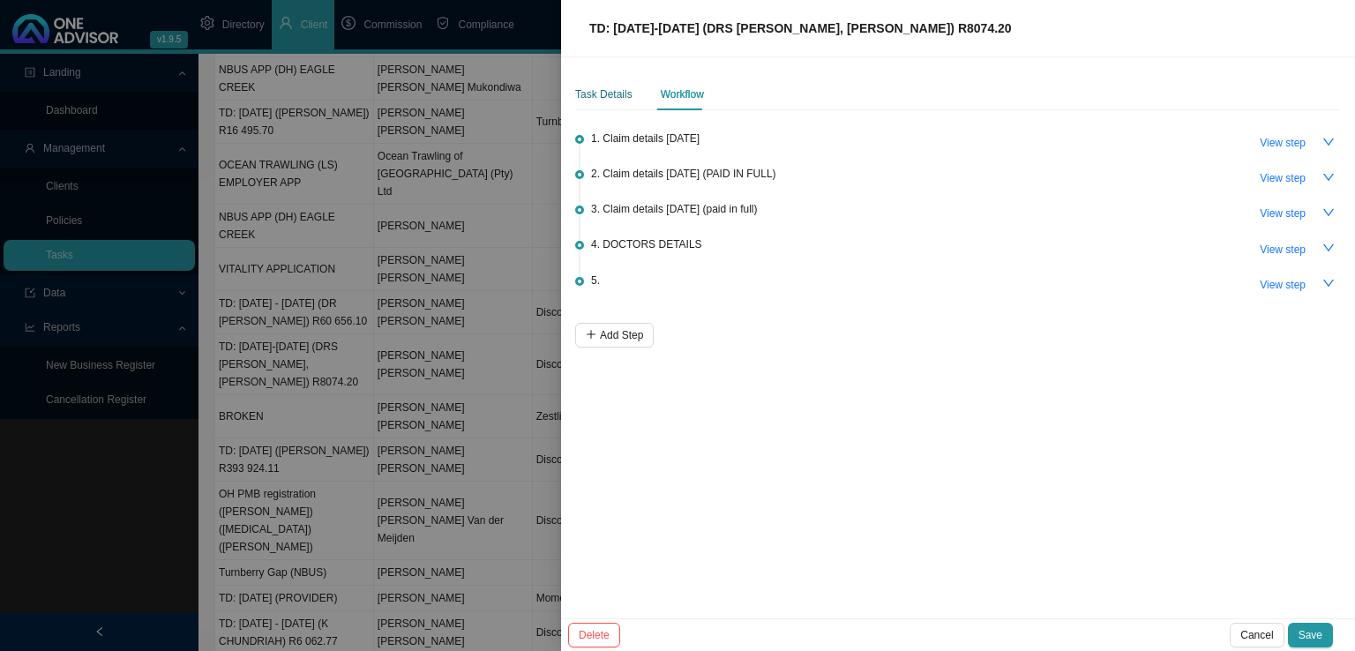
click at [628, 86] on div "Task Details" at bounding box center [603, 95] width 57 height 18
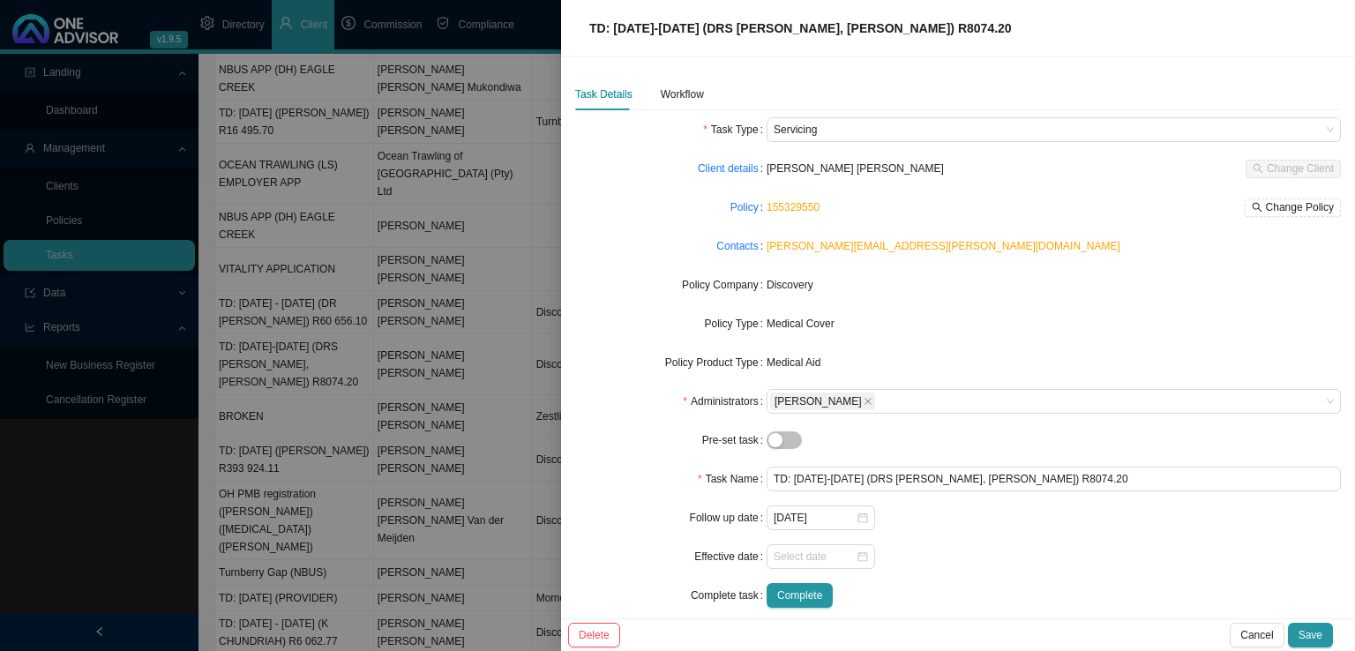
click at [706, 92] on div "Task Details Workflow" at bounding box center [958, 95] width 766 height 32
click at [685, 89] on div "Workflow" at bounding box center [682, 95] width 43 height 18
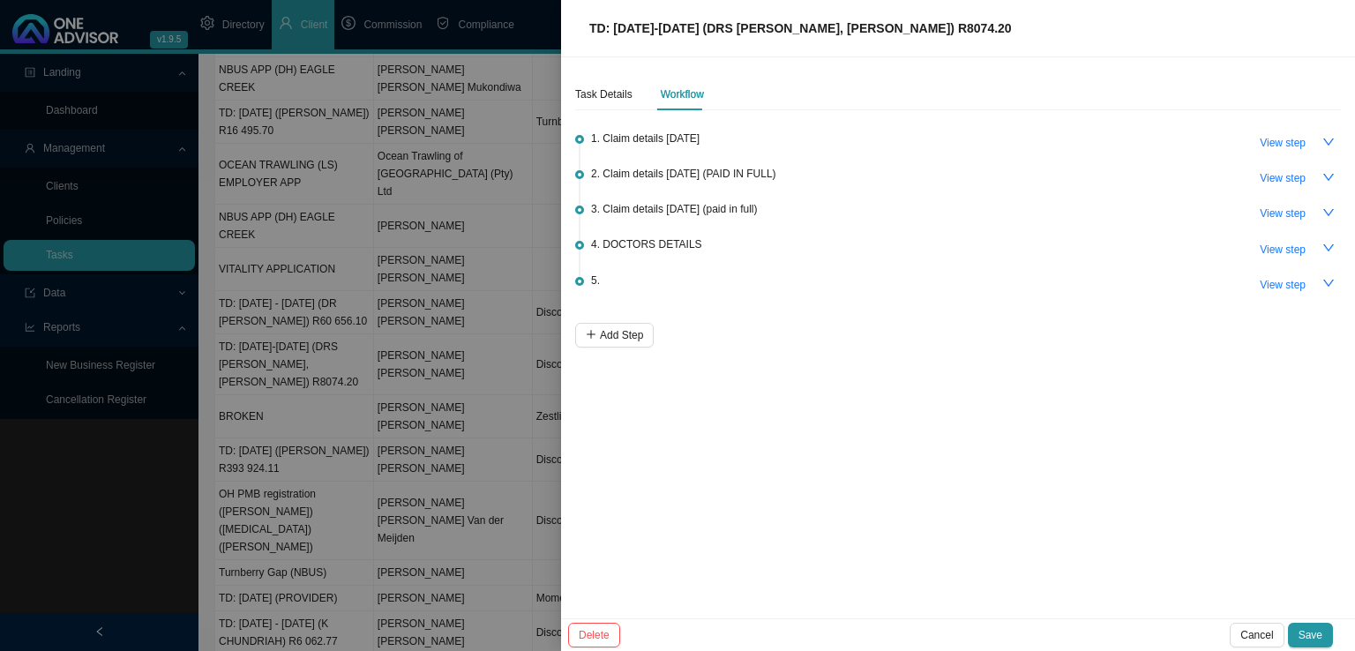
click at [810, 513] on div "Task Details Workflow 1. Claim details [DATE] View step 2. Claim details [DATE]…" at bounding box center [958, 337] width 794 height 561
click at [1331, 243] on icon "down" at bounding box center [1329, 248] width 12 height 12
click at [1324, 243] on icon "up" at bounding box center [1329, 248] width 12 height 12
click at [1324, 144] on icon "down" at bounding box center [1329, 142] width 12 height 12
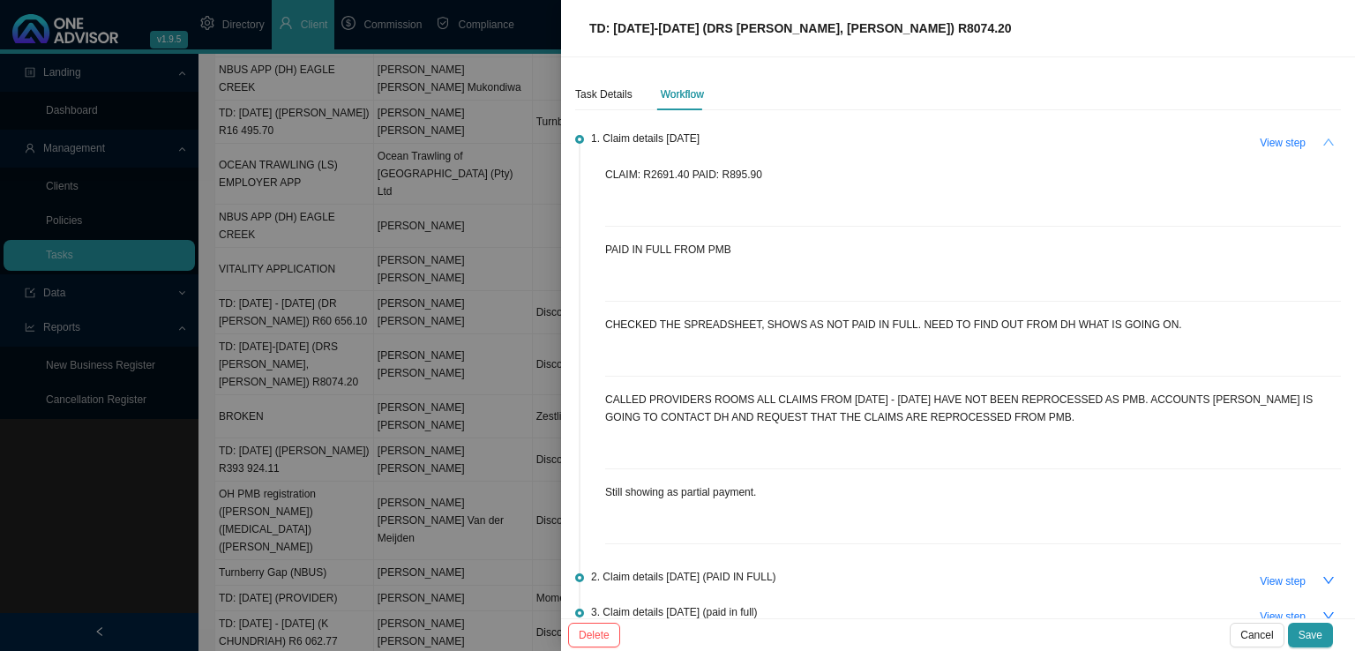
click at [1324, 144] on button "button" at bounding box center [1329, 142] width 25 height 25
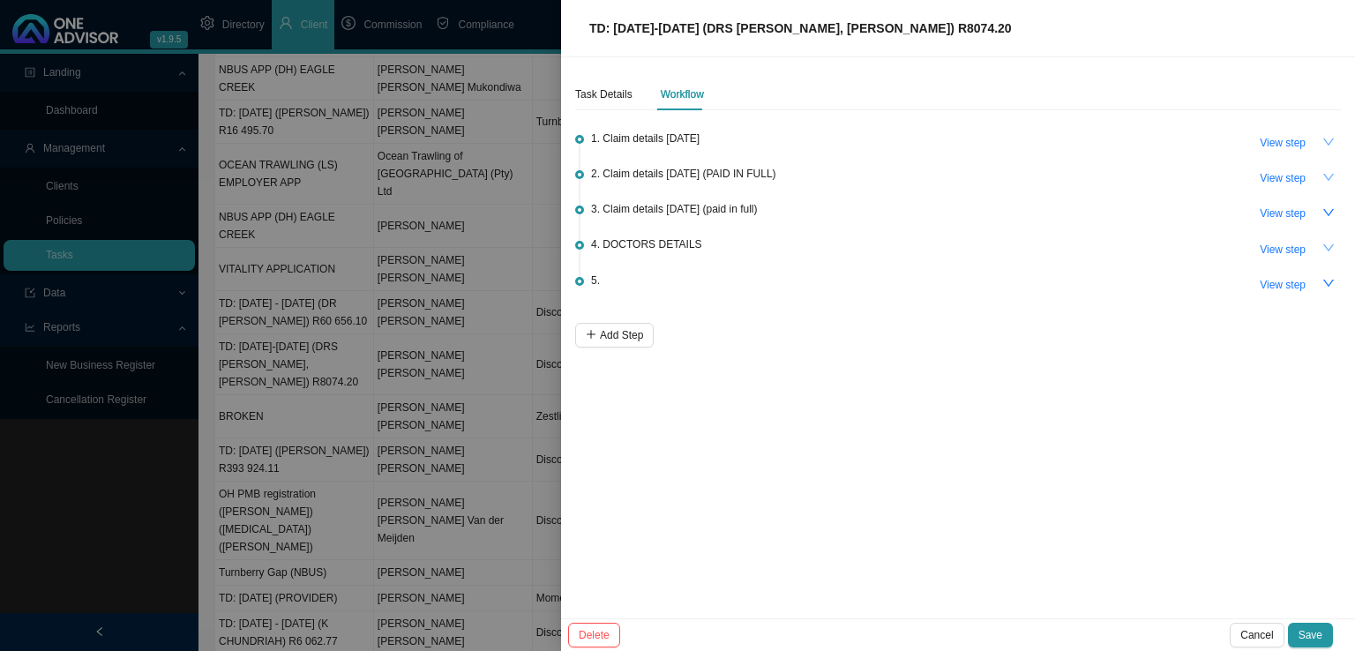
click at [1329, 174] on icon "down" at bounding box center [1329, 177] width 12 height 12
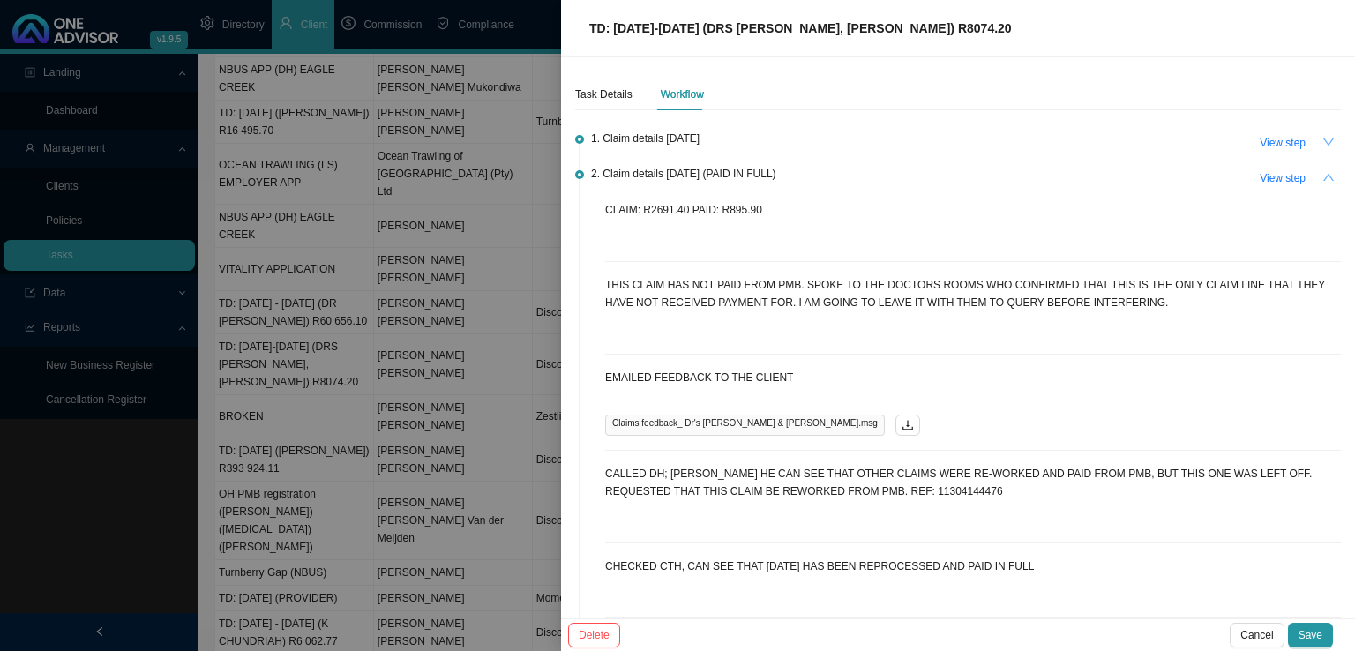
click at [660, 427] on span "Claims feedback_ Dr's [PERSON_NAME] & [PERSON_NAME].msg" at bounding box center [745, 425] width 280 height 21
click at [896, 421] on button "button" at bounding box center [908, 425] width 25 height 21
click at [1323, 180] on icon "up" at bounding box center [1329, 177] width 12 height 12
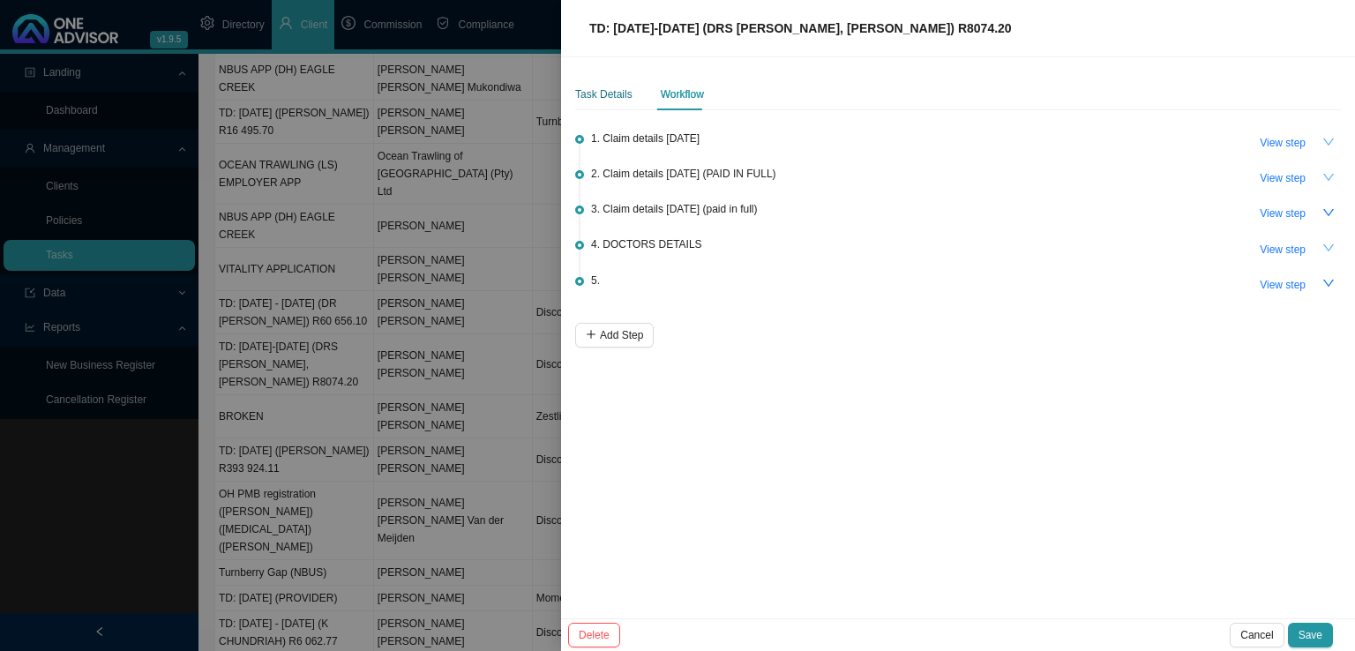
click at [590, 101] on div "Task Details" at bounding box center [603, 95] width 57 height 18
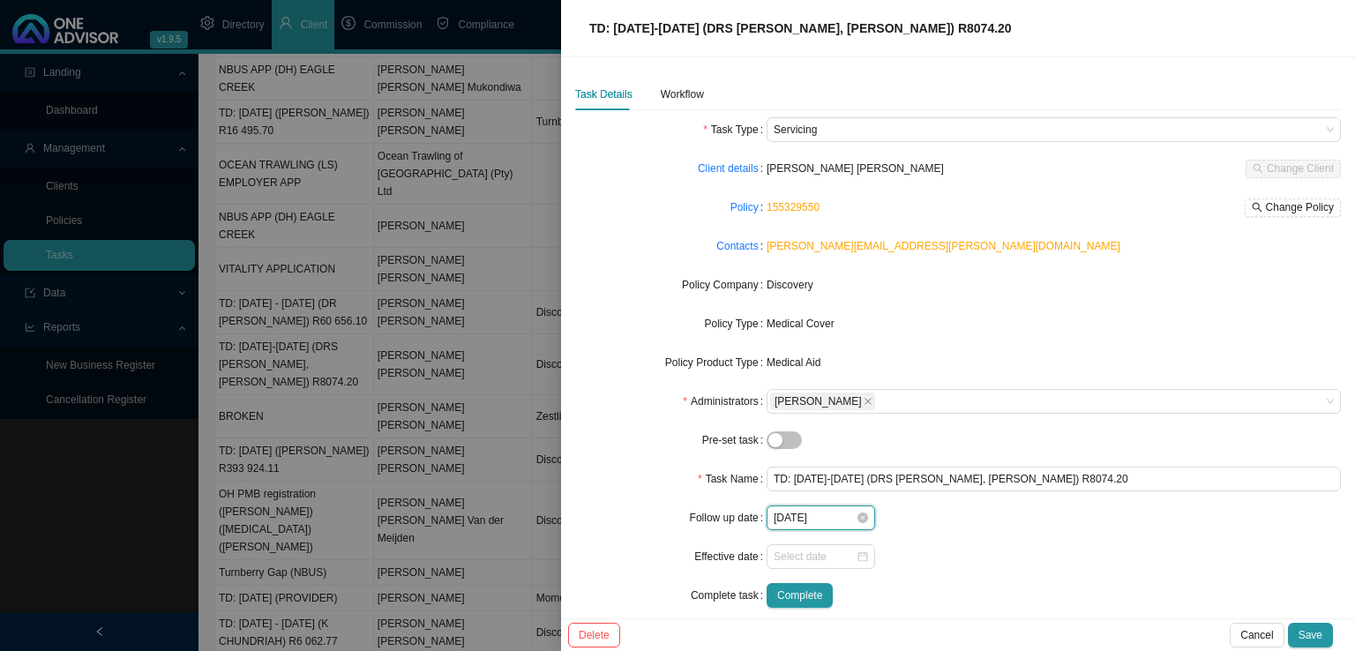
click at [807, 521] on input "[DATE]" at bounding box center [815, 518] width 82 height 18
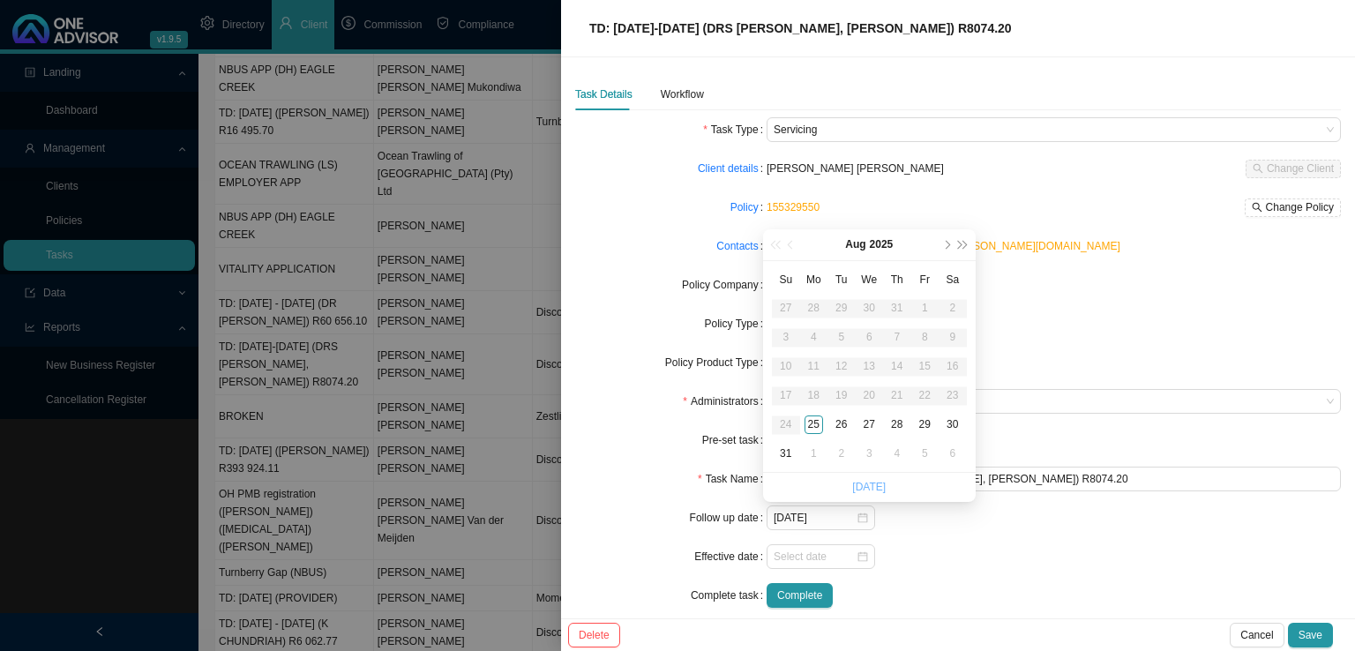
click at [876, 484] on link "[DATE]" at bounding box center [869, 487] width 34 height 12
type input "[DATE]"
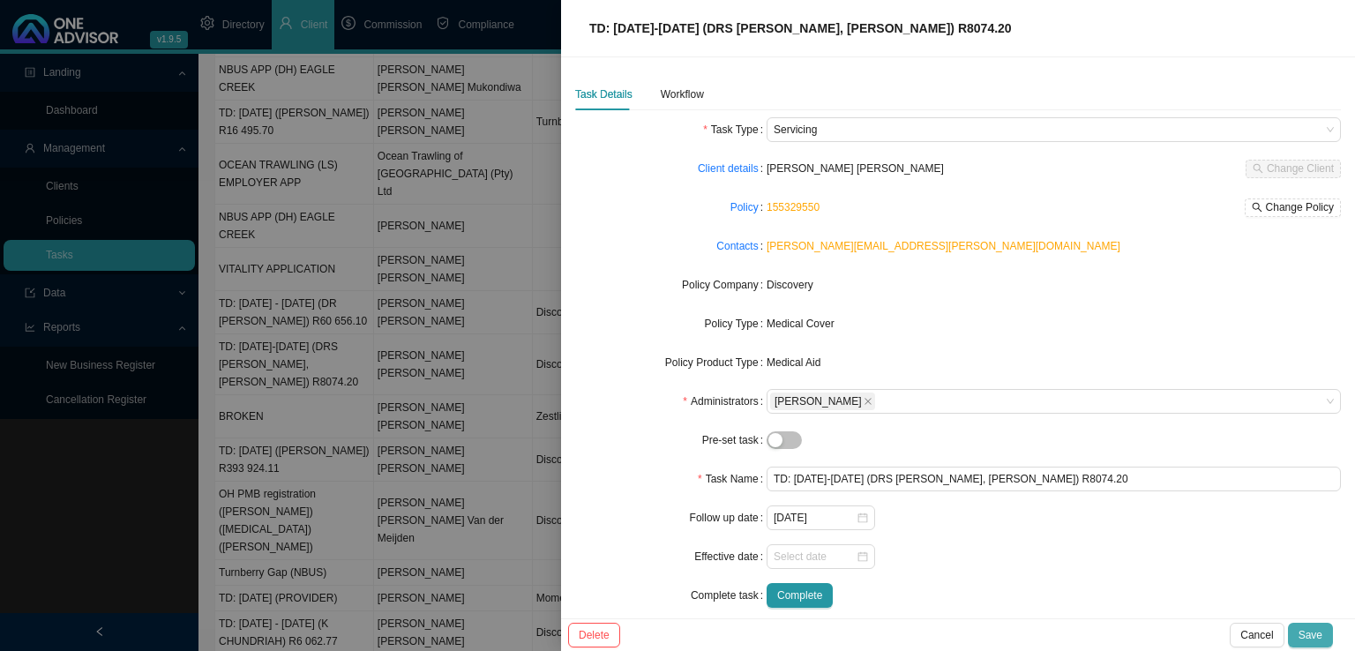
click at [1318, 634] on span "Save" at bounding box center [1311, 636] width 24 height 18
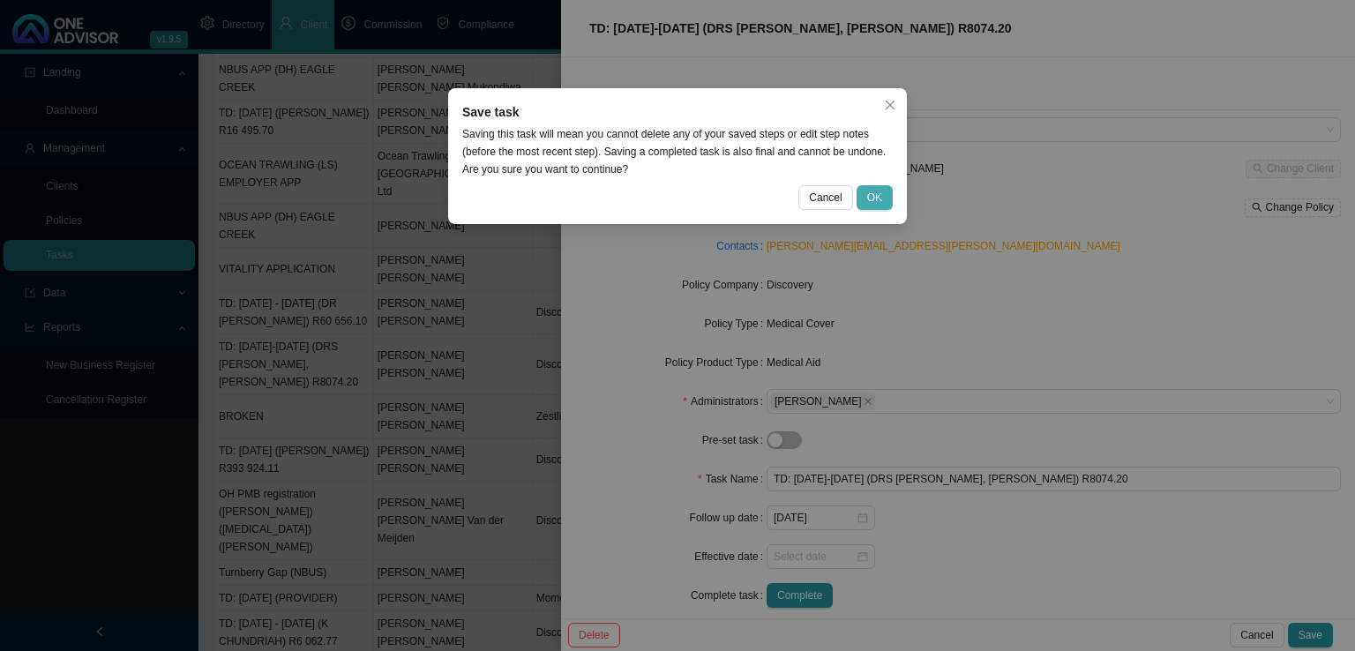
click at [874, 196] on span "OK" at bounding box center [874, 198] width 15 height 18
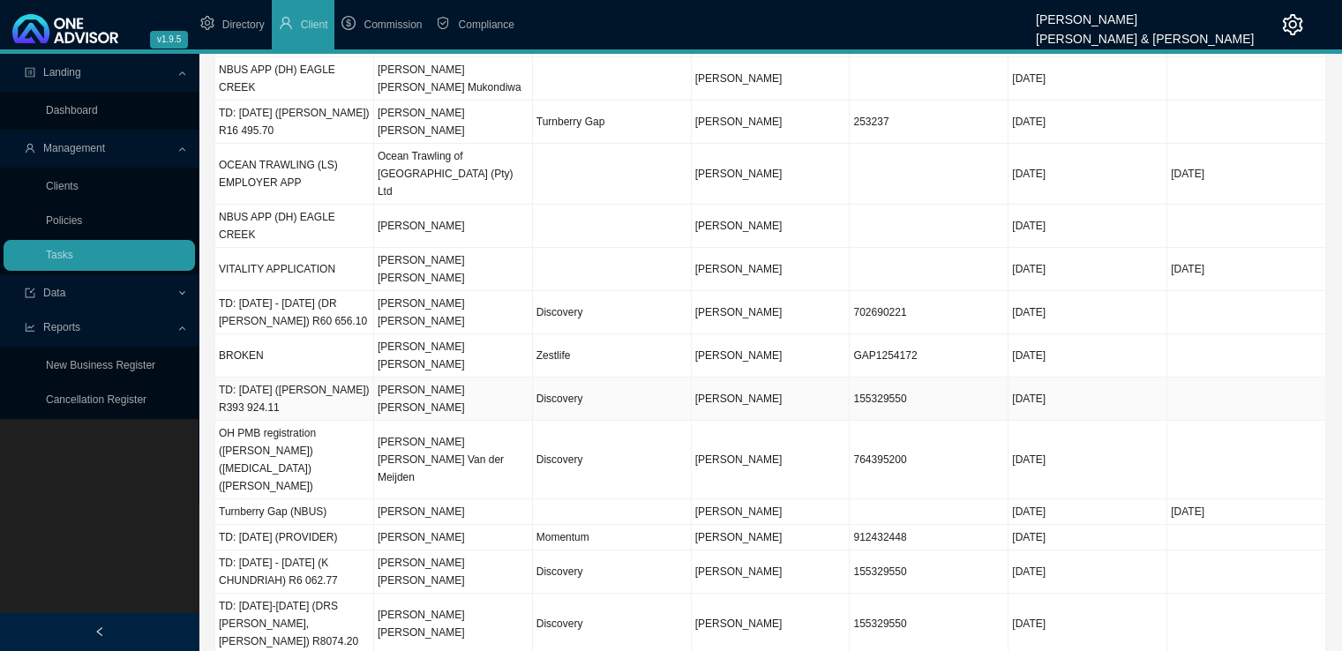
click at [338, 378] on td "TD: [DATE] ([PERSON_NAME]) R393 924.11" at bounding box center [294, 399] width 159 height 43
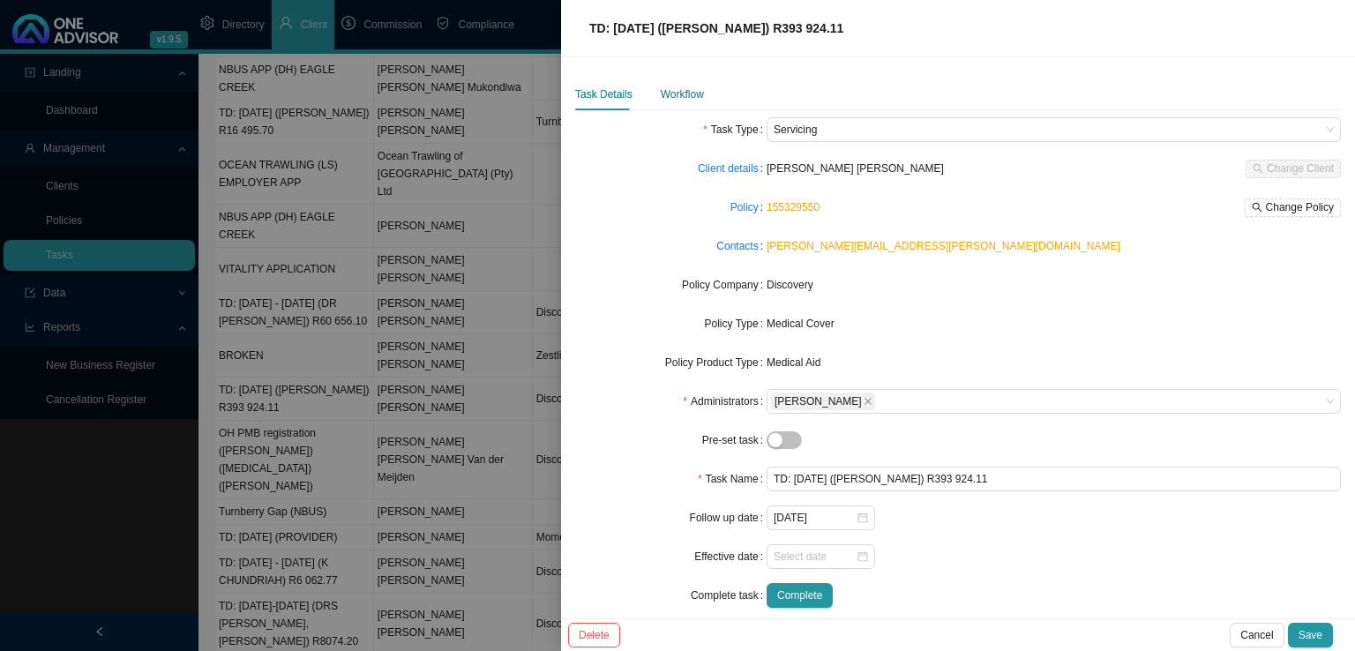
click at [695, 93] on div "Workflow" at bounding box center [682, 95] width 43 height 18
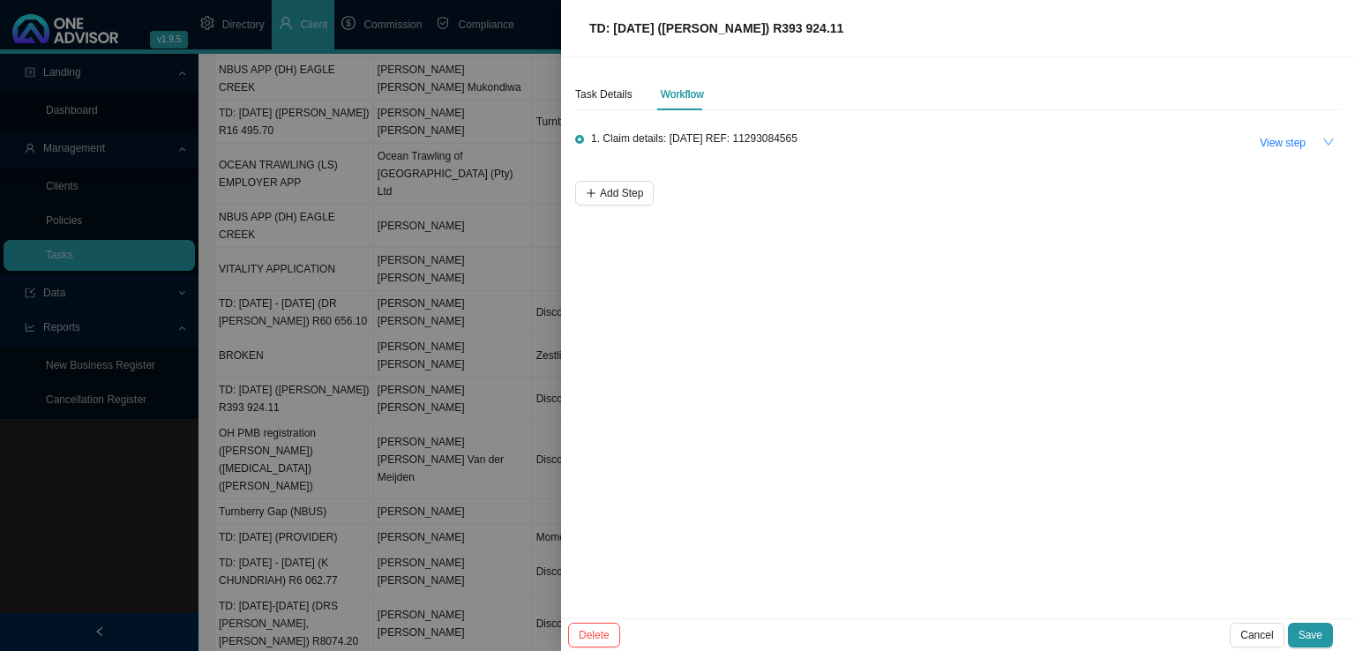
click at [1328, 142] on icon "down" at bounding box center [1329, 142] width 12 height 12
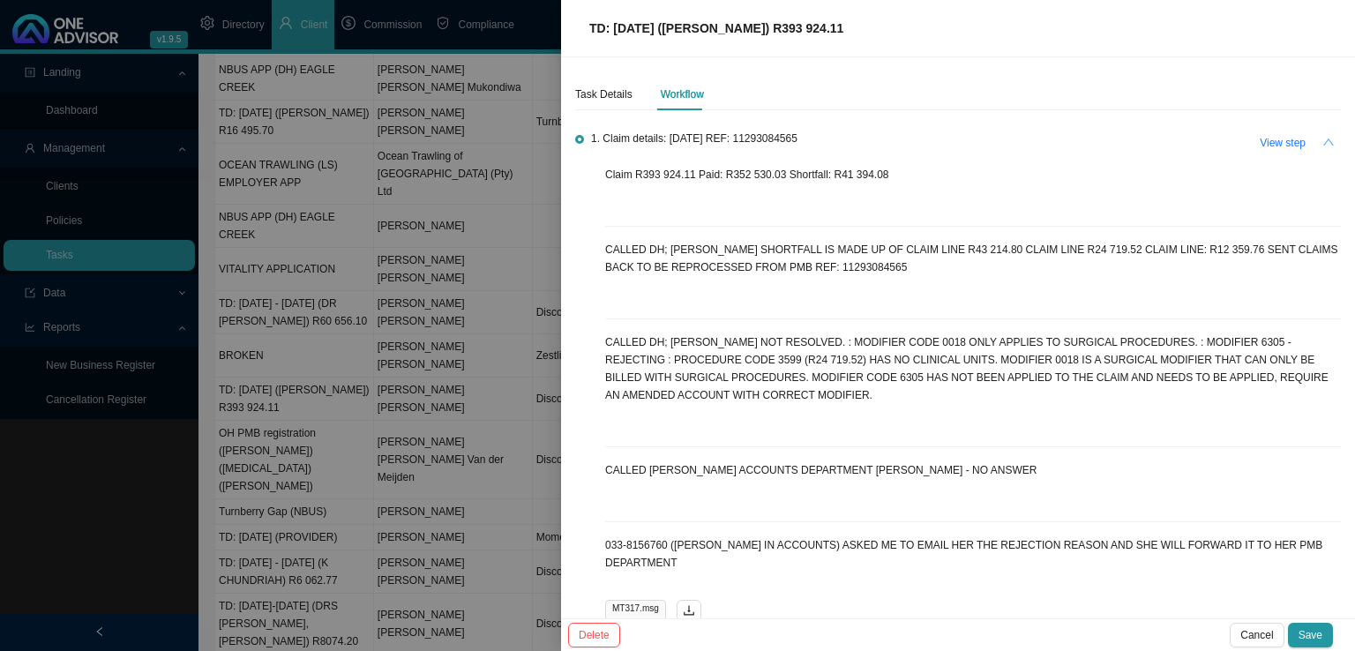
click at [1323, 142] on icon "up" at bounding box center [1329, 142] width 12 height 12
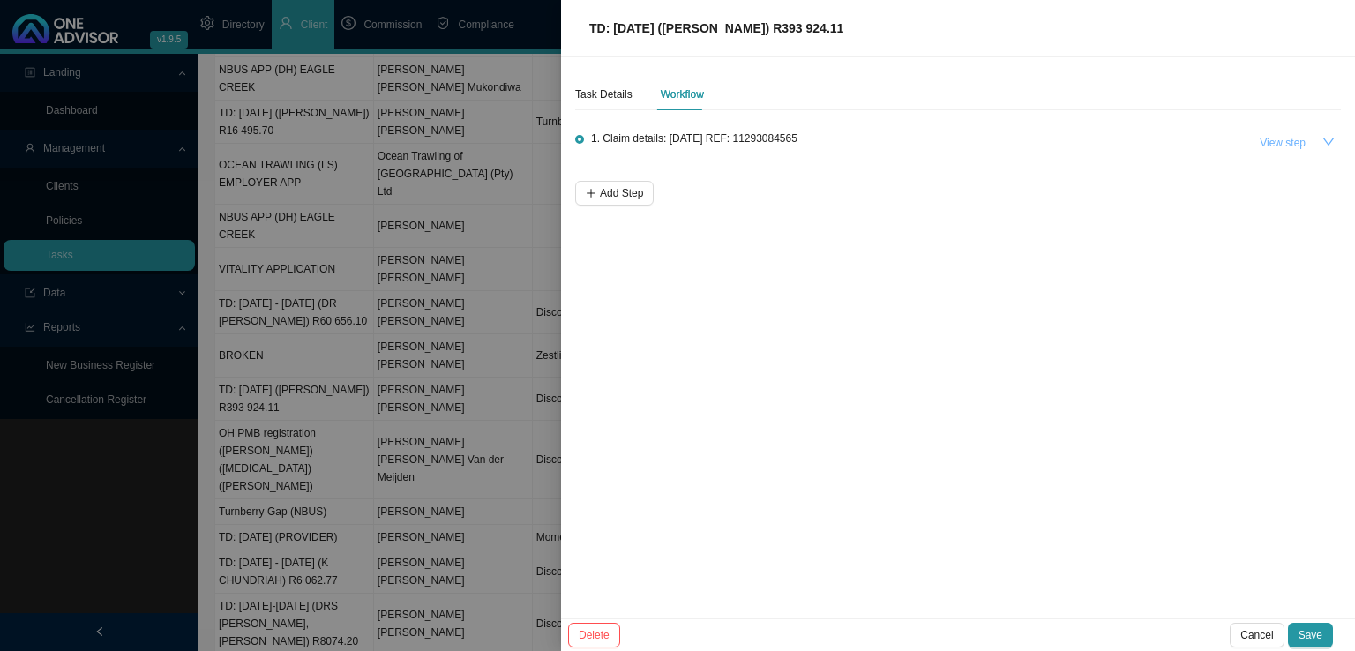
click at [1274, 139] on span "View step" at bounding box center [1283, 143] width 46 height 18
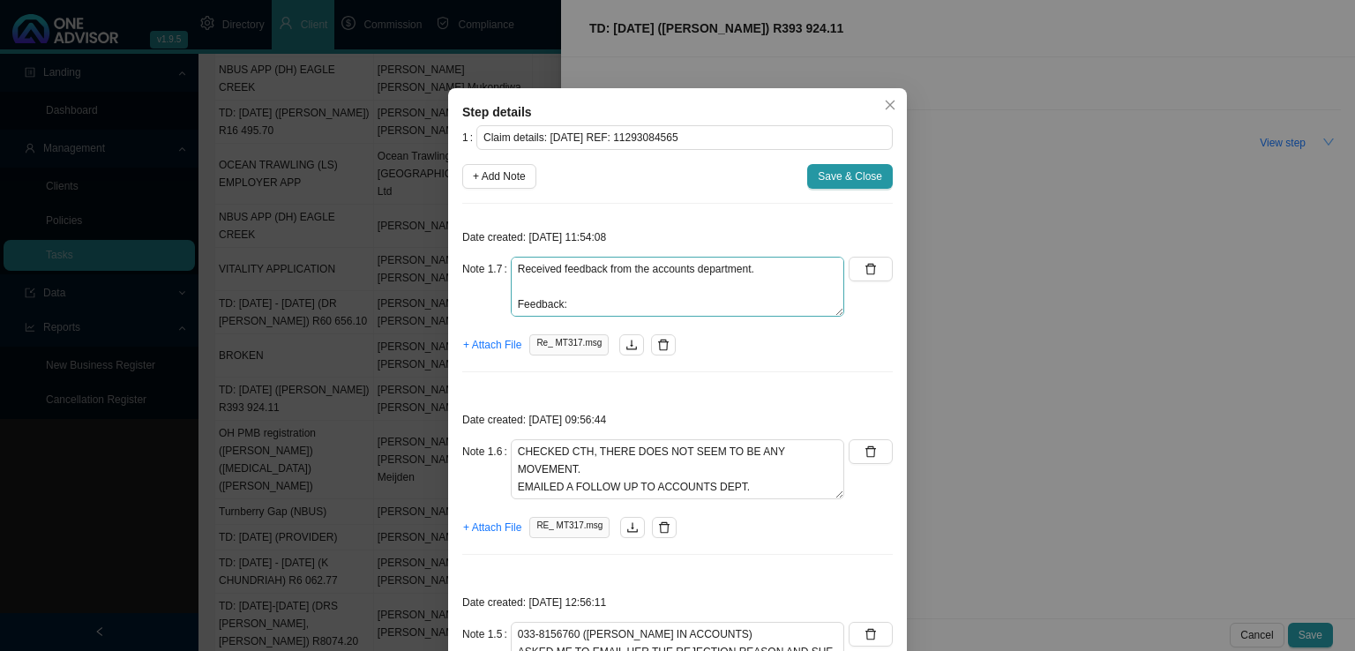
scroll to position [164, 0]
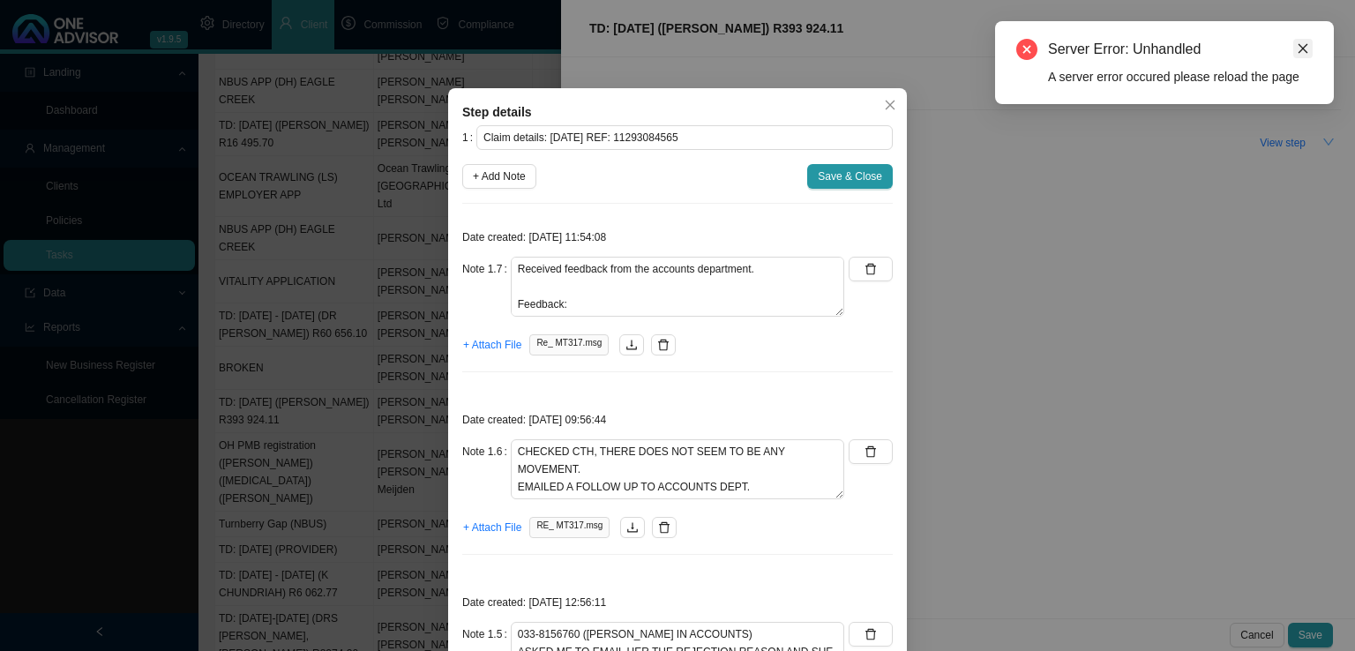
click at [1306, 41] on link "Close" at bounding box center [1303, 48] width 19 height 19
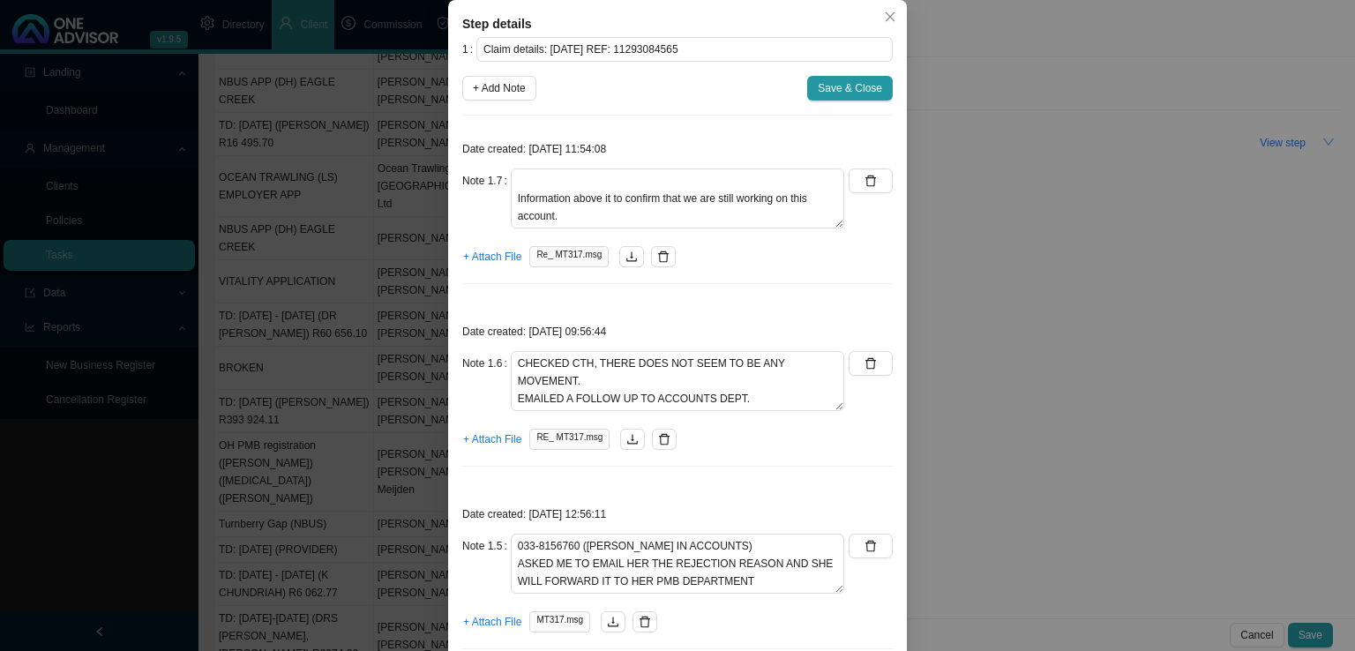
scroll to position [0, 0]
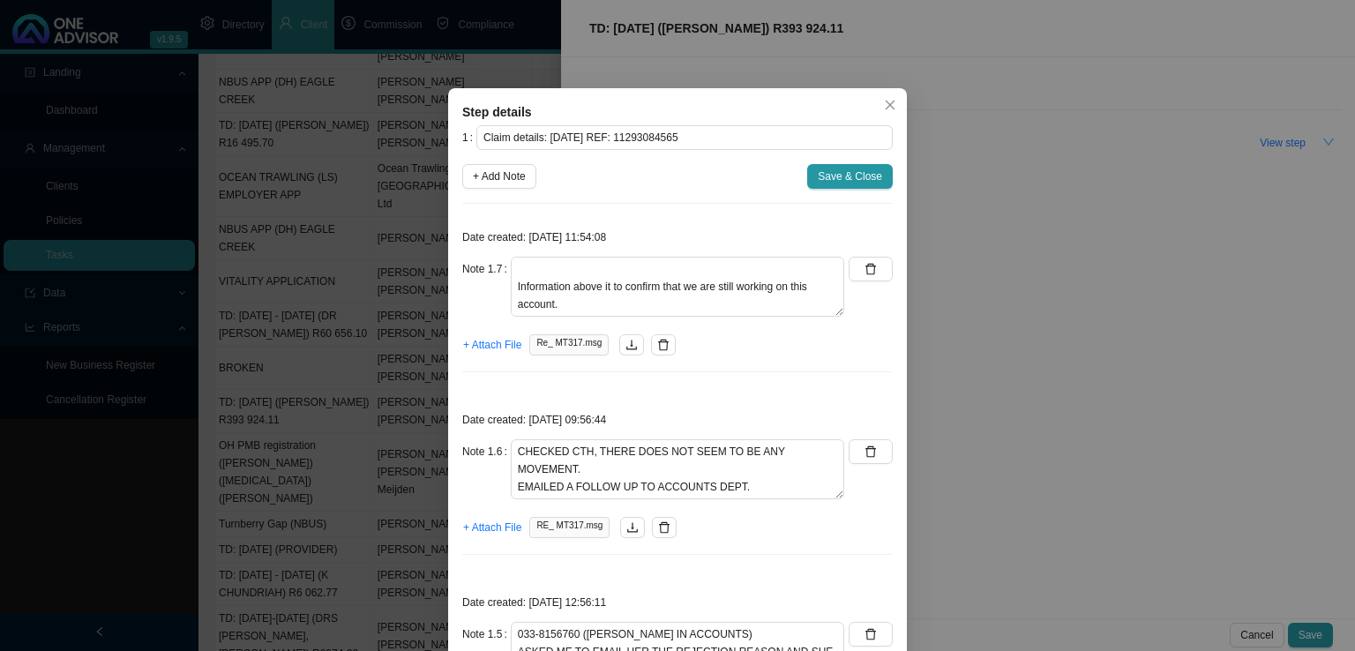
drag, startPoint x: 528, startPoint y: 181, endPoint x: 550, endPoint y: 213, distance: 38.7
click at [528, 181] on button "+ Add Note" at bounding box center [499, 176] width 74 height 25
type textarea "Received feedback from the accounts department. Feedback: Discovery was contact…"
type textarea "CHECKED CTH, THERE DOES NOT SEEM TO BE ANY MOVEMENT. EMAILED A FOLLOW UP TO ACC…"
type textarea "033-8156760 ([PERSON_NAME] IN ACCOUNTS) ASKED ME TO EMAIL HER THE REJECTION REA…"
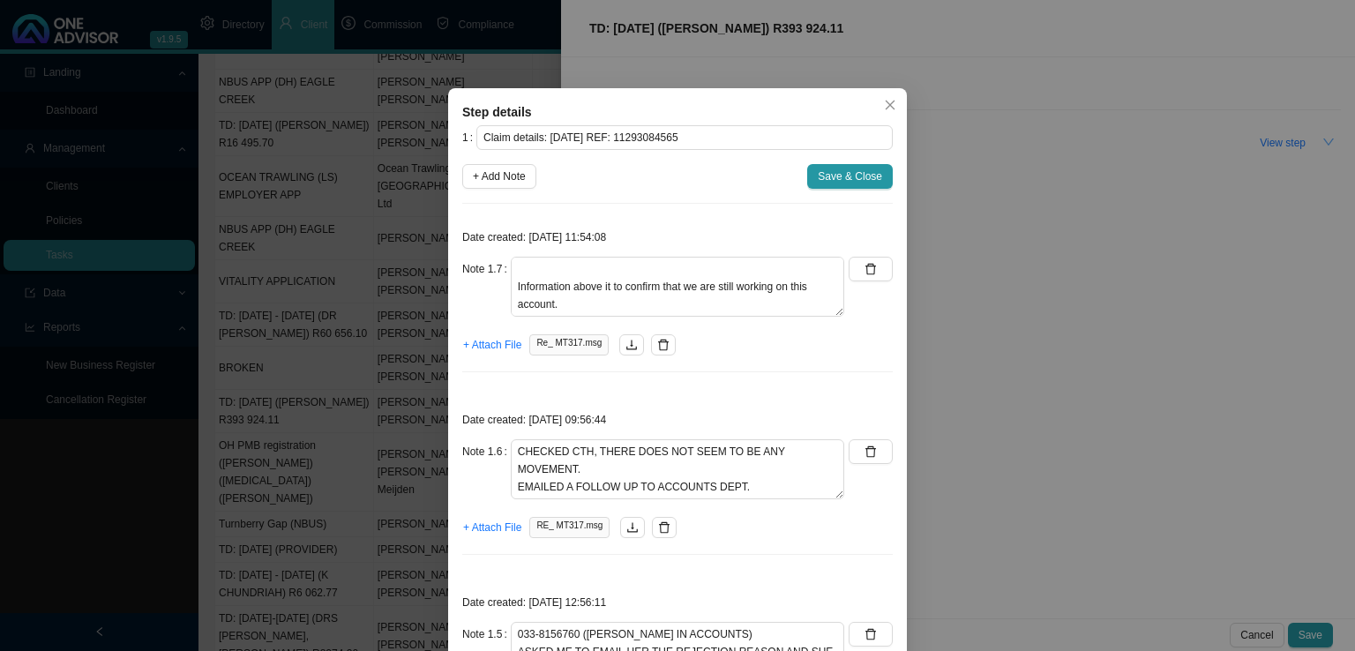
type textarea "CALLED [PERSON_NAME] ACCOUNTS DEPARTMENT [PERSON_NAME] - NO ANSWER"
type textarea "CALLED DH; [PERSON_NAME] NOT RESOLVED. : MODIFIER CODE 0018 ONLY APPLIES TO SUR…"
type textarea "CALLED DH; [PERSON_NAME] SHORTFALL IS MADE UP OF CLAIM LINE R43 214.80 CLAIM LI…"
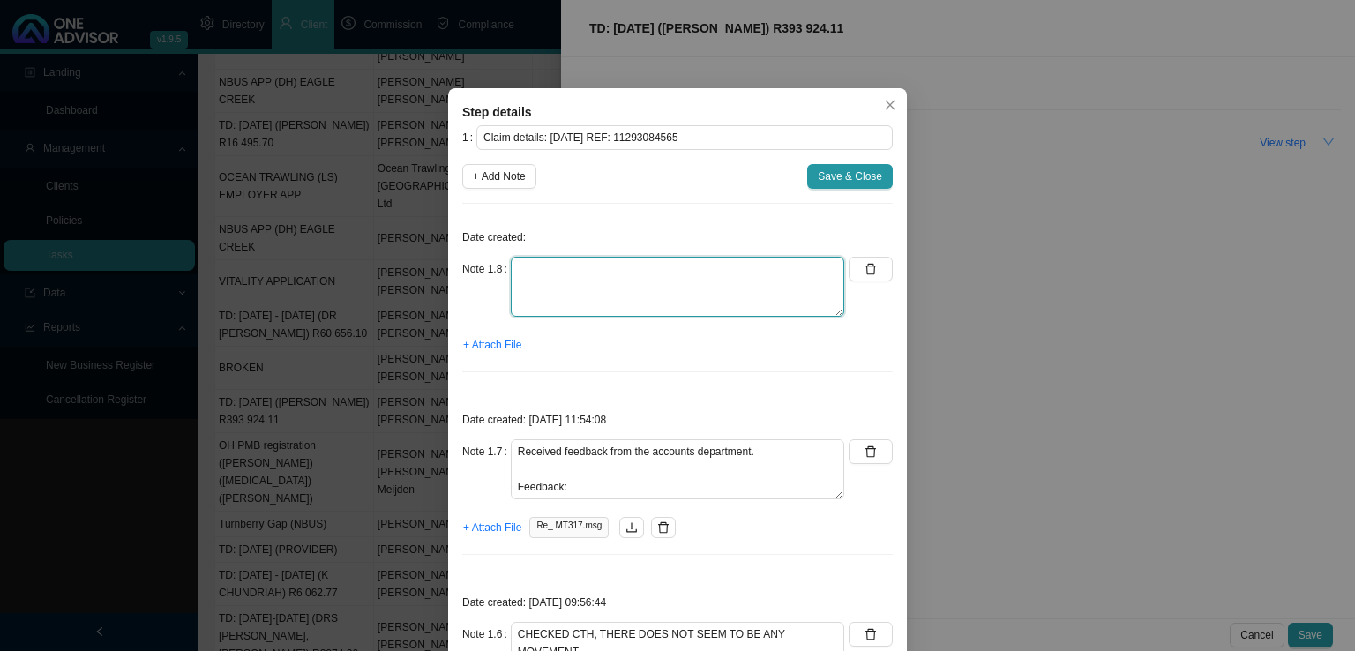
click at [514, 259] on textarea at bounding box center [678, 287] width 334 height 60
type textarea "Checked CTH, the amount is still reflecting as unpaid."
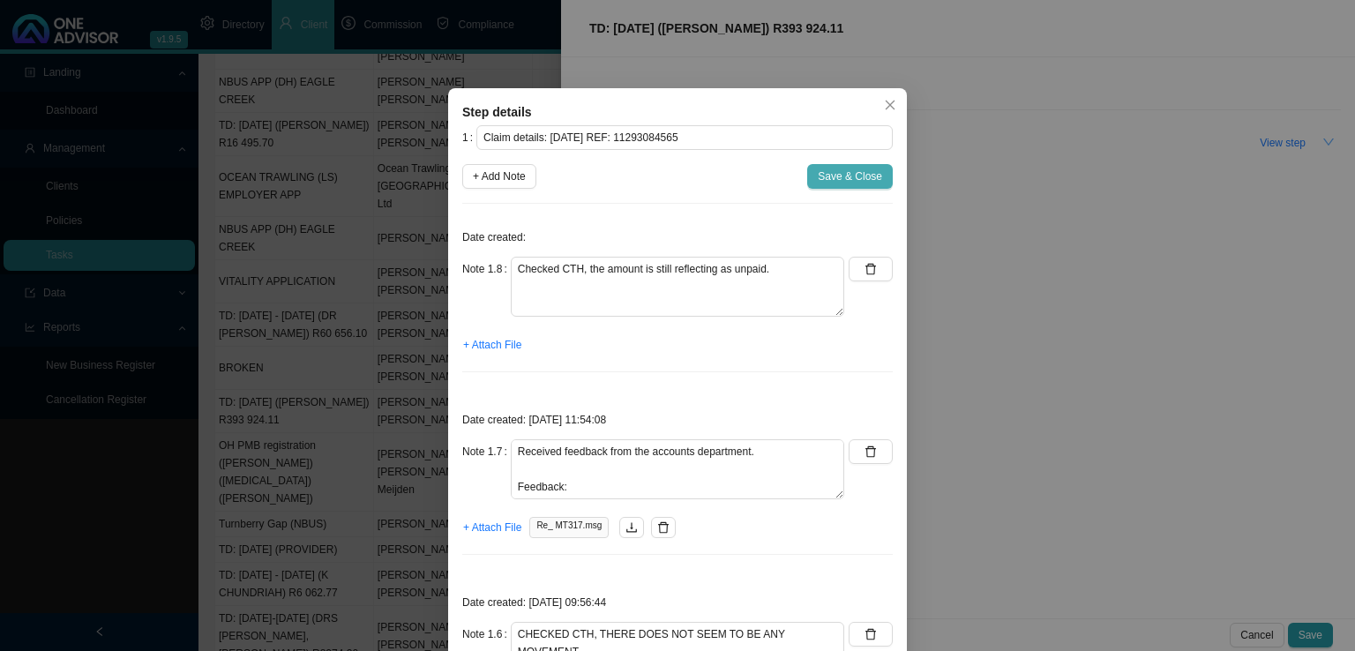
click at [855, 176] on span "Save & Close" at bounding box center [850, 177] width 64 height 18
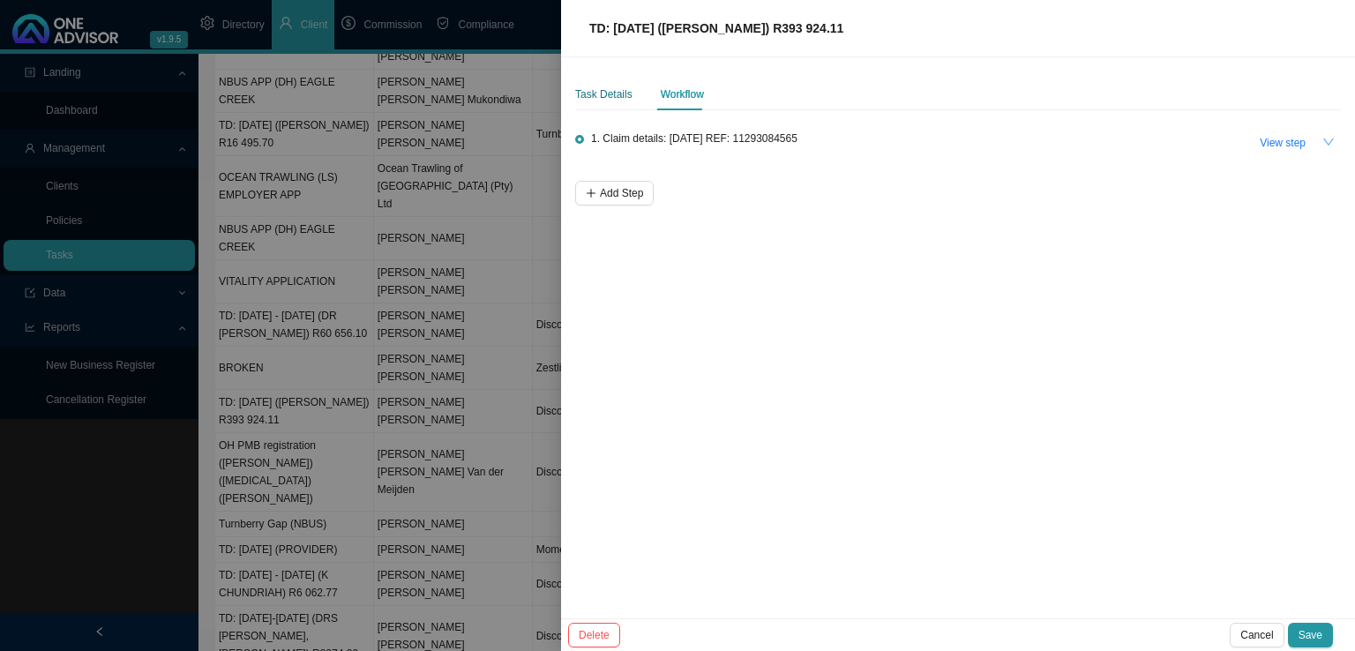
click at [588, 91] on div "Task Details" at bounding box center [603, 95] width 57 height 18
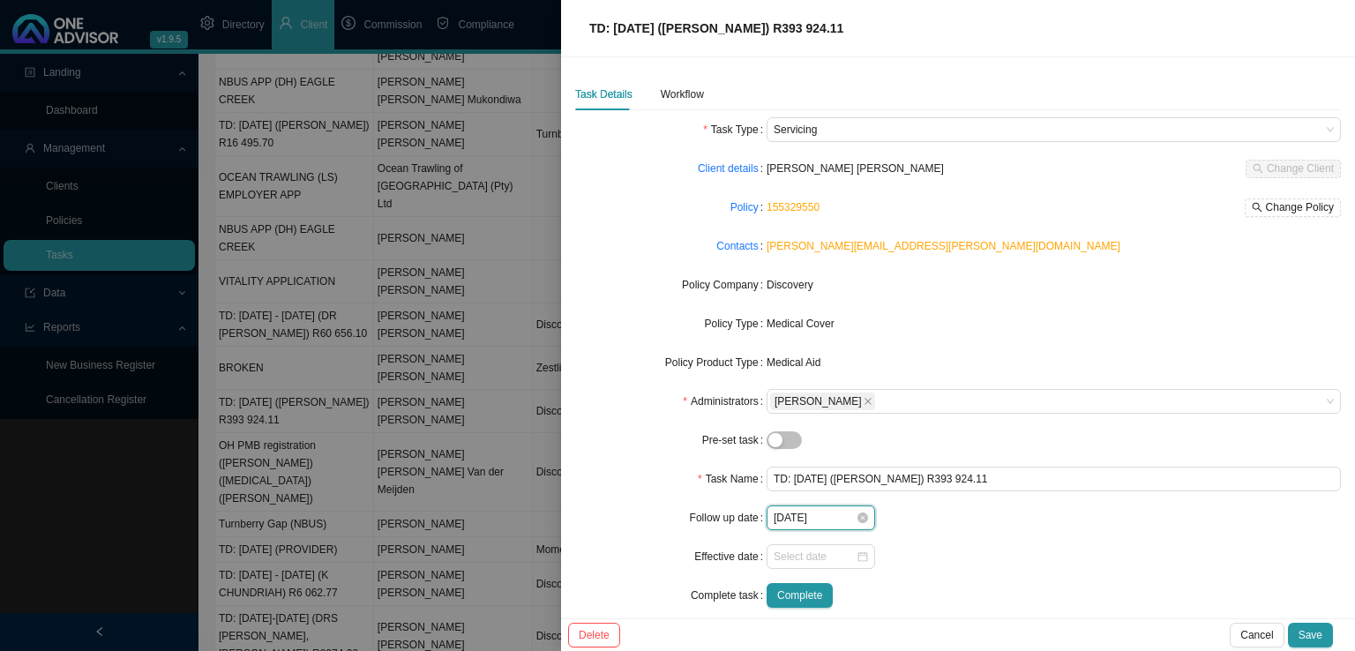
click at [798, 515] on input "[DATE]" at bounding box center [815, 518] width 82 height 18
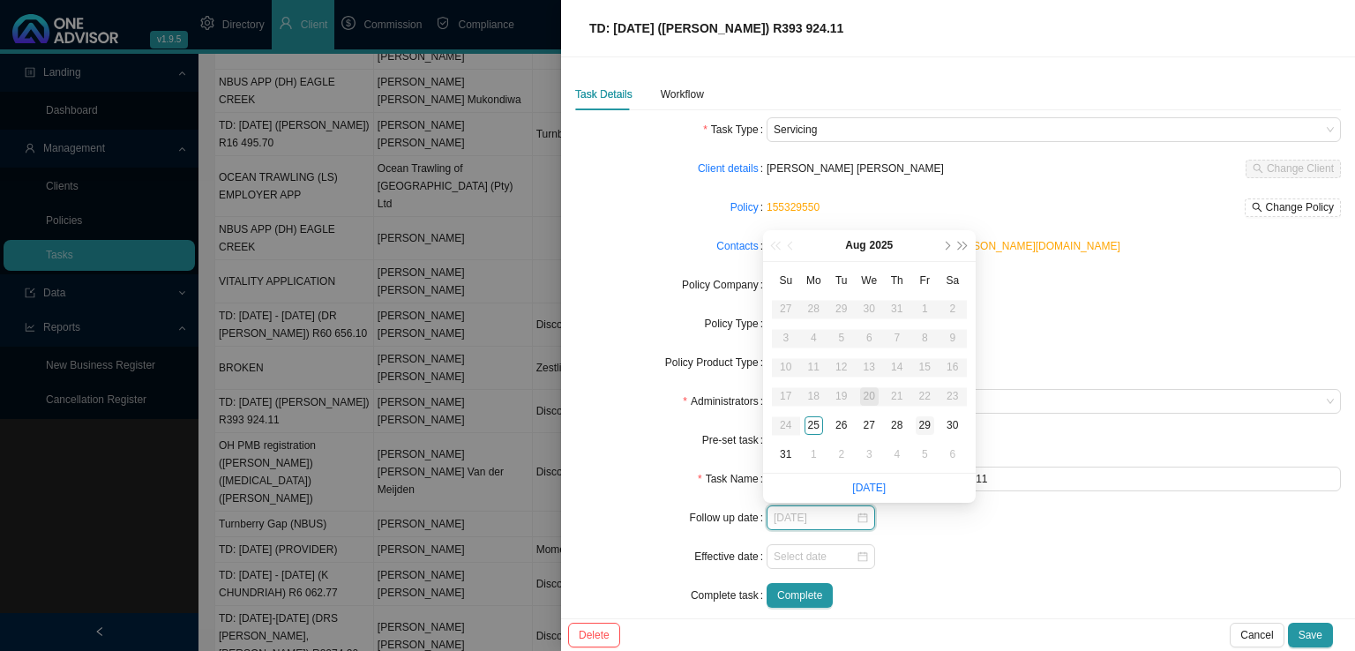
type input "[DATE]"
click at [927, 424] on div "29" at bounding box center [925, 426] width 19 height 19
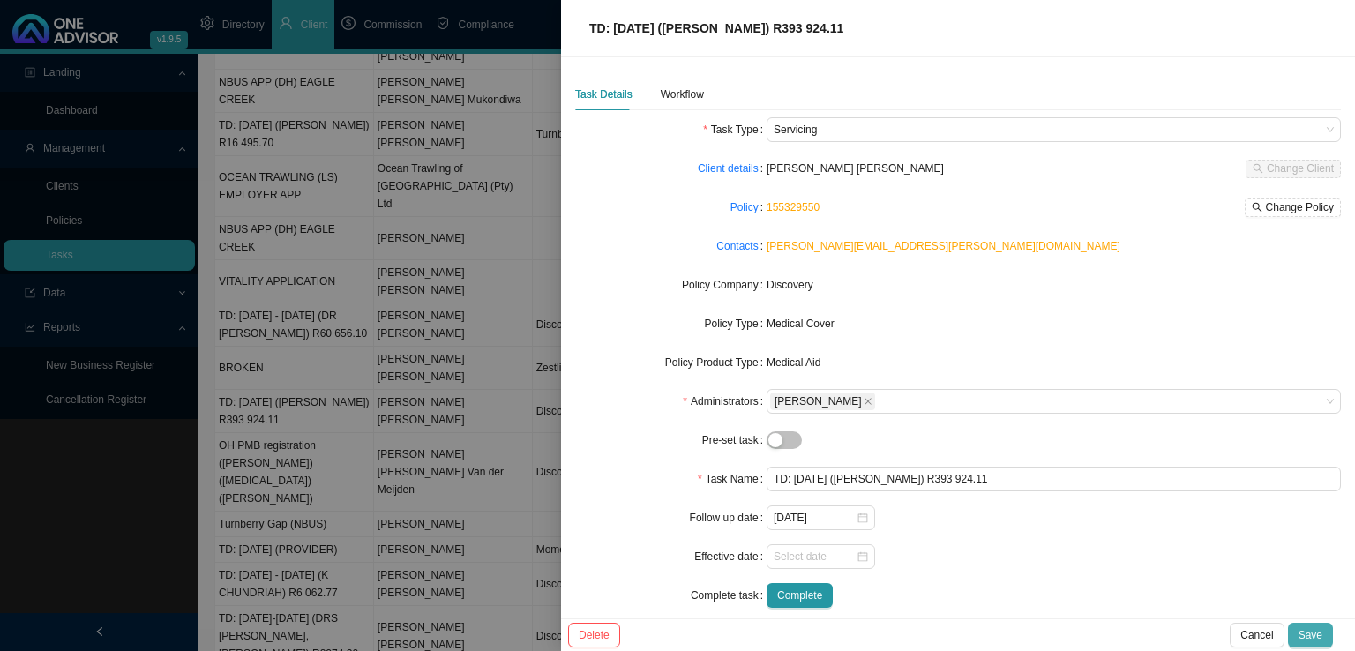
click at [1325, 628] on button "Save" at bounding box center [1310, 635] width 45 height 25
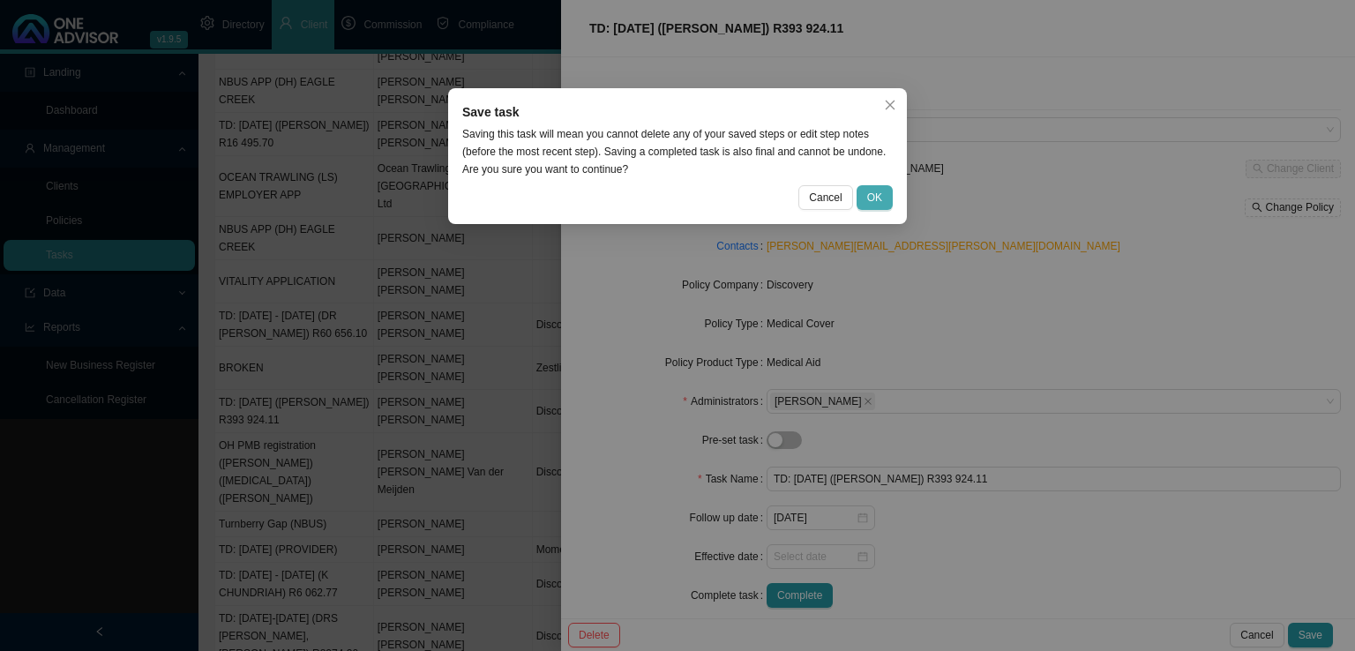
click at [873, 189] on span "OK" at bounding box center [874, 198] width 15 height 18
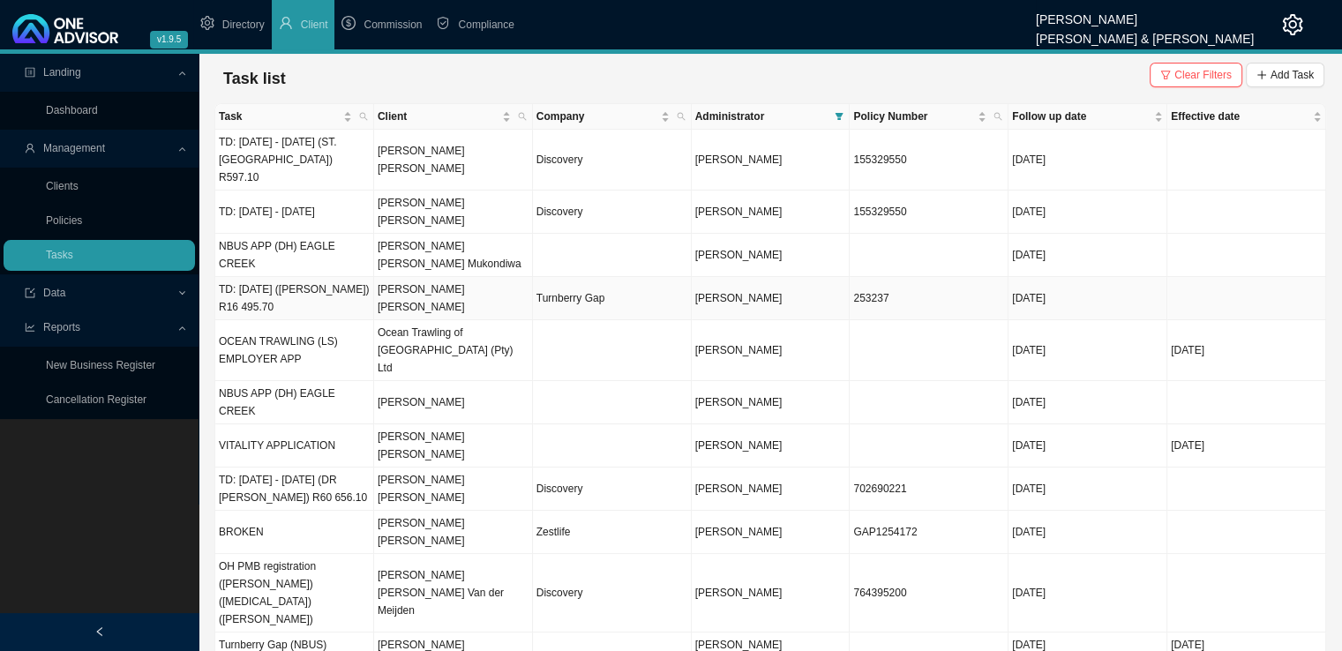
click at [893, 277] on td "253237" at bounding box center [929, 298] width 159 height 43
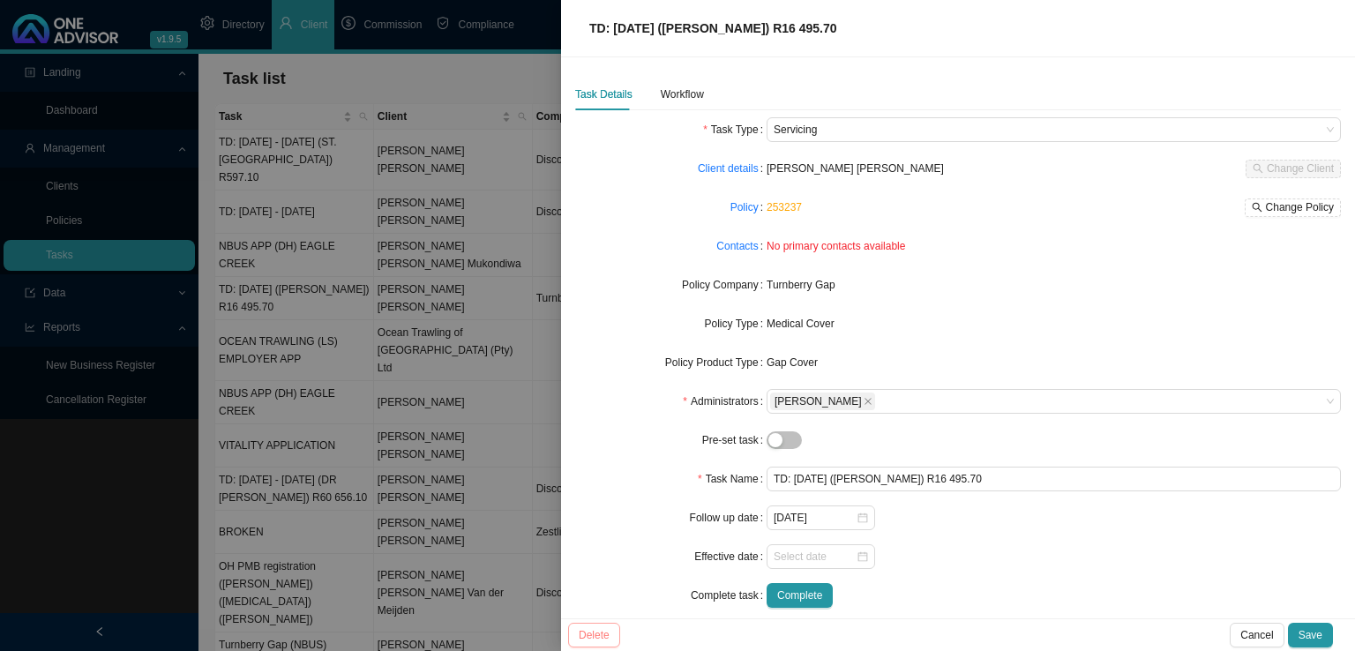
click at [593, 627] on span "Delete" at bounding box center [594, 636] width 31 height 18
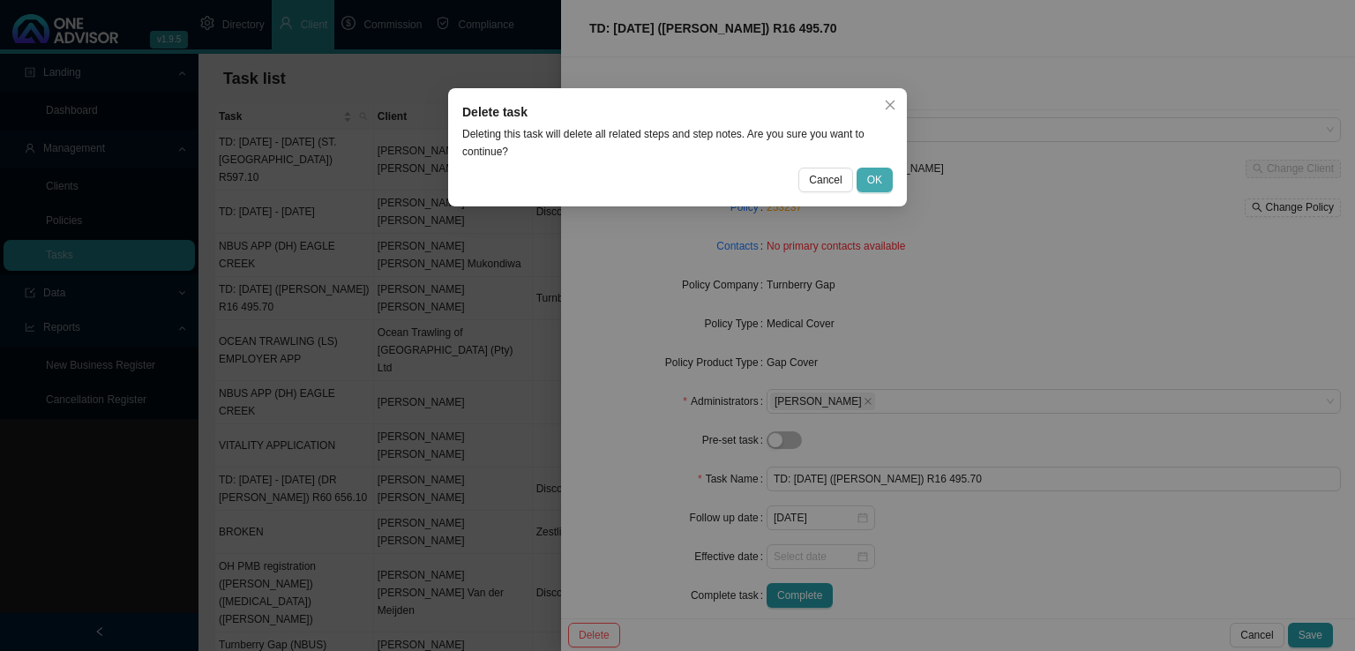
click at [887, 181] on button "OK" at bounding box center [875, 180] width 36 height 25
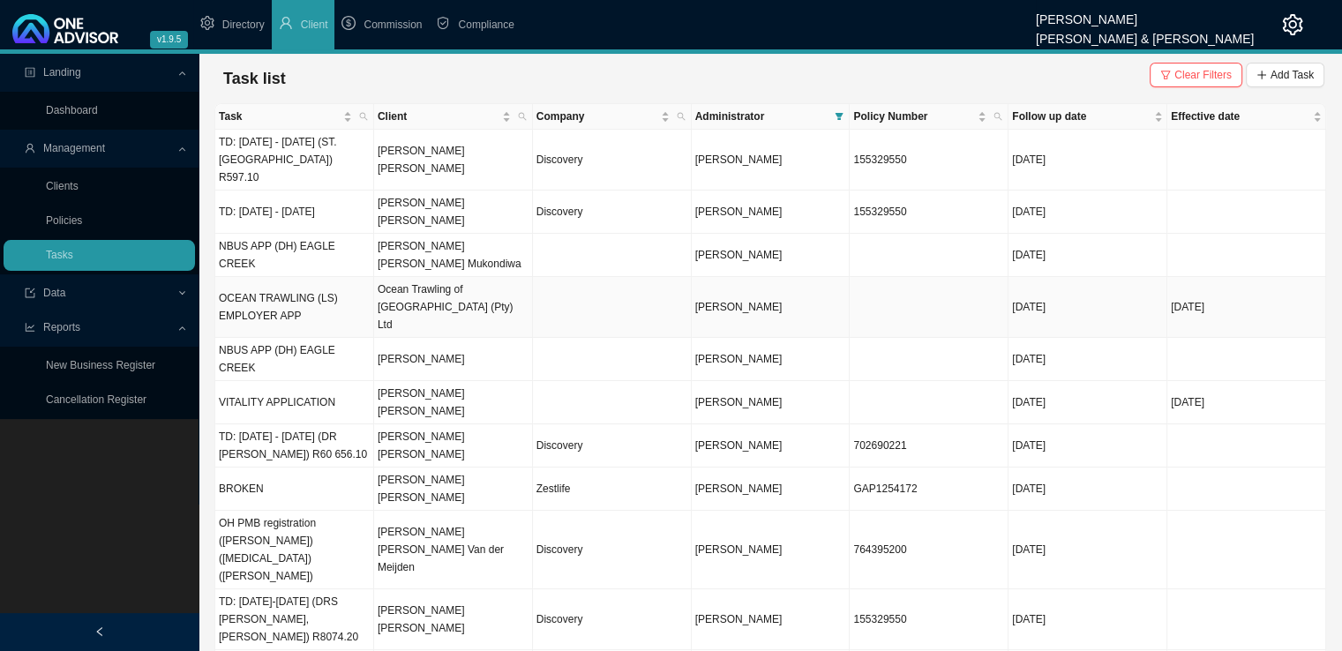
click at [522, 277] on td "Ocean Trawling of [GEOGRAPHIC_DATA] (Pty) Ltd" at bounding box center [453, 307] width 159 height 61
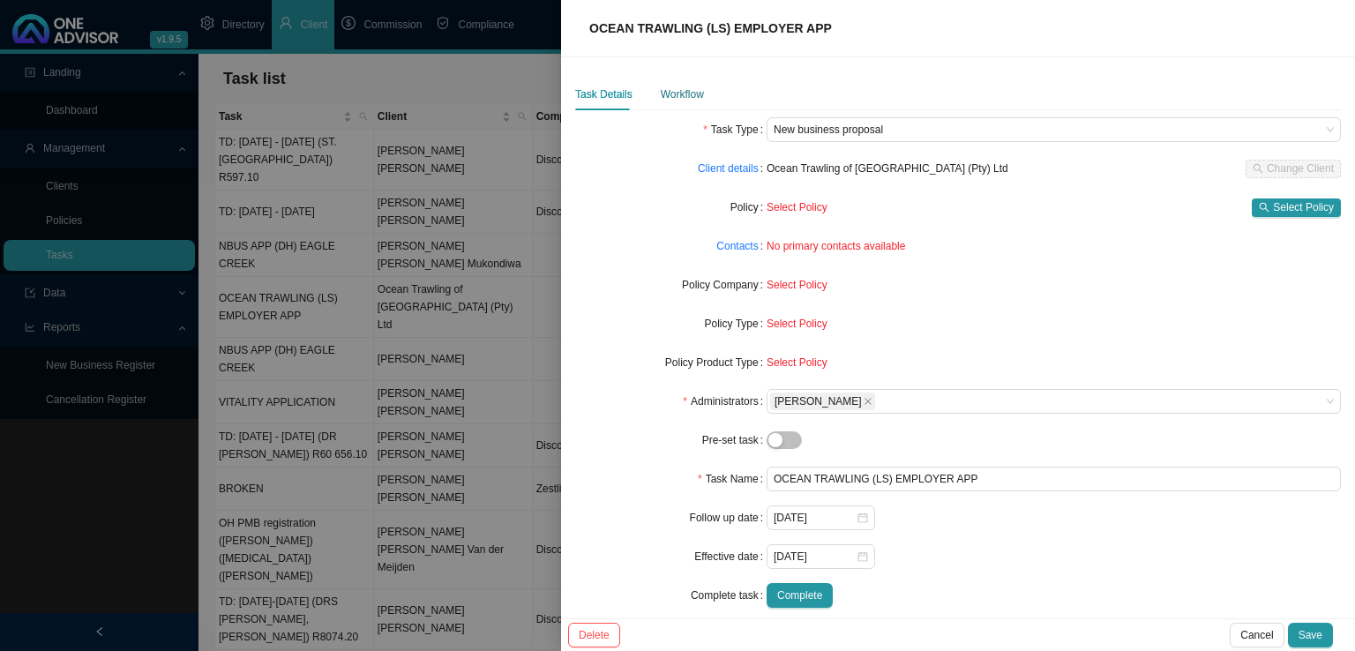
click at [673, 98] on div "Workflow" at bounding box center [682, 95] width 43 height 18
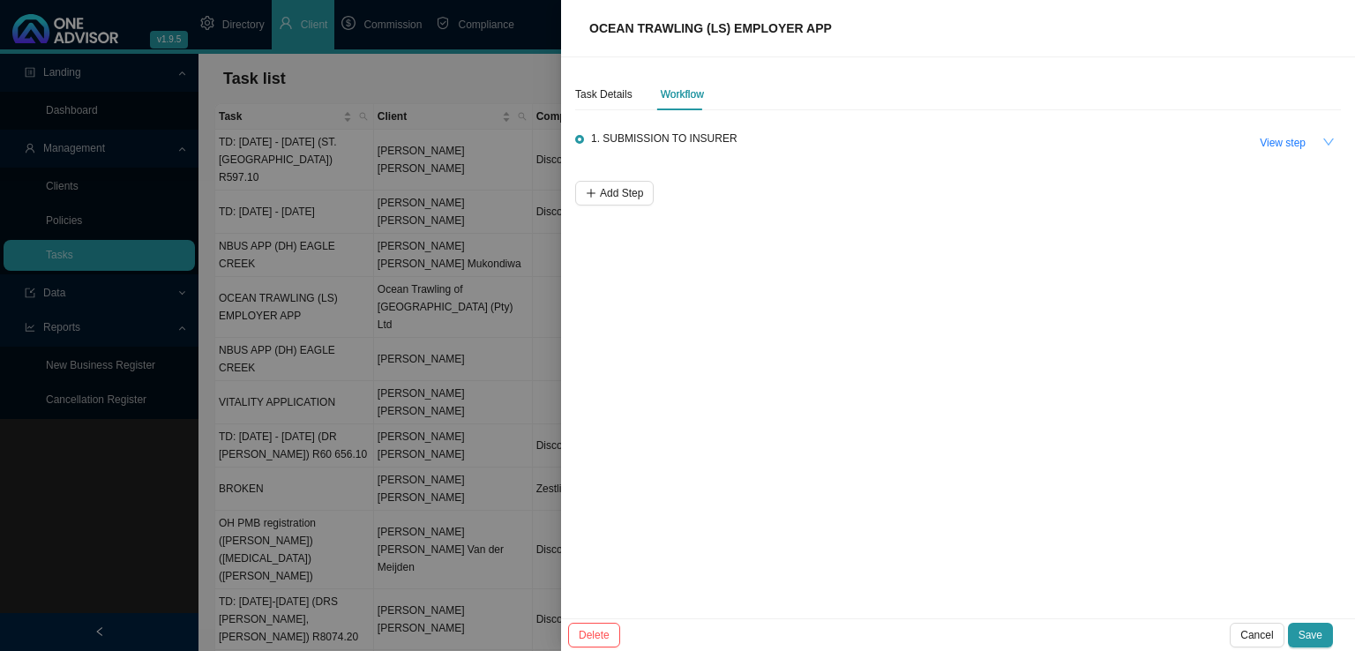
click at [1321, 139] on button "button" at bounding box center [1329, 142] width 25 height 25
click at [597, 627] on span "Delete" at bounding box center [594, 636] width 31 height 18
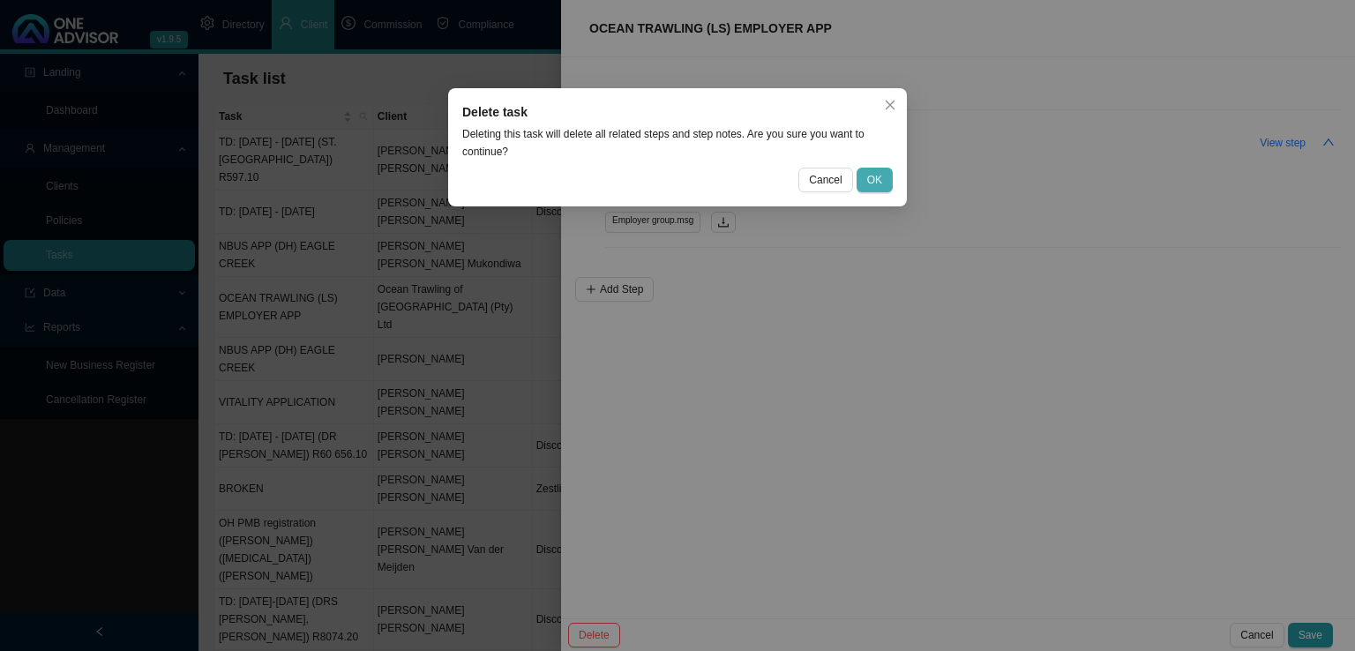
click at [885, 179] on button "OK" at bounding box center [875, 180] width 36 height 25
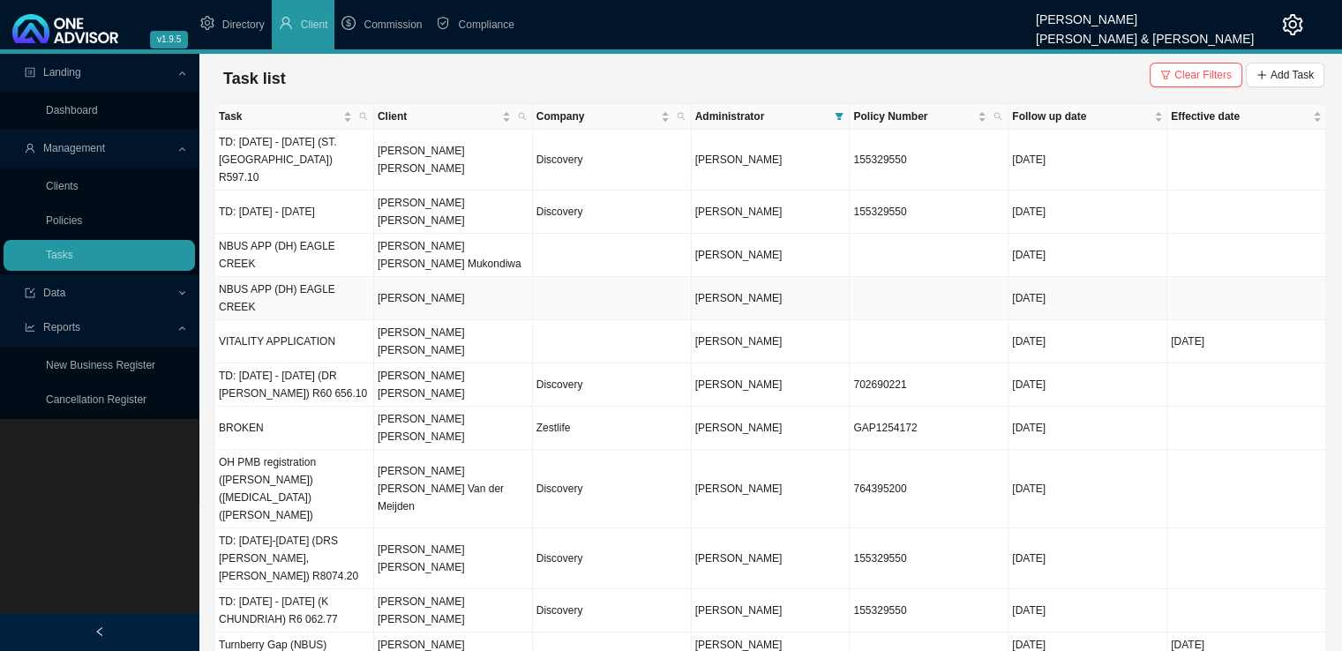
click at [460, 277] on td "[PERSON_NAME]" at bounding box center [453, 298] width 159 height 43
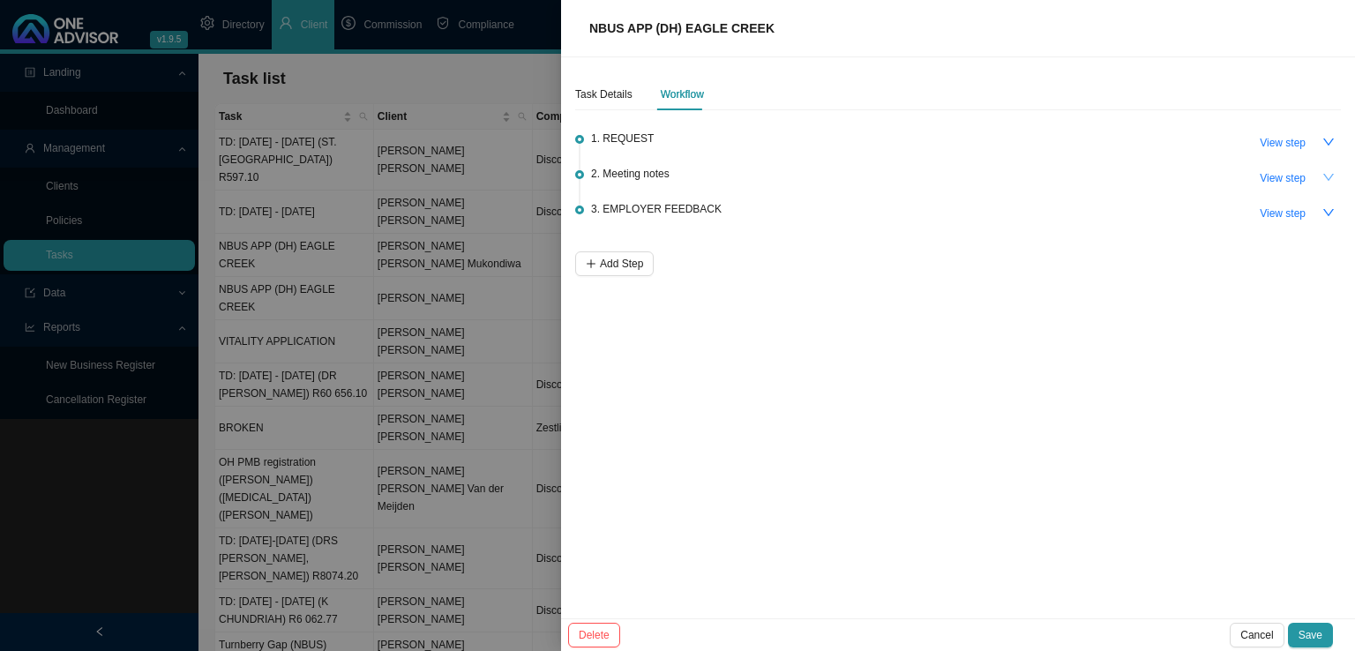
click at [1332, 172] on icon "down" at bounding box center [1329, 177] width 12 height 12
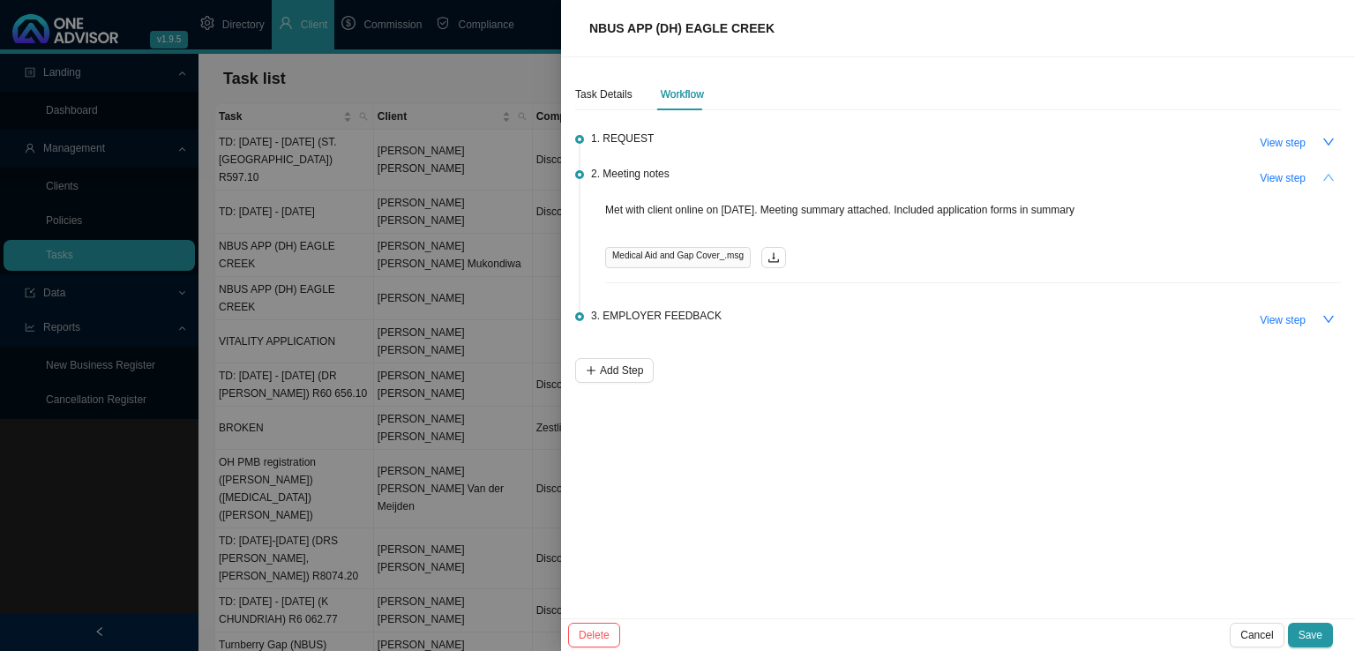
click at [687, 256] on span "Medical Aid and Gap Cover_.msg" at bounding box center [678, 257] width 146 height 21
click at [768, 262] on icon "download" at bounding box center [774, 257] width 12 height 12
drag, startPoint x: 1253, startPoint y: 636, endPoint x: 1187, endPoint y: 649, distance: 67.3
click at [1253, 636] on span "Cancel" at bounding box center [1257, 636] width 33 height 18
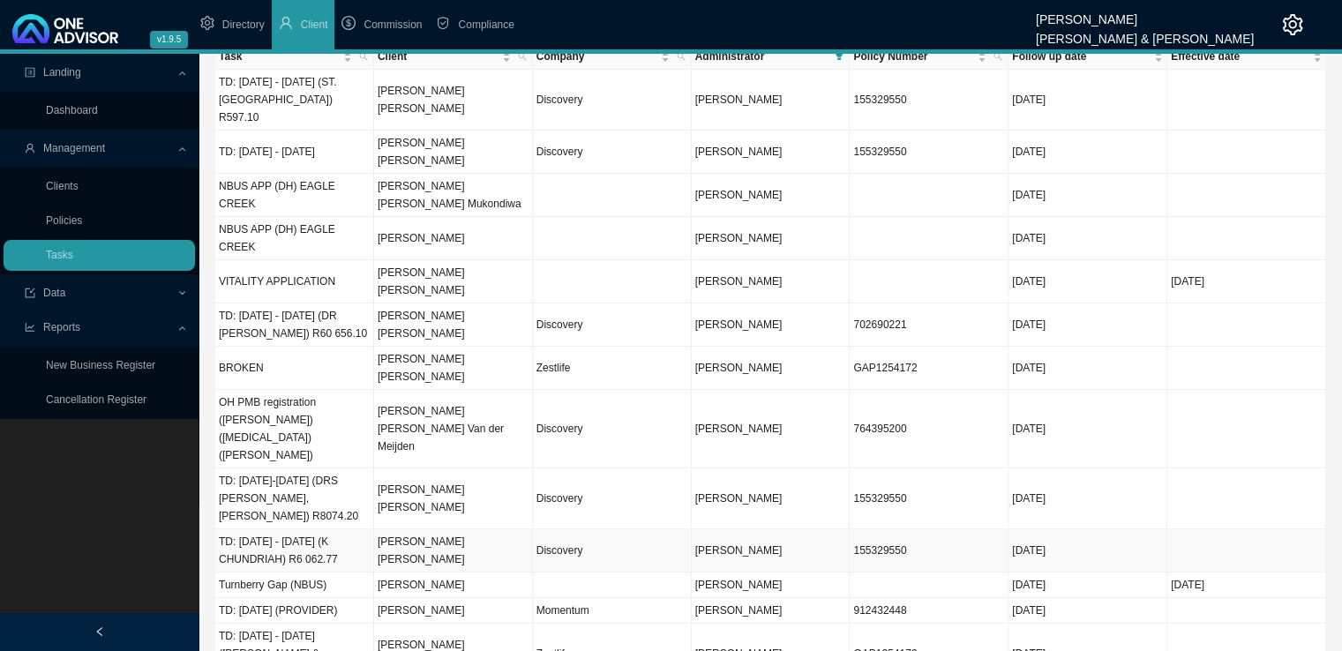
scroll to position [88, 0]
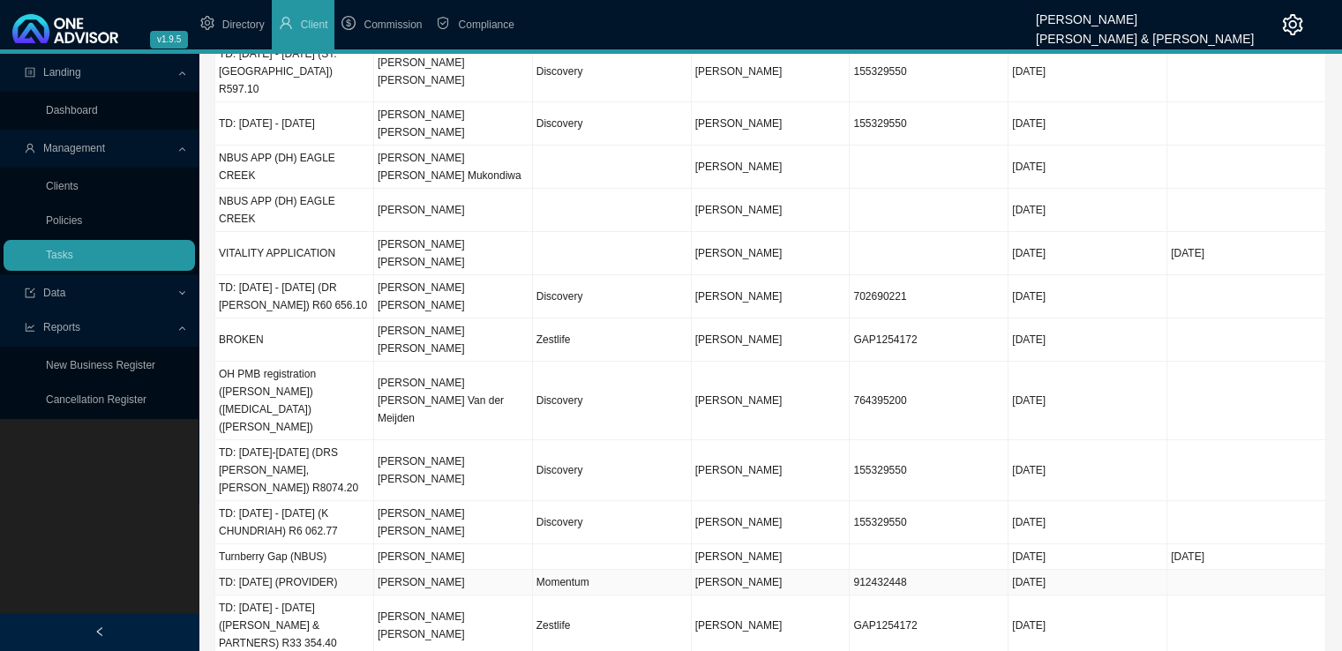
click at [304, 570] on td "TD: [DATE] (PROVIDER)" at bounding box center [294, 583] width 159 height 26
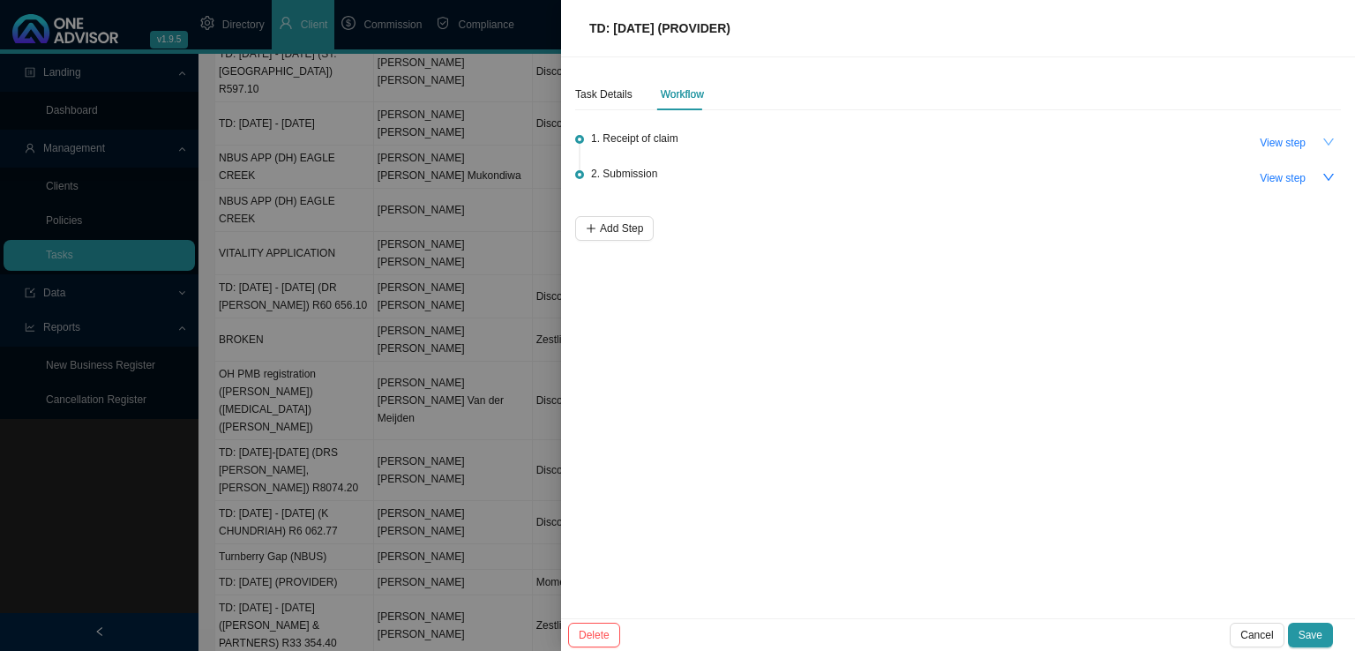
click at [1329, 153] on button "button" at bounding box center [1329, 142] width 25 height 25
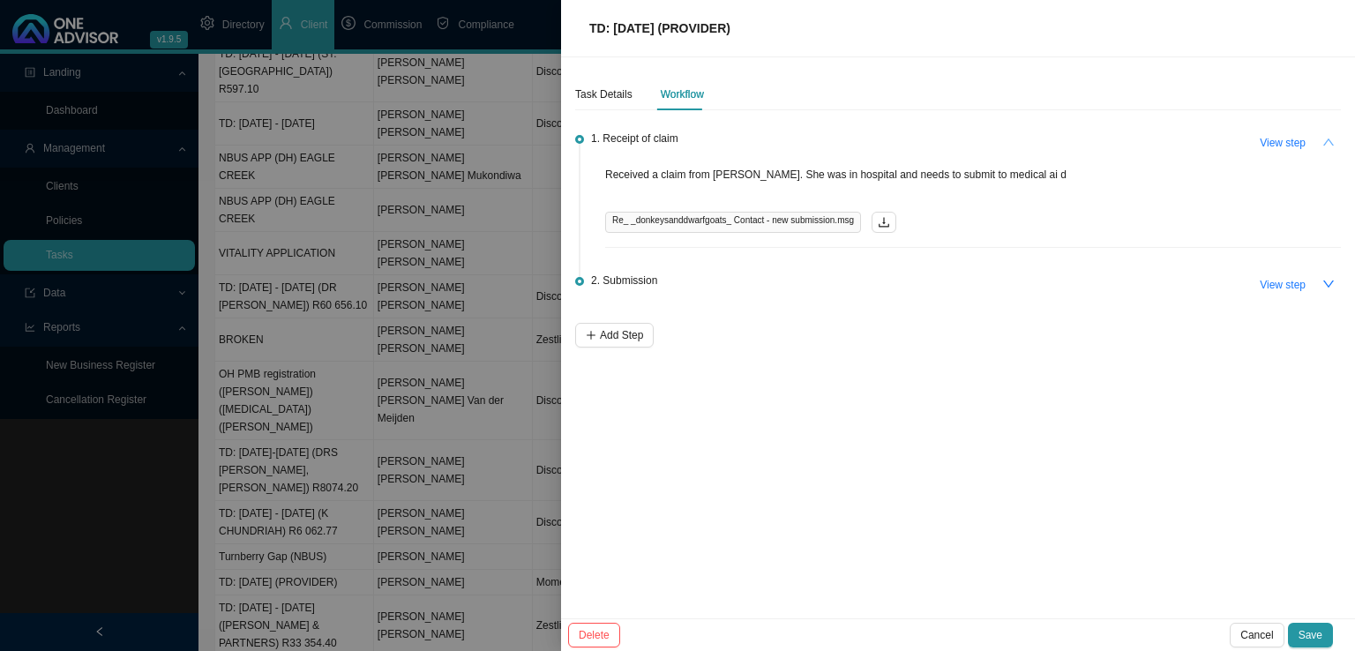
click at [1329, 153] on button "button" at bounding box center [1329, 142] width 25 height 25
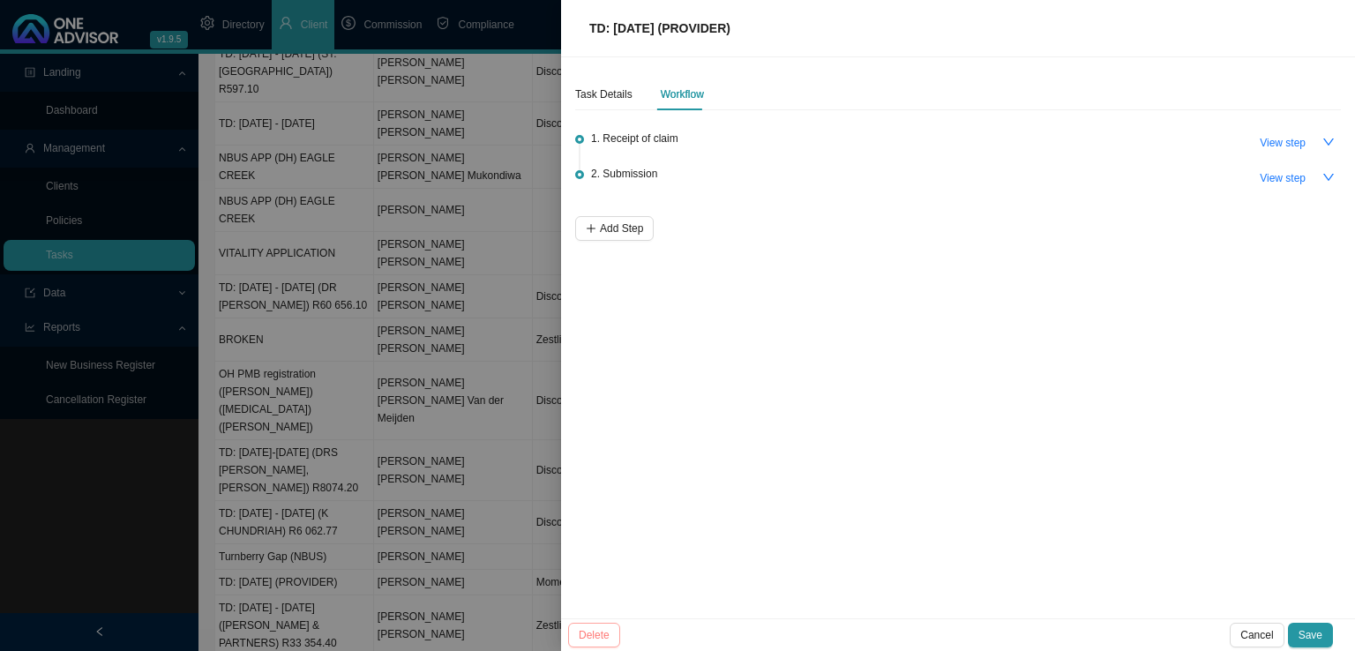
click at [579, 627] on span "Delete" at bounding box center [594, 636] width 31 height 18
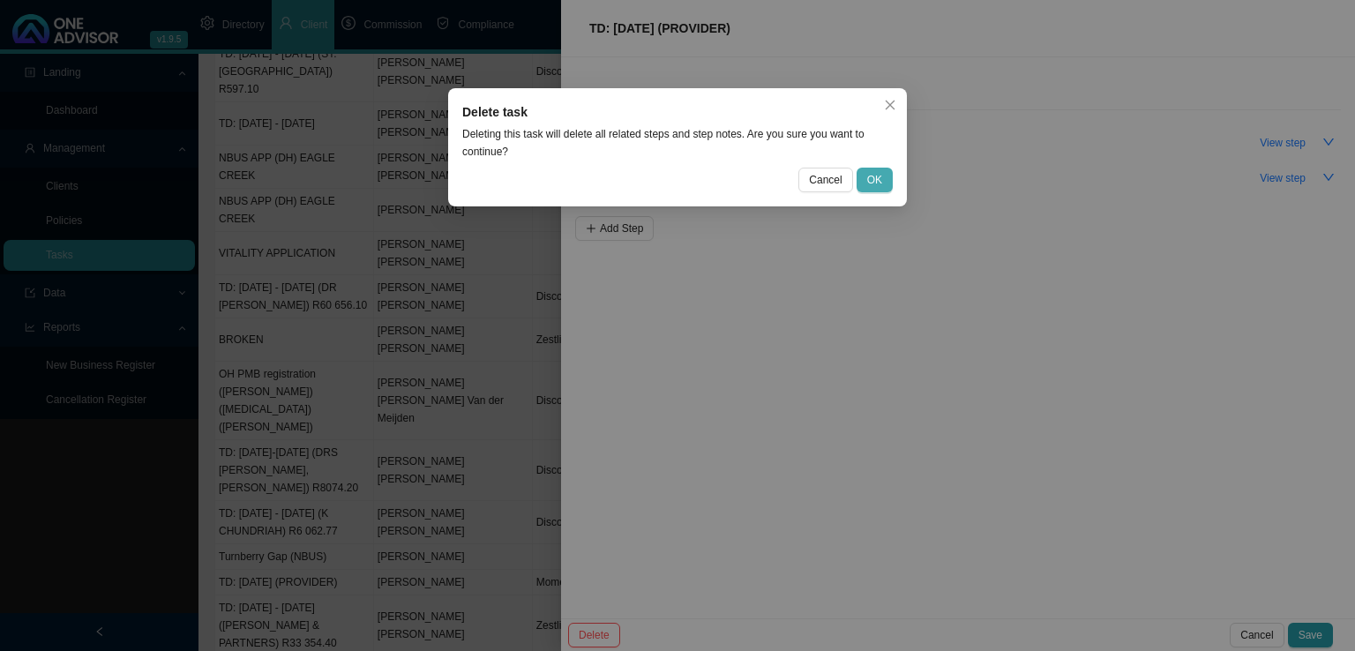
click at [883, 184] on button "OK" at bounding box center [875, 180] width 36 height 25
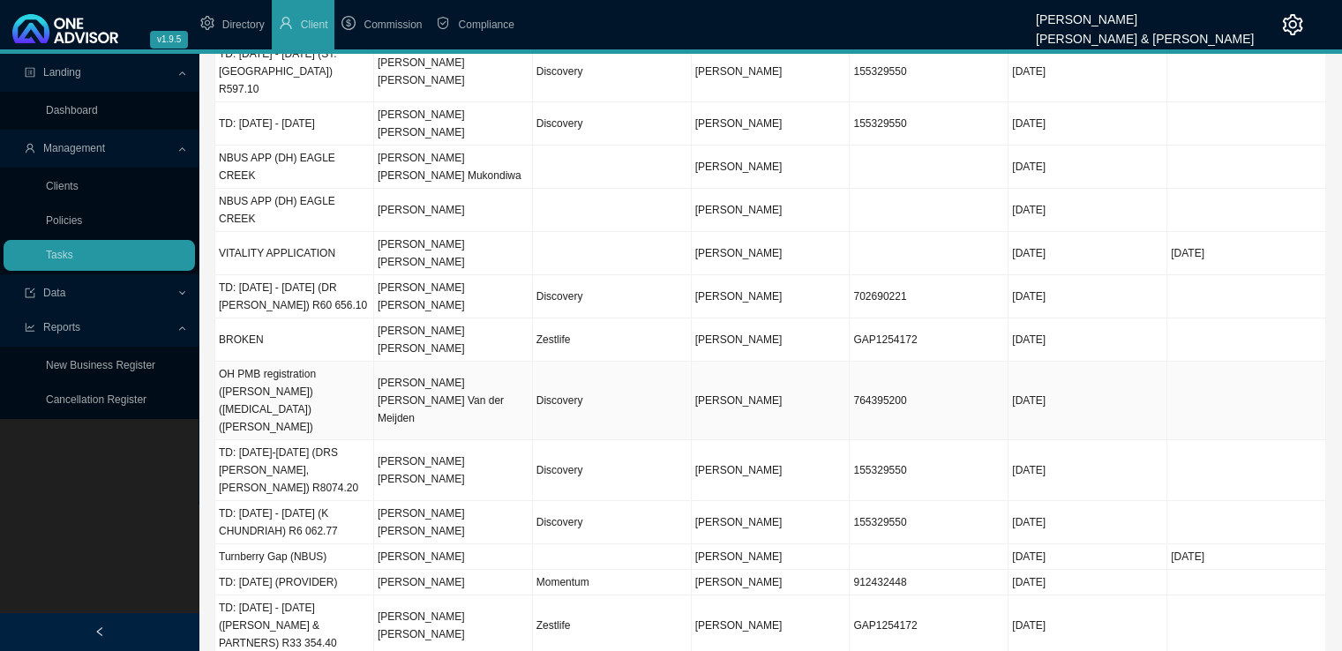
scroll to position [86, 0]
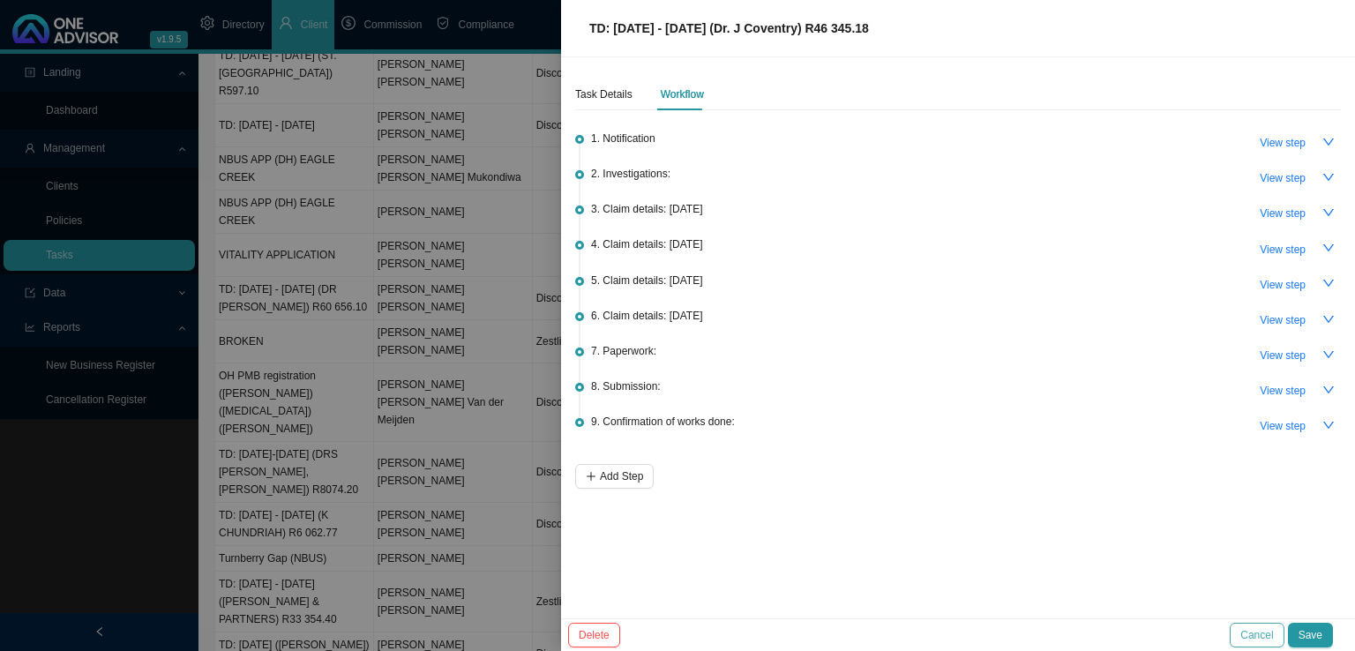
click at [1264, 635] on span "Cancel" at bounding box center [1257, 636] width 33 height 18
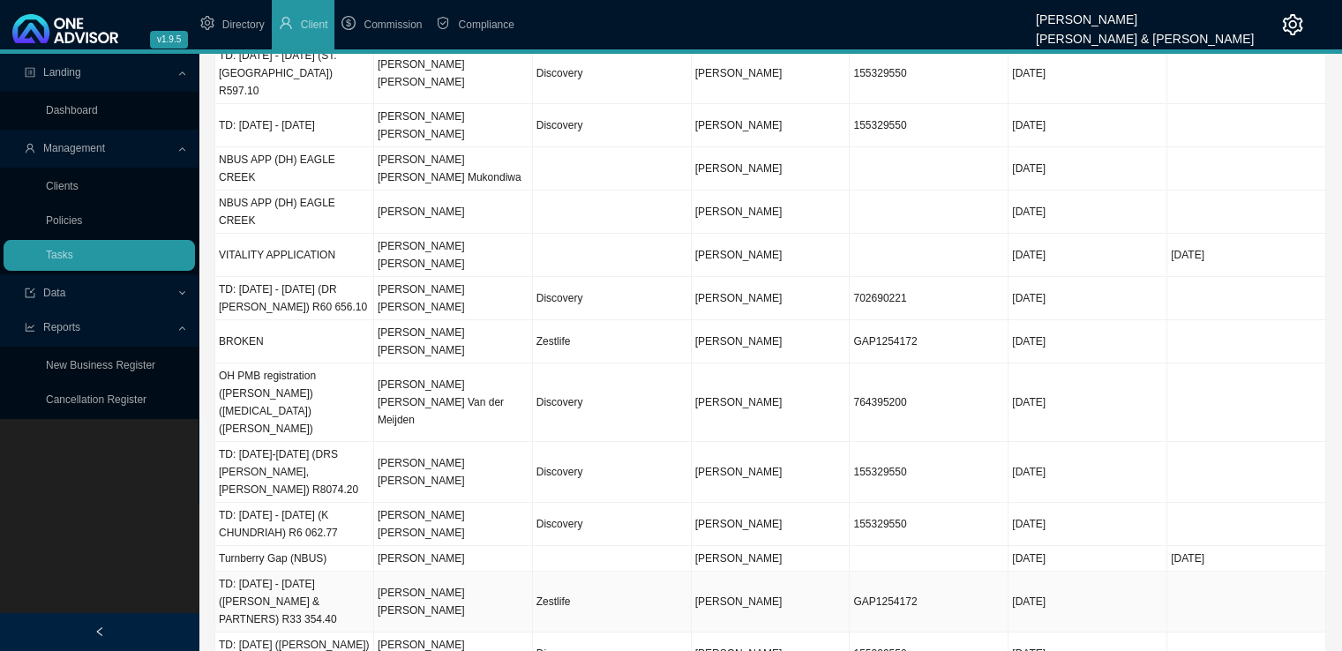
scroll to position [0, 0]
